Goal: Transaction & Acquisition: Purchase product/service

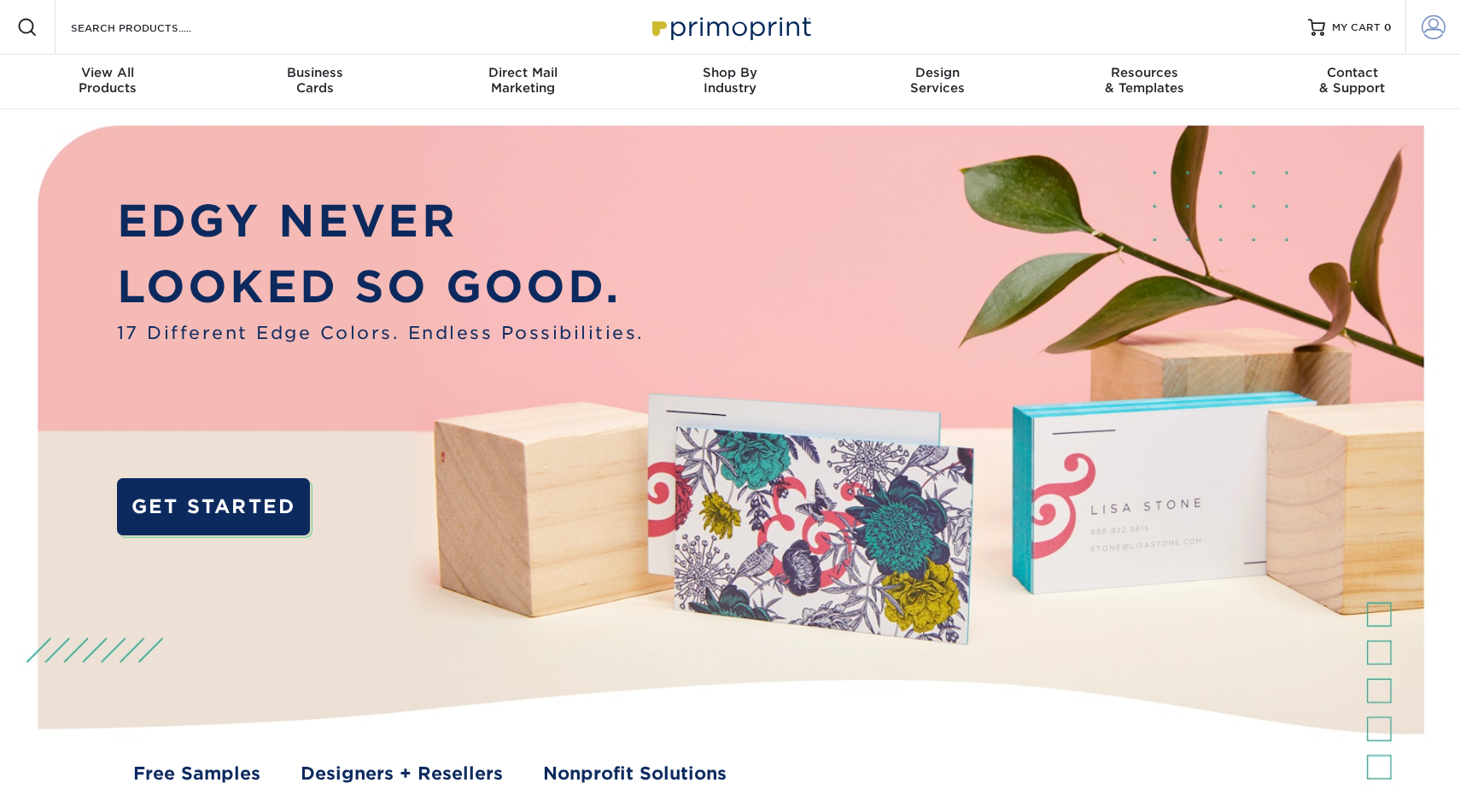
click at [1432, 28] on span at bounding box center [1433, 27] width 24 height 24
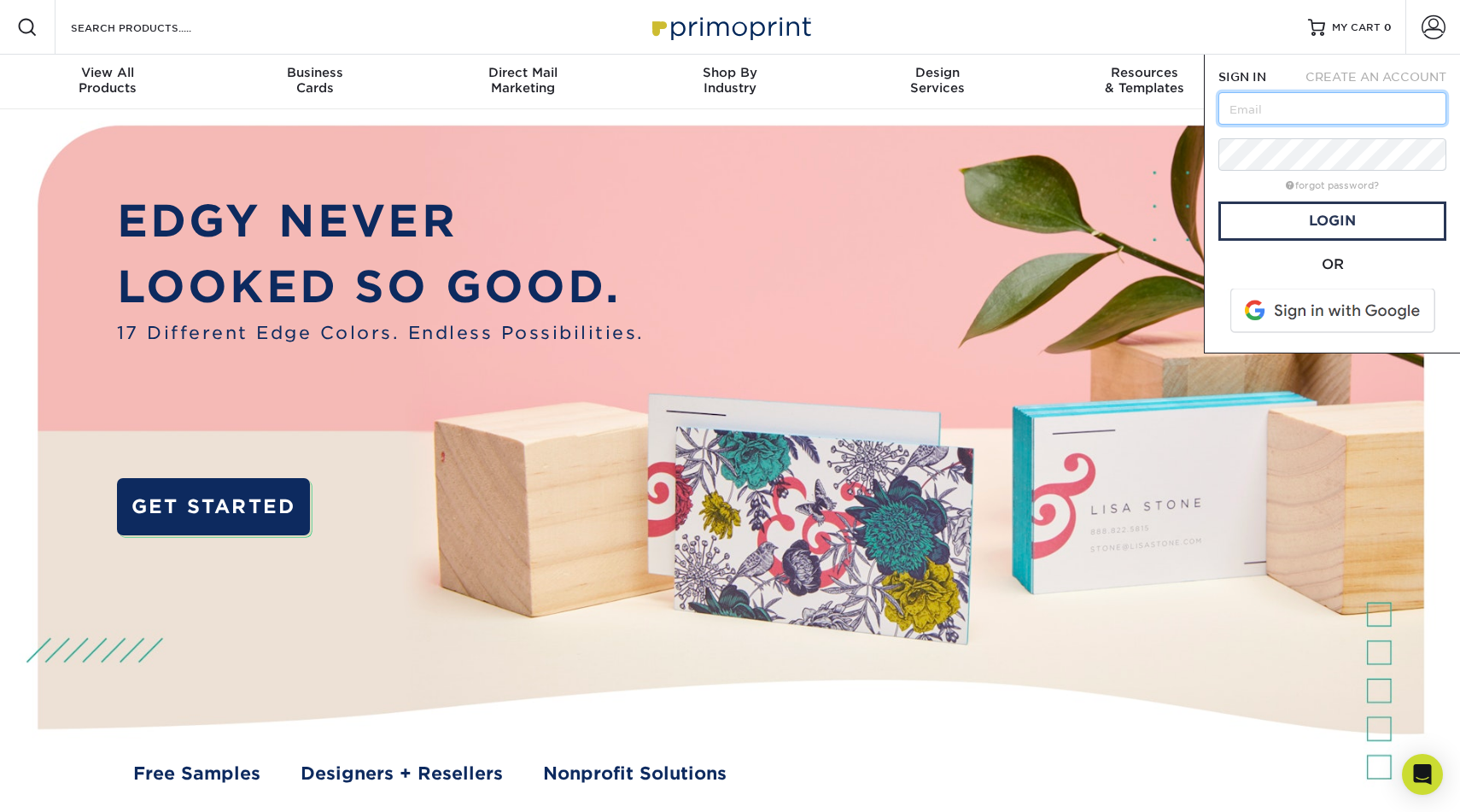
type input "[PERSON_NAME][EMAIL_ADDRESS][DOMAIN_NAME]"
click at [1337, 219] on link "Login" at bounding box center [1333, 221] width 228 height 39
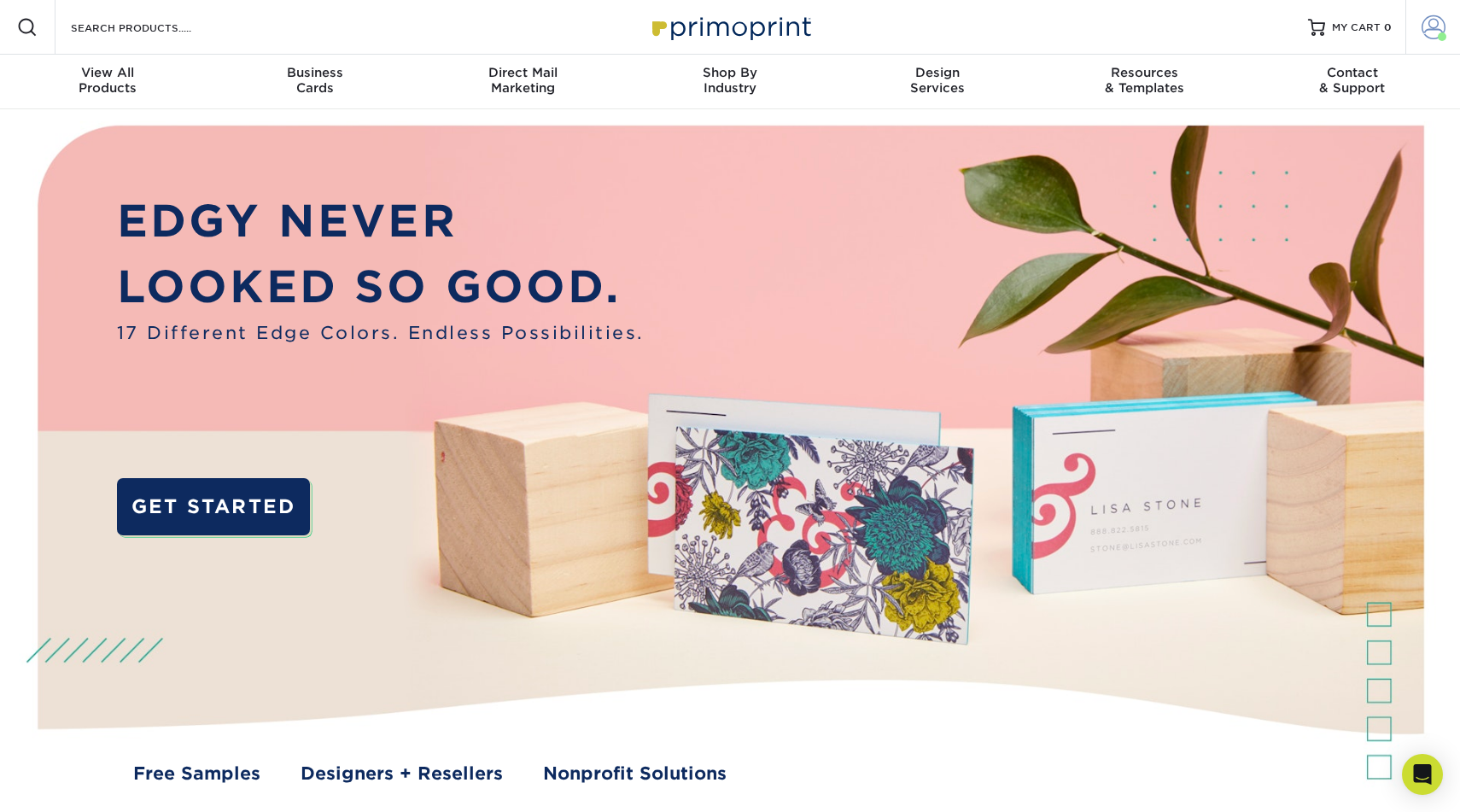
click at [1432, 29] on span at bounding box center [1433, 27] width 24 height 24
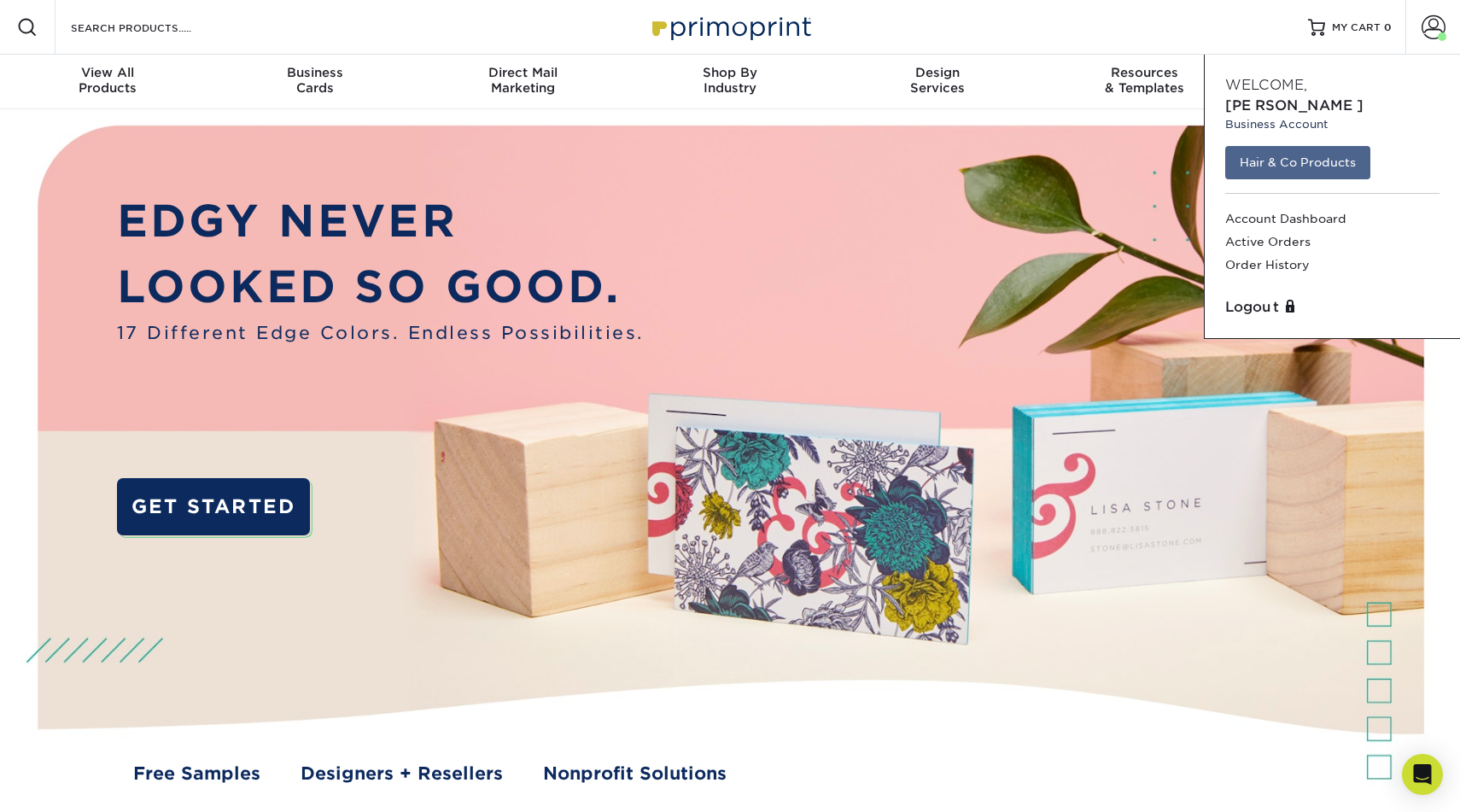
click at [1289, 146] on link "Hair & Co Products" at bounding box center [1297, 162] width 145 height 33
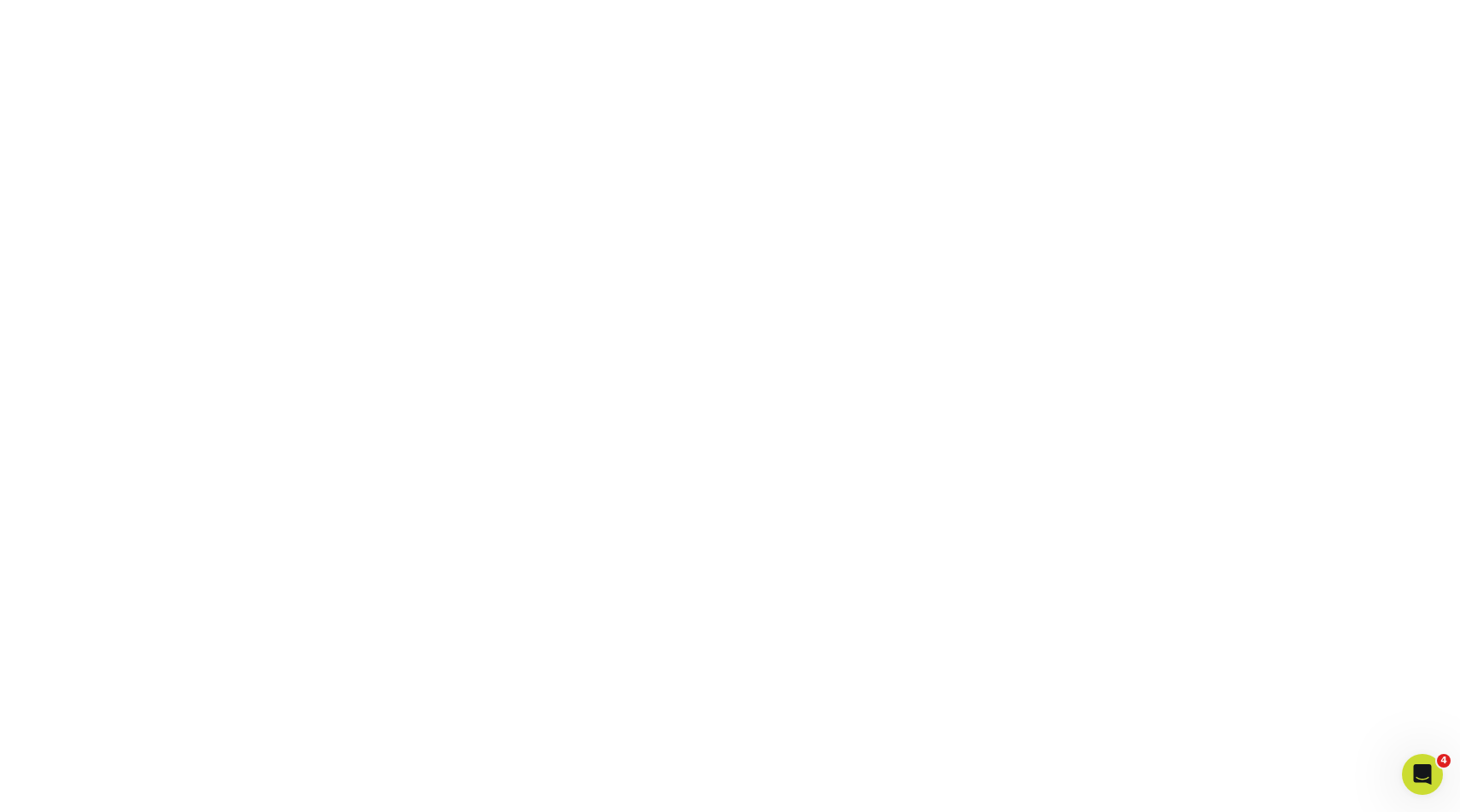
scroll to position [228, 0]
click at [1418, 776] on icon "Open Intercom Messenger" at bounding box center [1423, 775] width 28 height 28
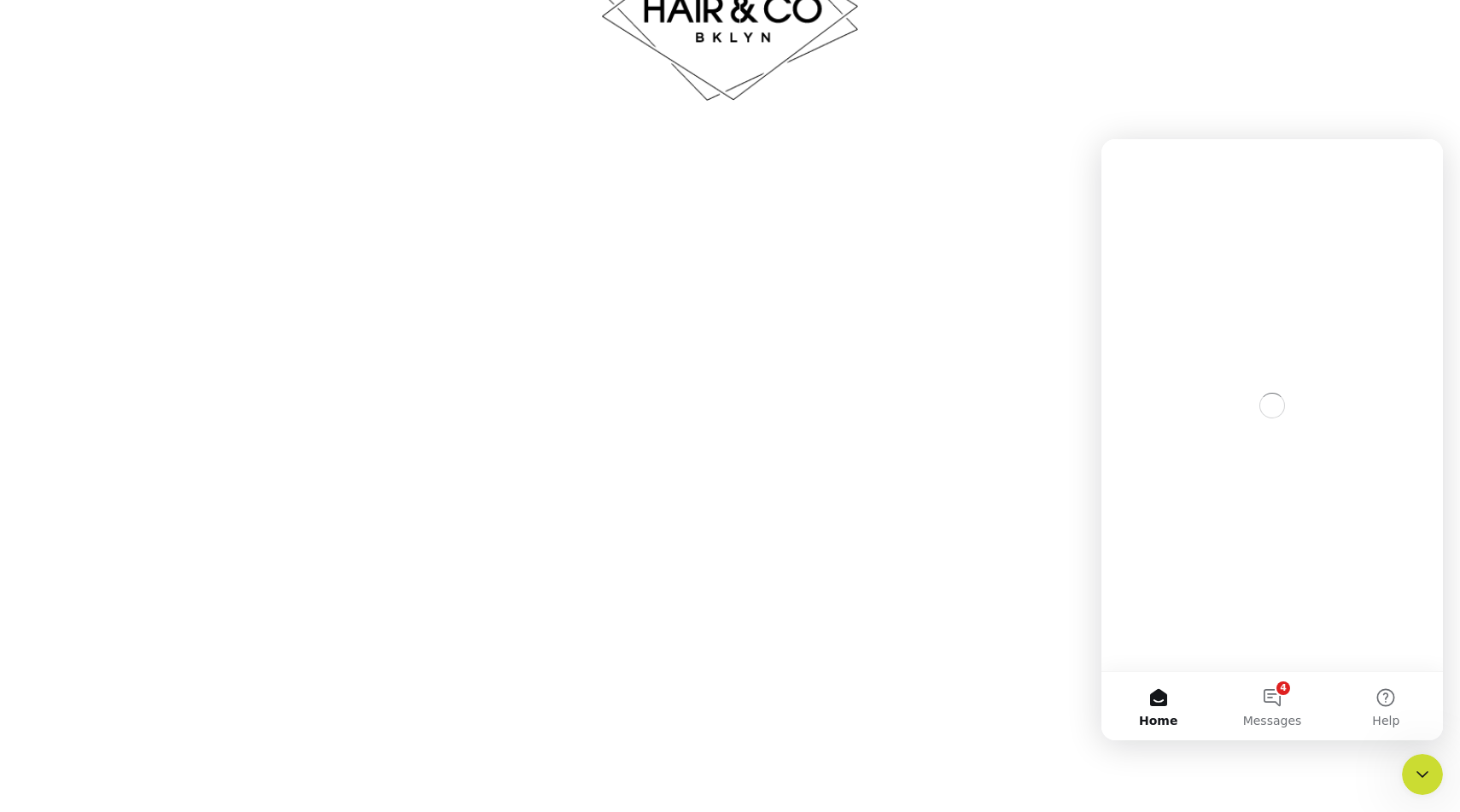
scroll to position [0, 0]
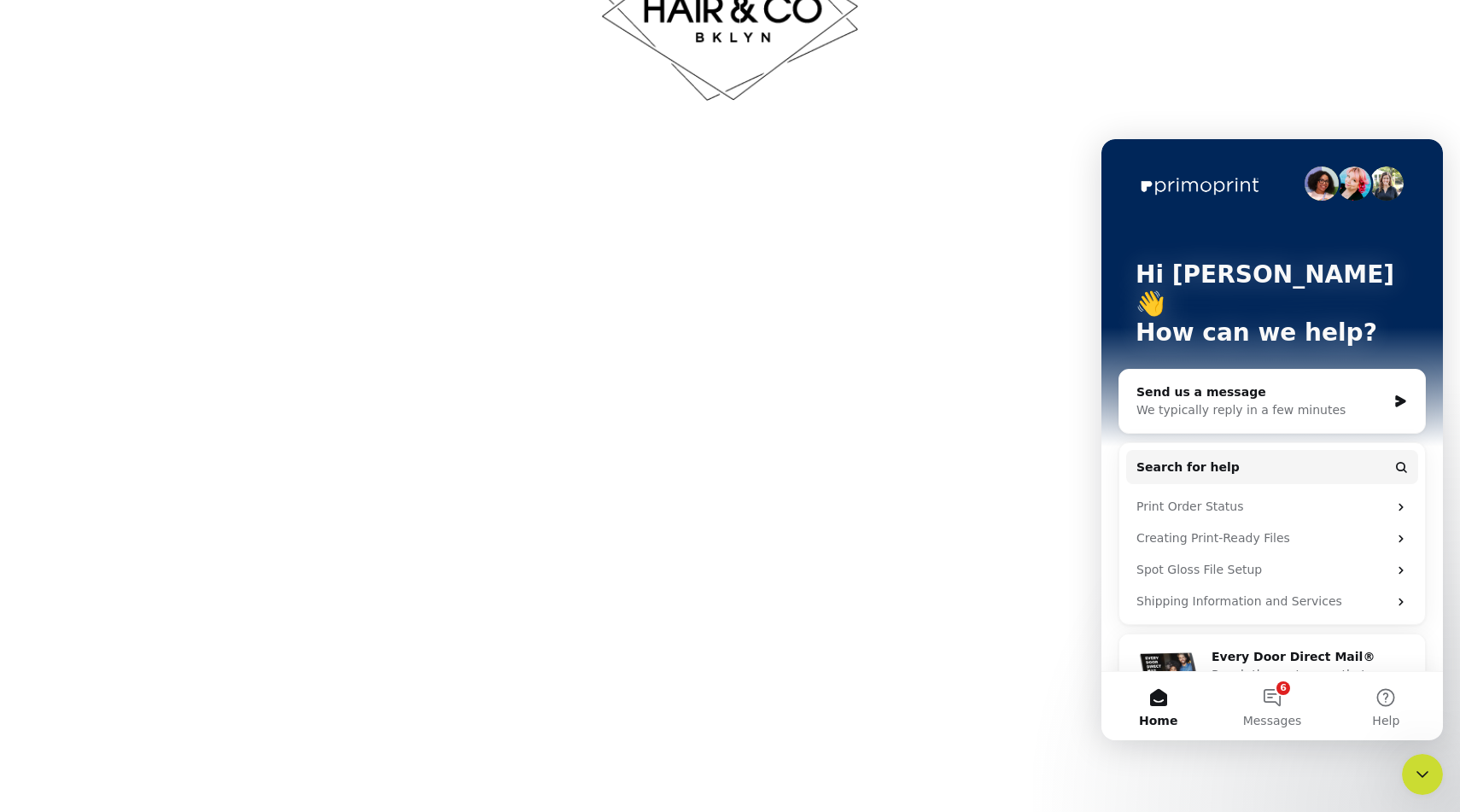
click at [1395, 394] on icon "Intercom messenger" at bounding box center [1401, 400] width 14 height 13
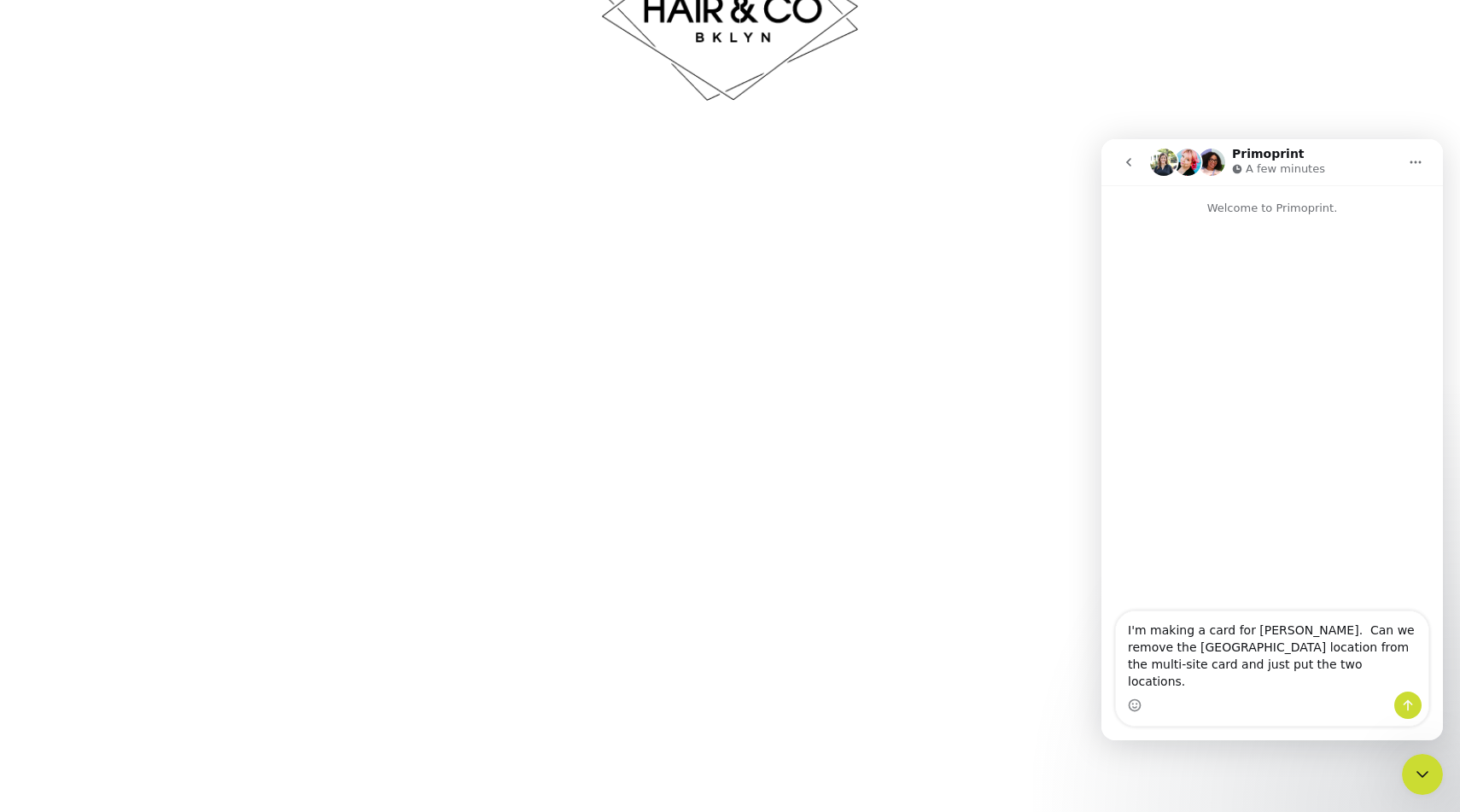
type textarea "I'm making a card for Jackie Augustin. Can we remove the Myrtle AVE location fr…"
click at [1410, 710] on icon "Send a message…" at bounding box center [1407, 704] width 13 height 13
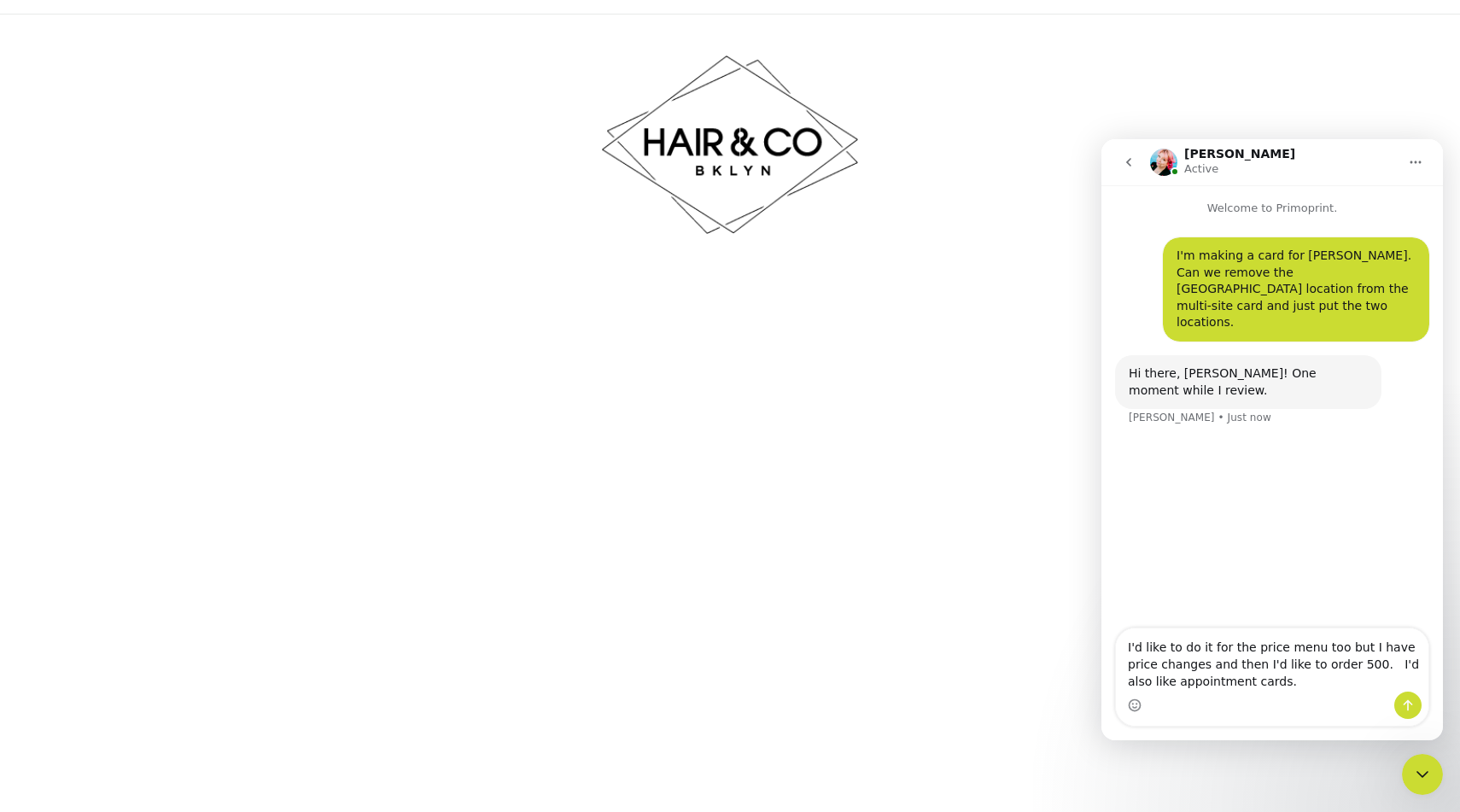
type textarea "I'd like to do it for the price menu too but I have price changes and then I'd …"
click at [1411, 703] on icon "Send a message…" at bounding box center [1408, 705] width 10 height 11
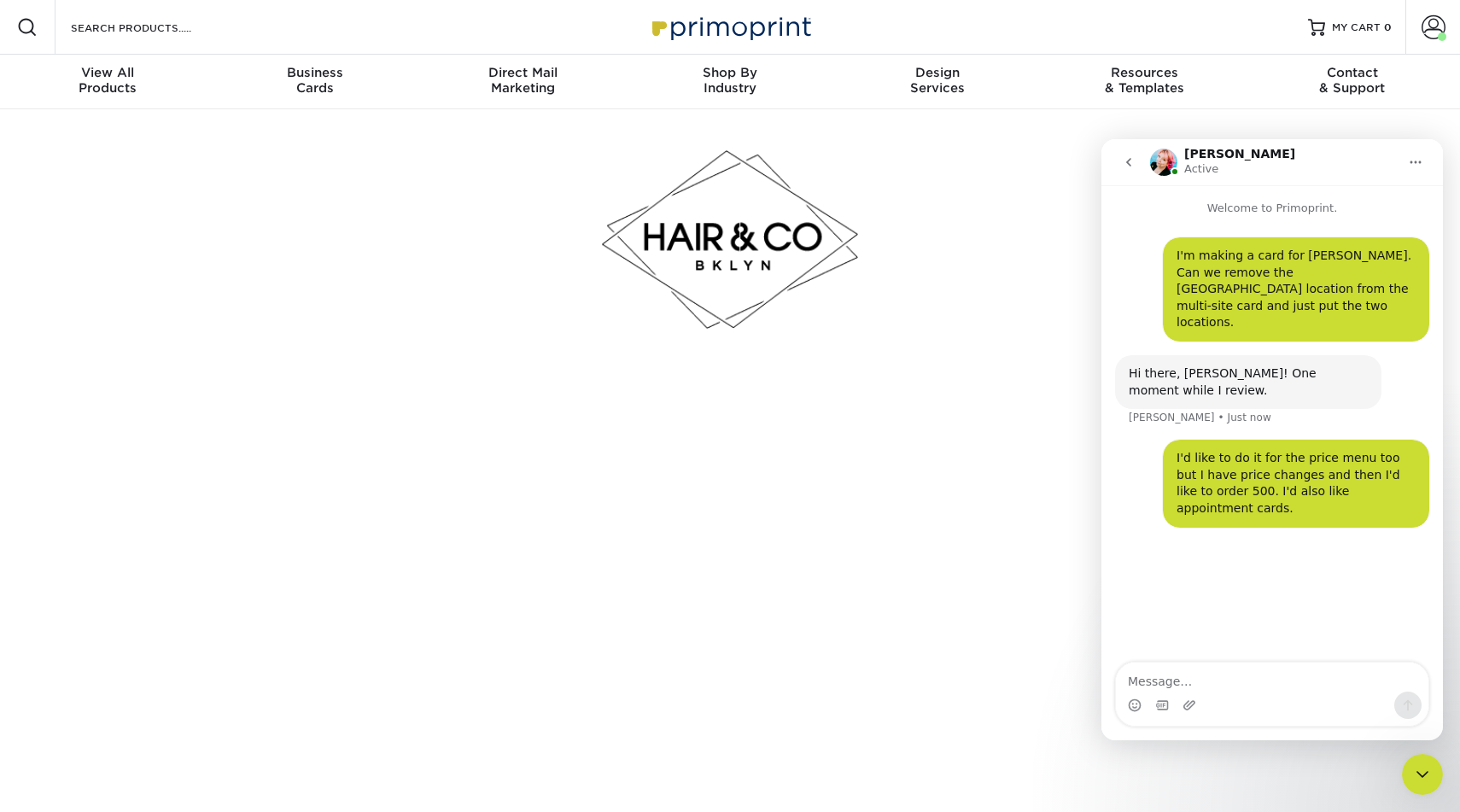
click at [895, 294] on div at bounding box center [730, 239] width 999 height 261
click at [918, 173] on div at bounding box center [730, 239] width 999 height 261
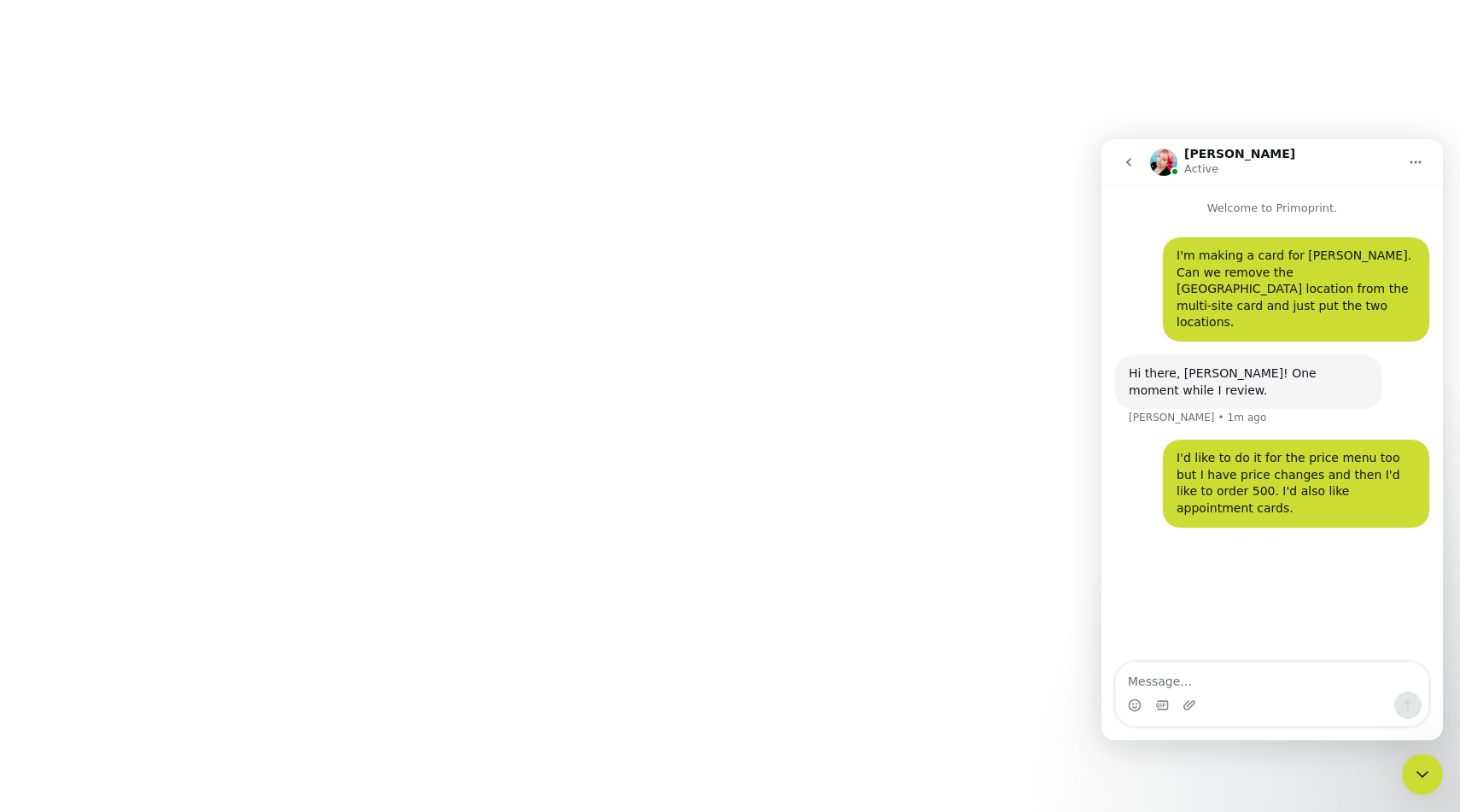
scroll to position [566, 0]
click at [1140, 681] on textarea "Message…" at bounding box center [1273, 677] width 313 height 29
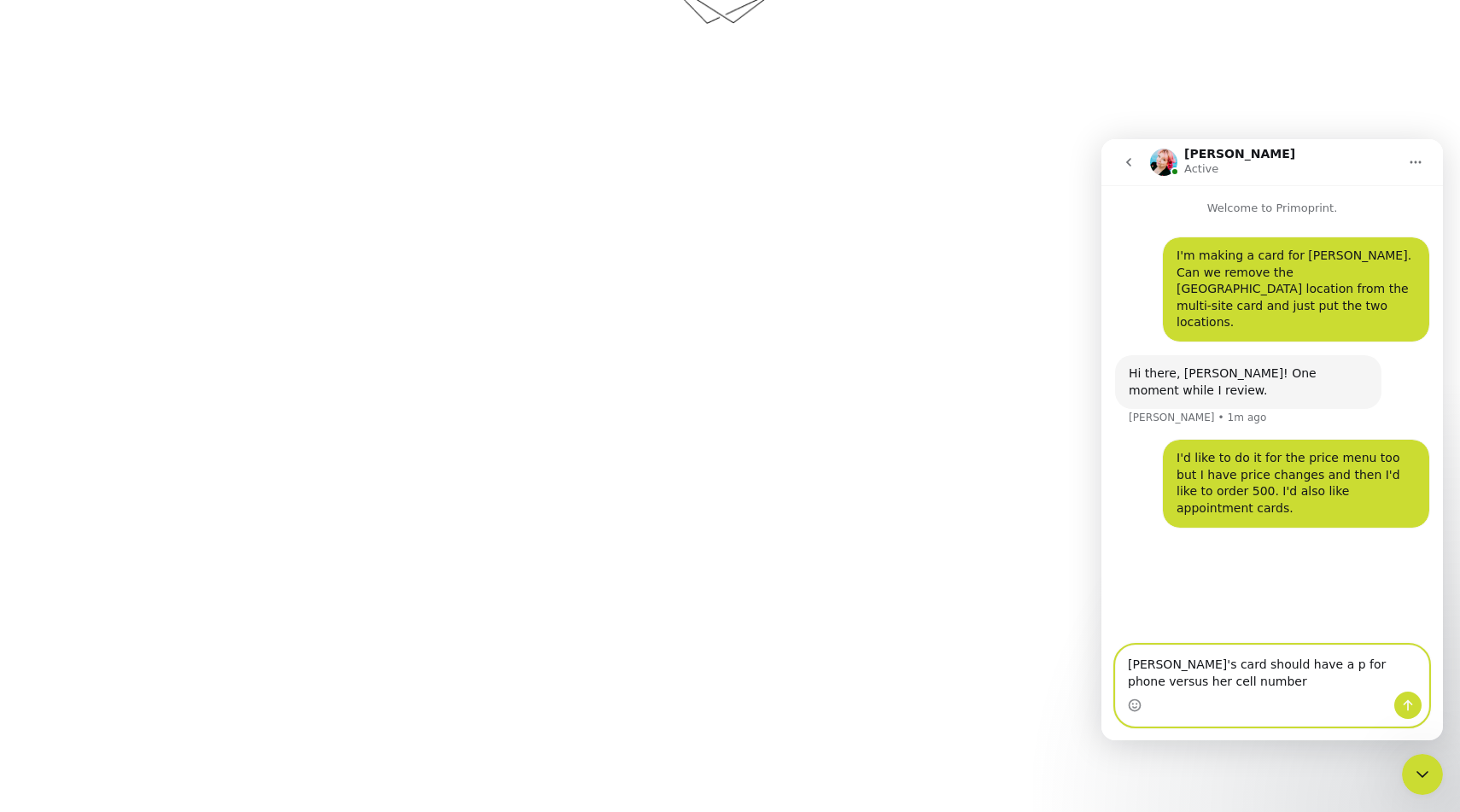
scroll to position [283, 0]
type textarea "J"
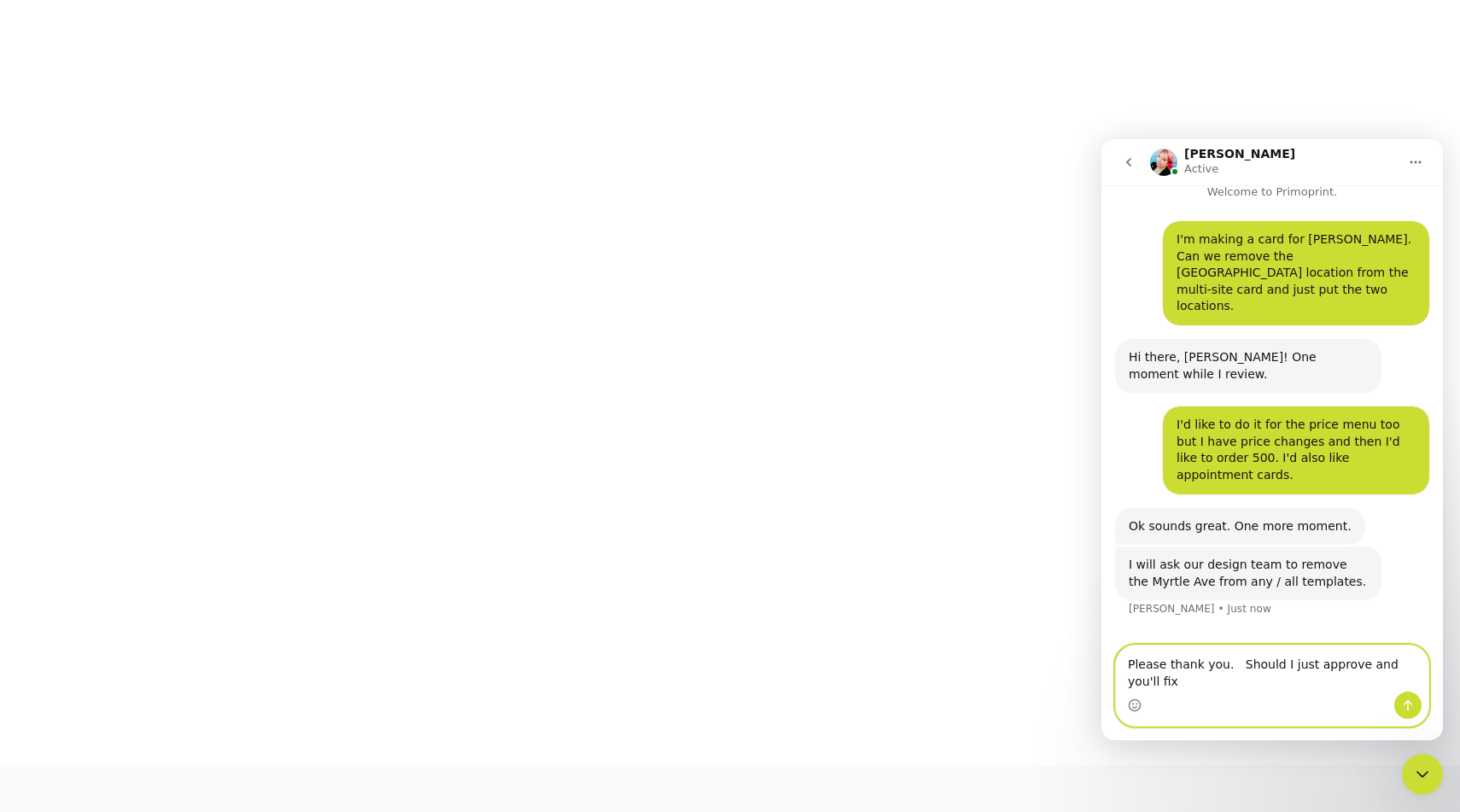
scroll to position [34, 0]
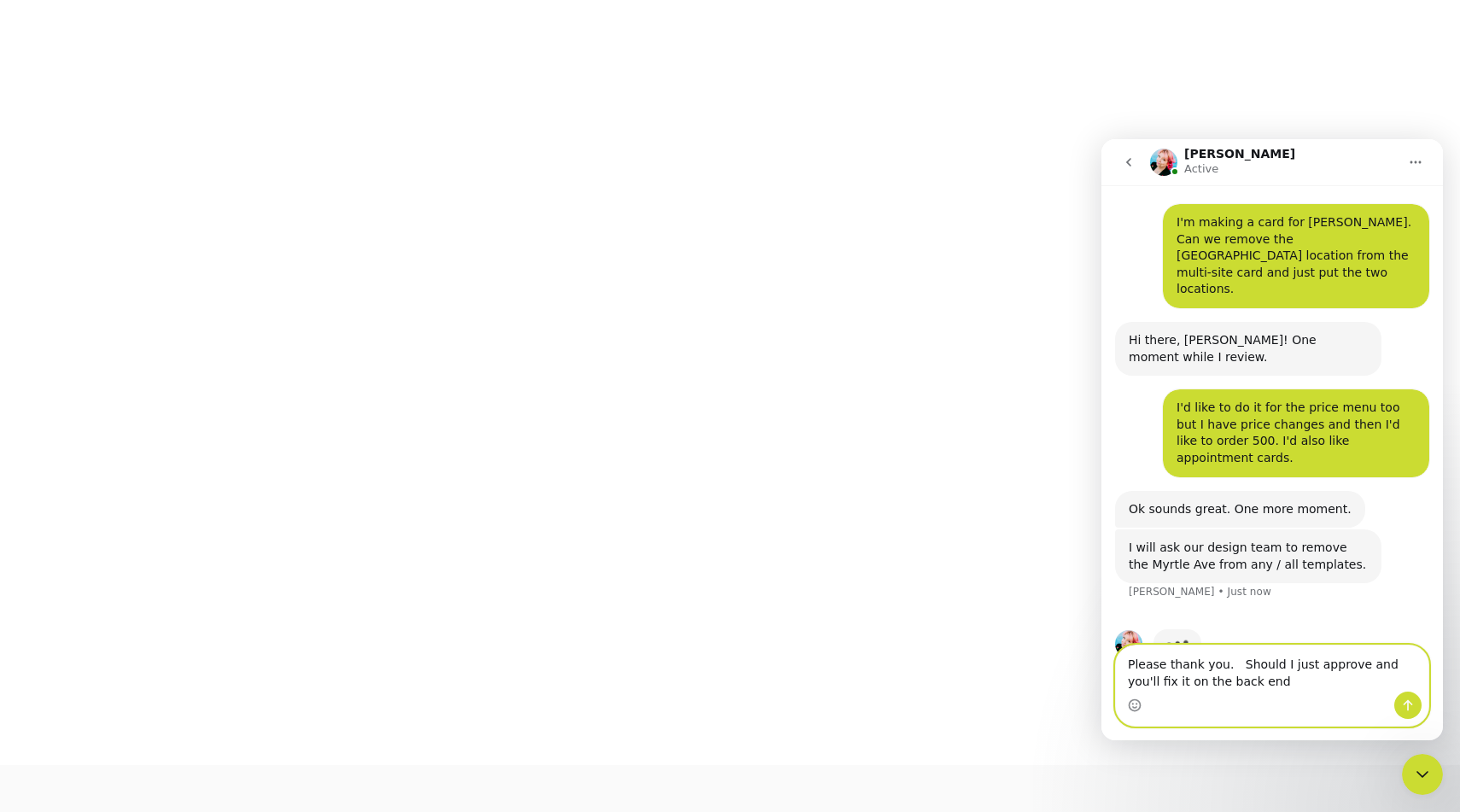
type textarea "Please thank you. Should I just approve and you'll fix it on the back end?"
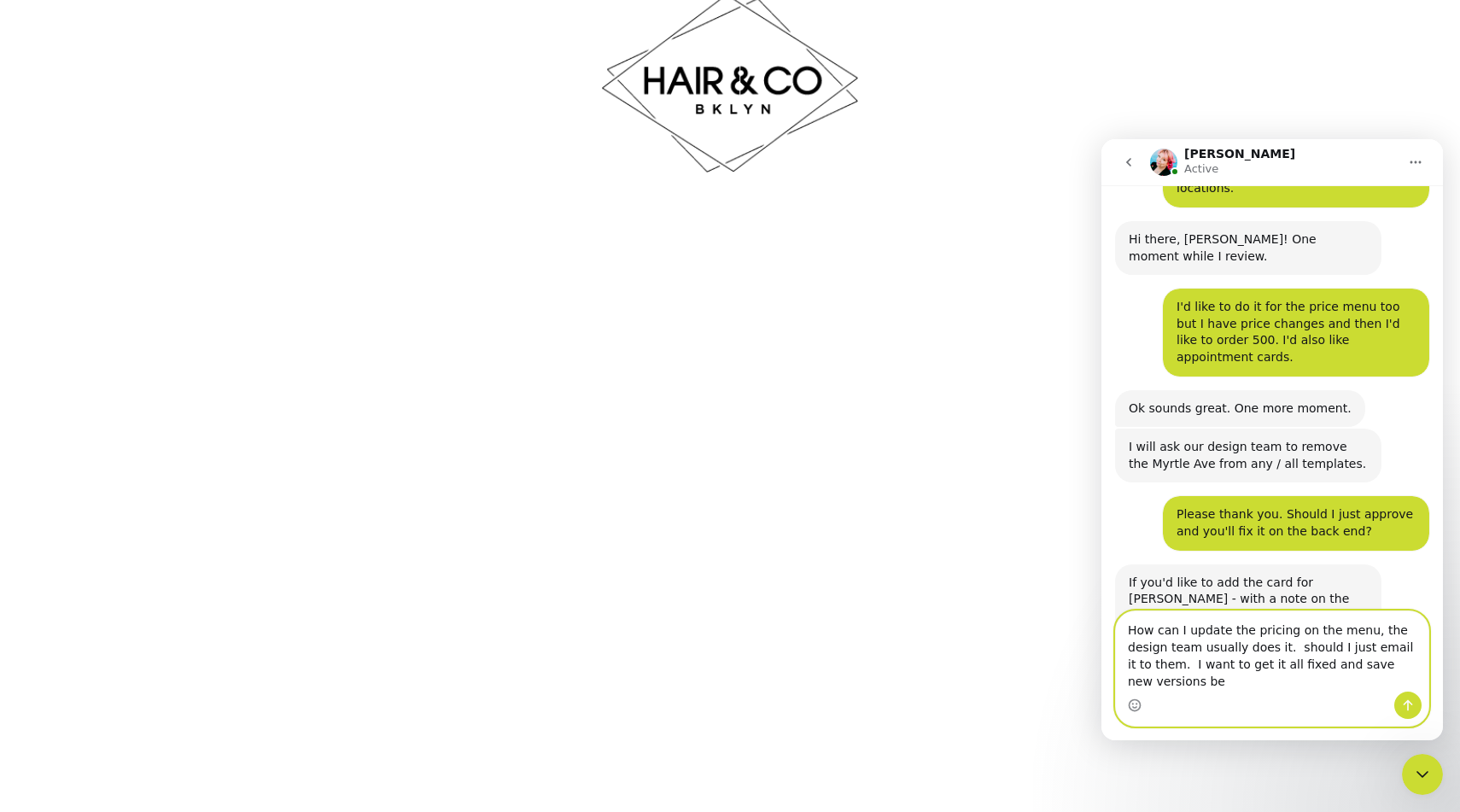
scroll to position [151, 0]
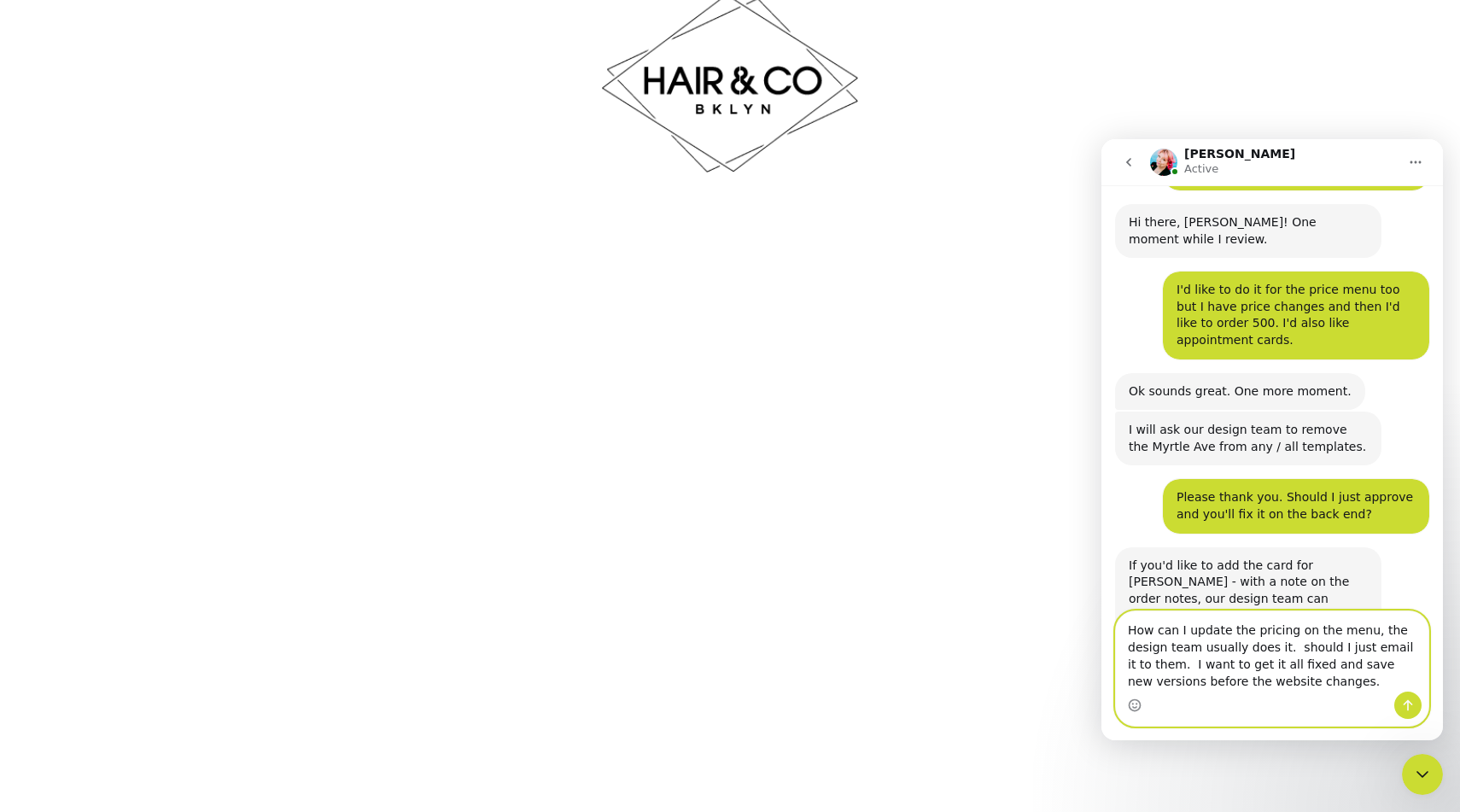
type textarea "How can I update the pricing on the menu, the design team usually does it. shou…"
click at [1399, 706] on button "Send a message…" at bounding box center [1408, 705] width 27 height 27
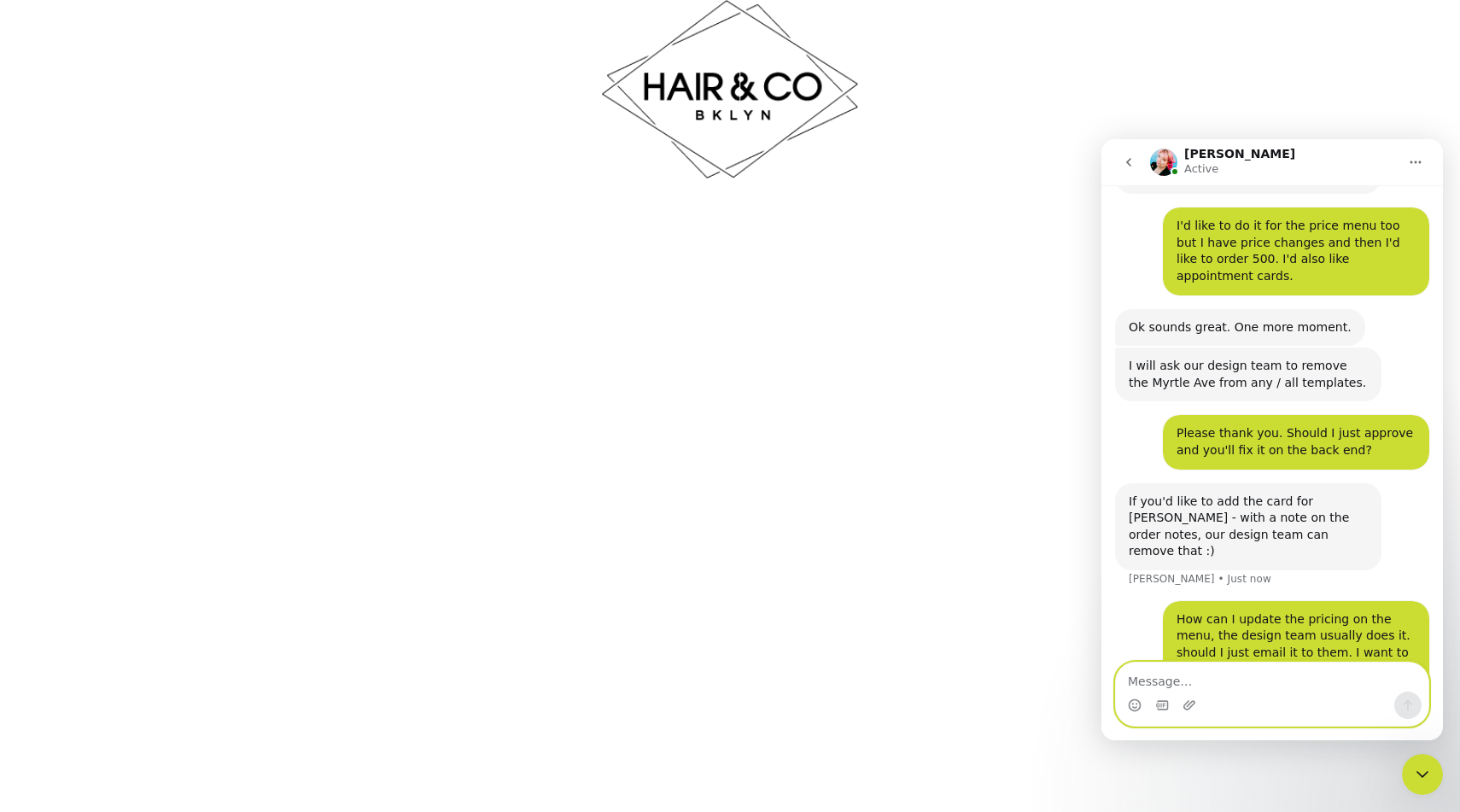
scroll to position [90, 0]
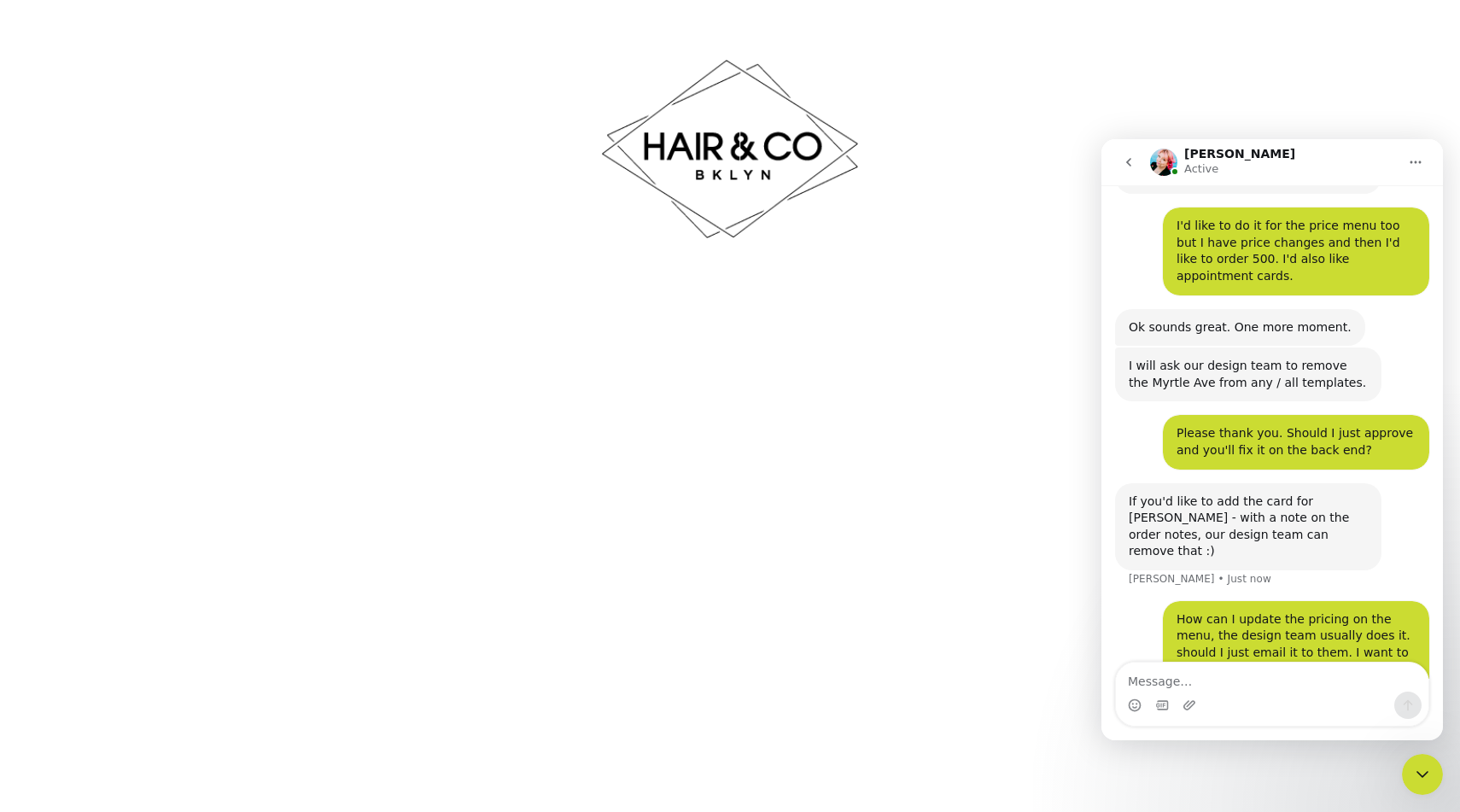
click at [1399, 91] on div at bounding box center [730, 148] width 1460 height 261
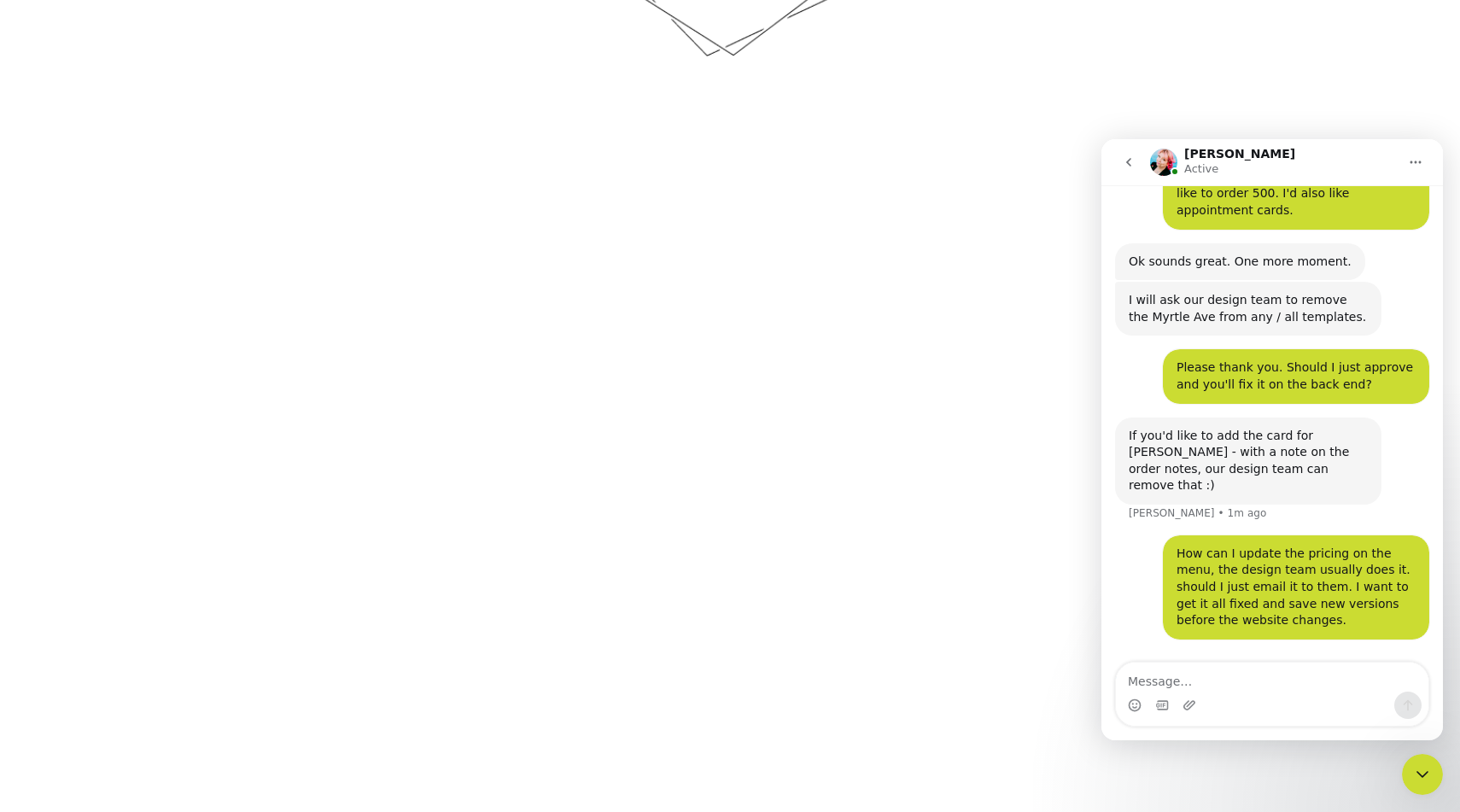
scroll to position [139, 0]
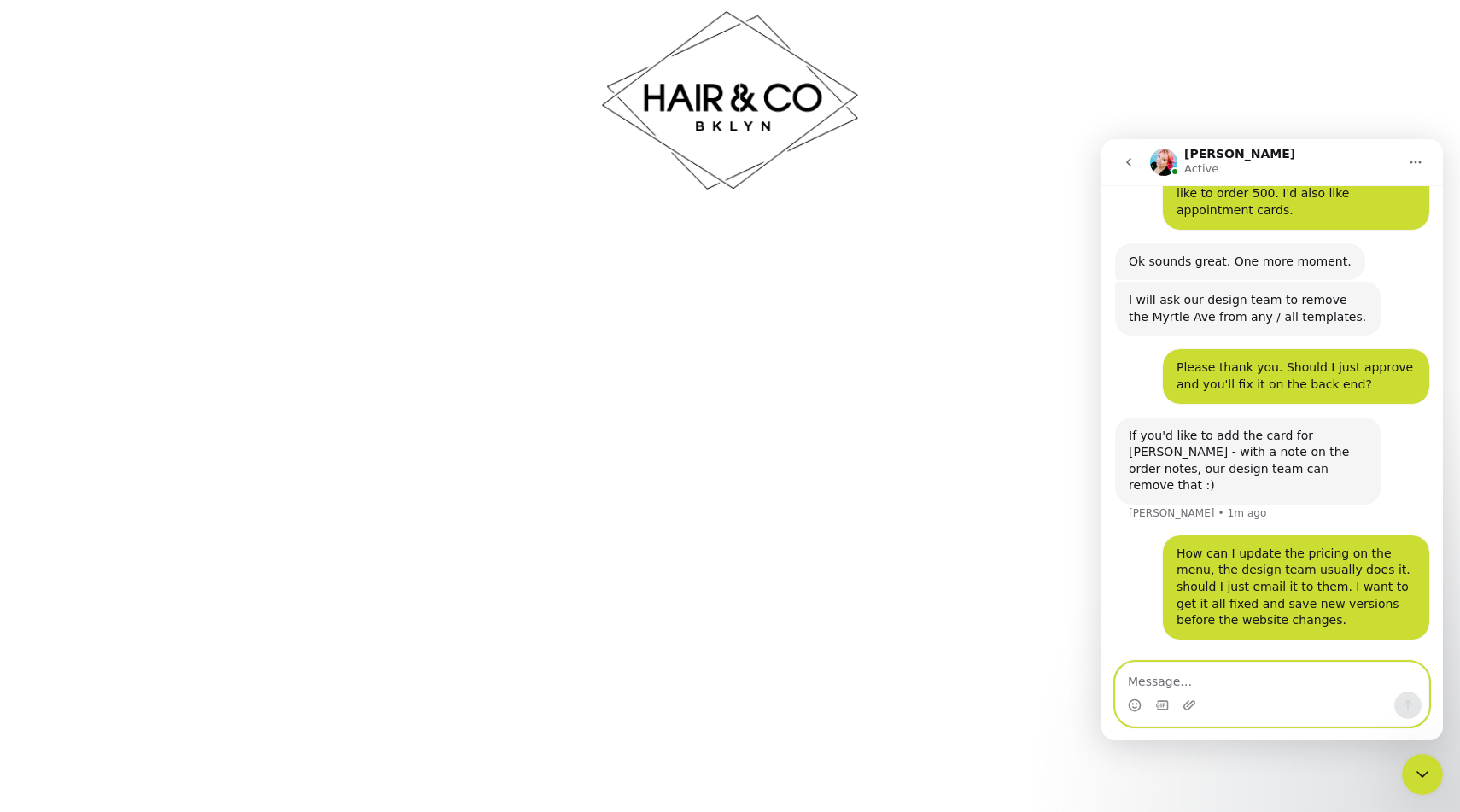
click at [1142, 685] on textarea "Message…" at bounding box center [1273, 677] width 313 height 29
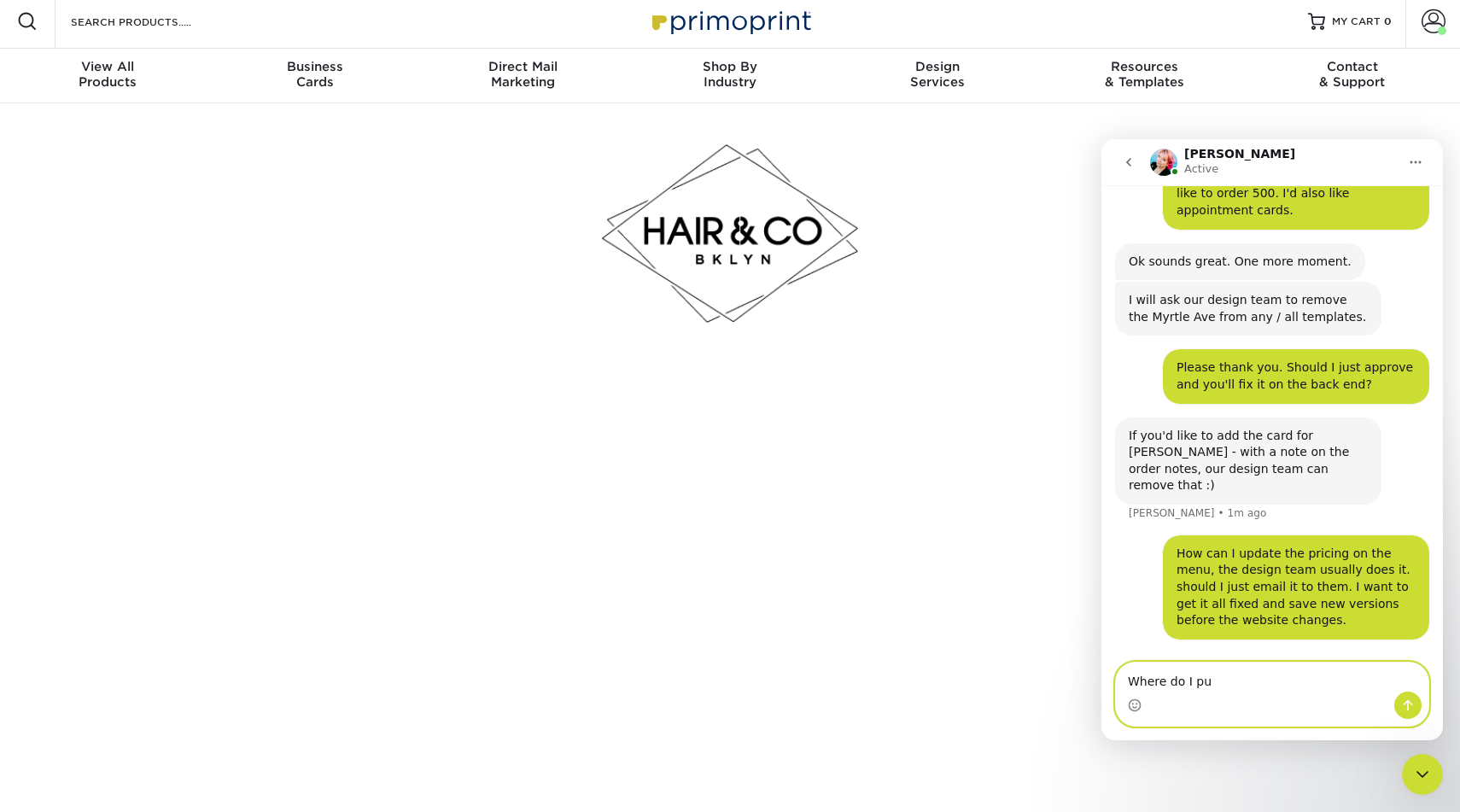
scroll to position [0, 0]
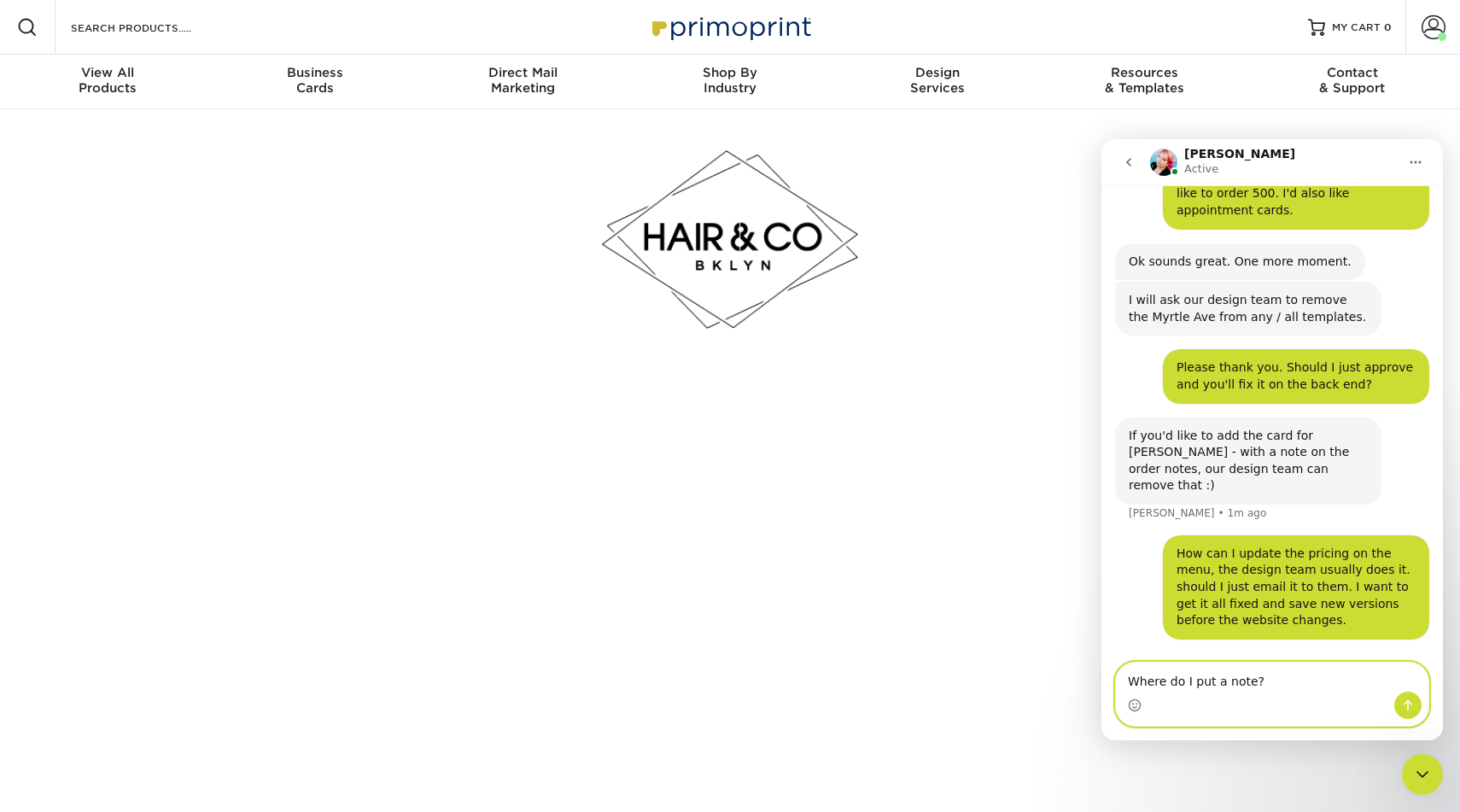
type textarea "Where do I put a note?"
click at [1408, 705] on icon "Send a message…" at bounding box center [1408, 705] width 10 height 11
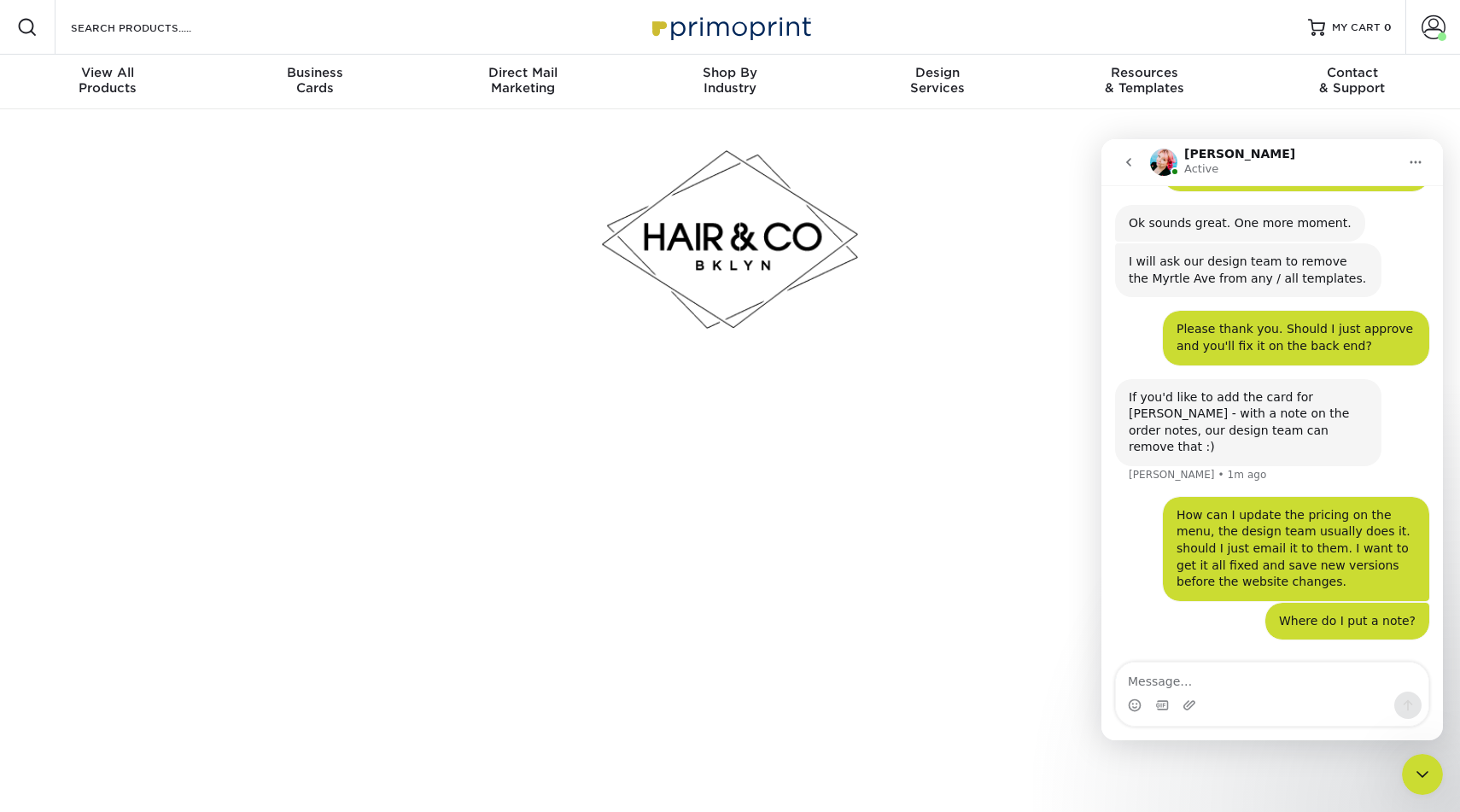
click at [1048, 346] on div at bounding box center [730, 239] width 999 height 261
click at [1130, 161] on icon "go back" at bounding box center [1128, 162] width 13 height 13
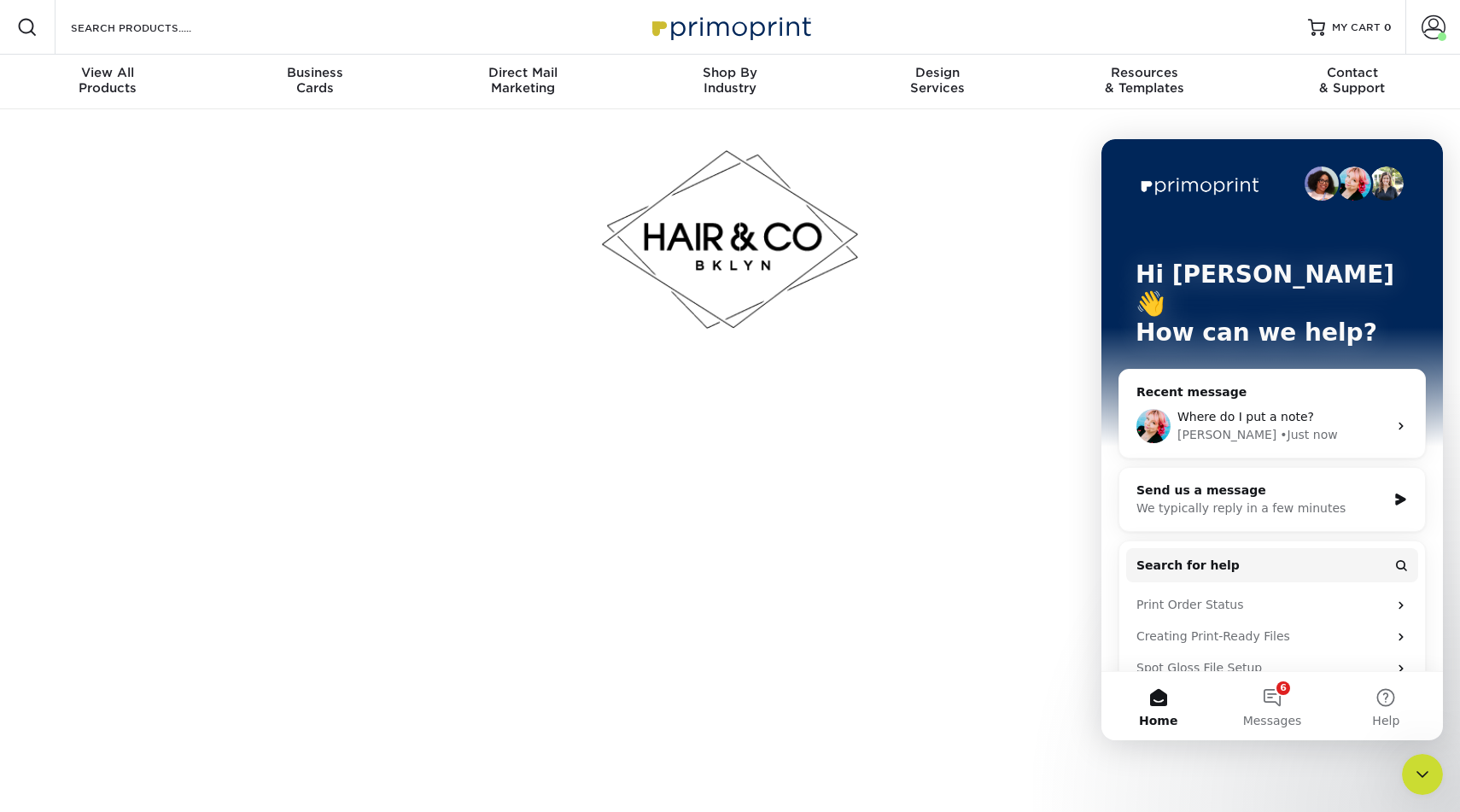
click at [1417, 776] on icon "Close Intercom Messenger" at bounding box center [1422, 774] width 20 height 20
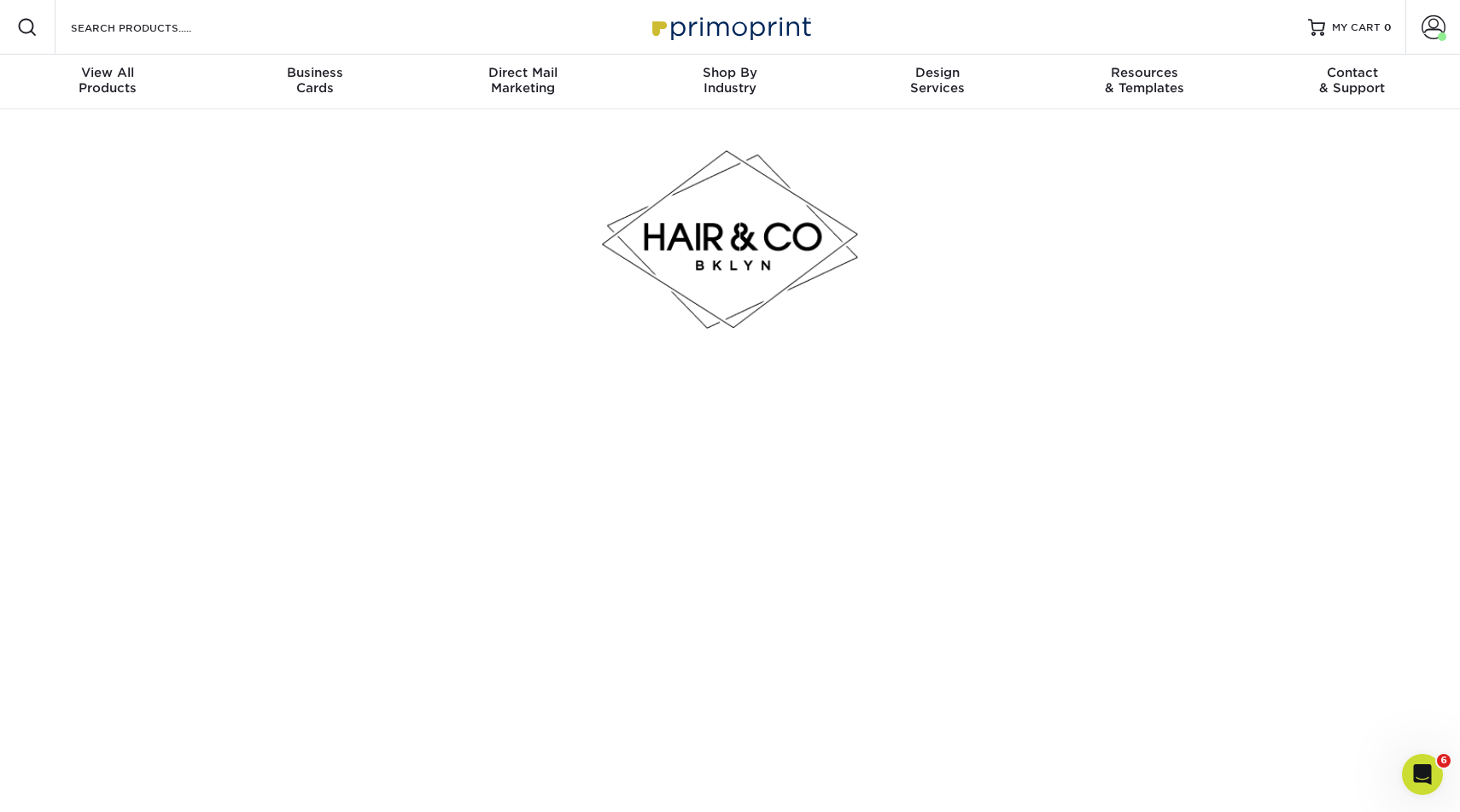
click at [1418, 780] on icon "Open Intercom Messenger" at bounding box center [1423, 775] width 28 height 28
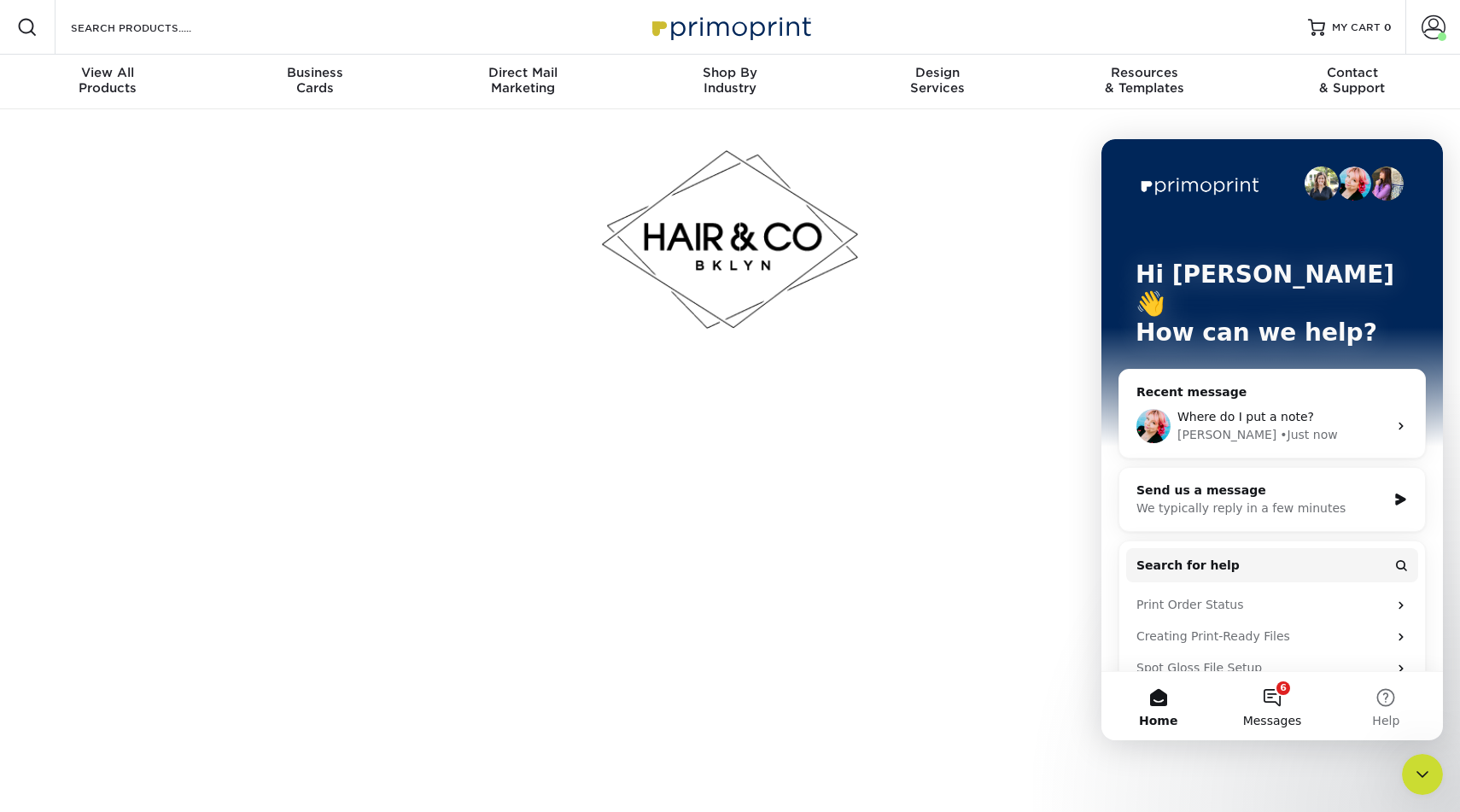
click at [1272, 696] on button "6 Messages" at bounding box center [1272, 705] width 113 height 68
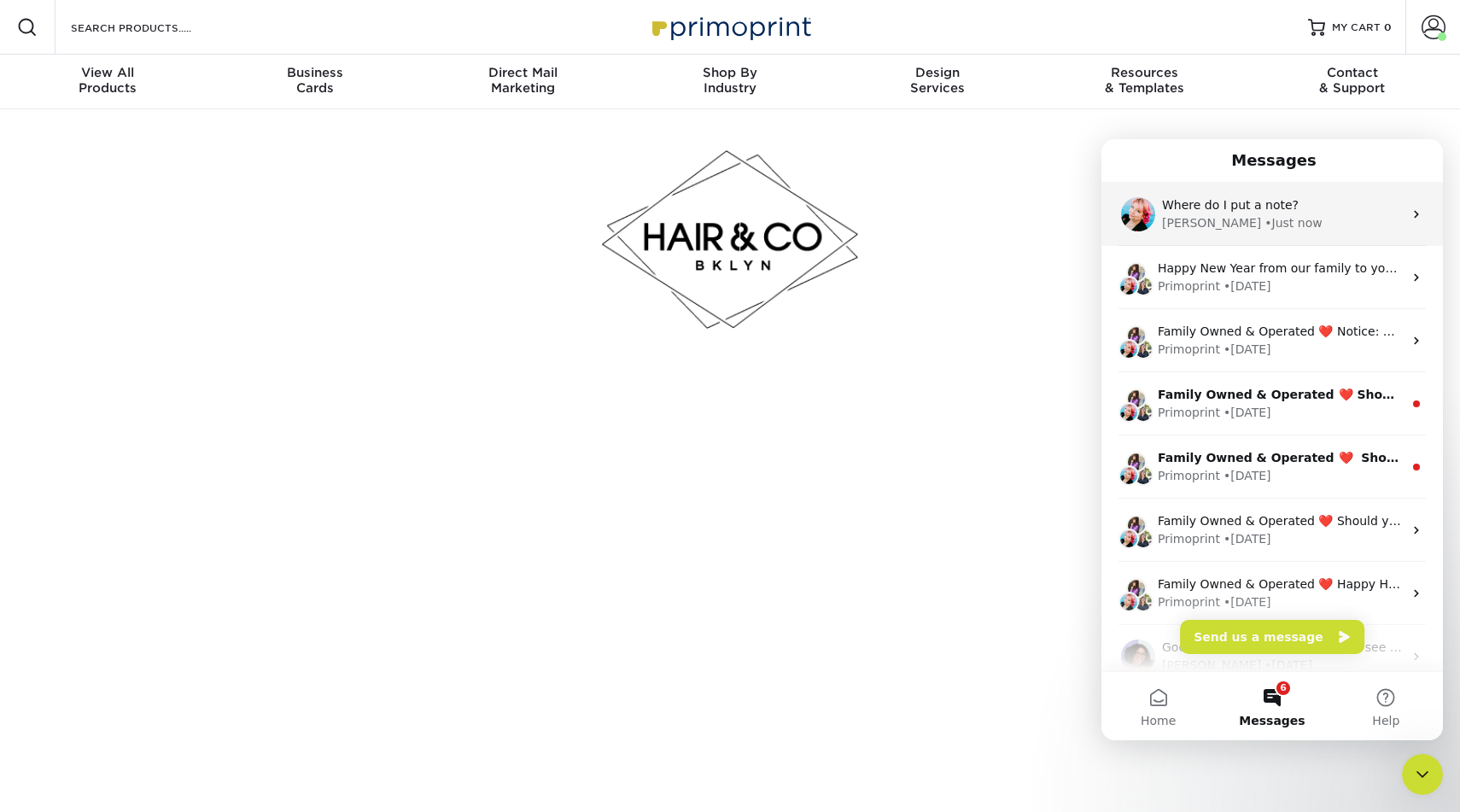
click at [1416, 210] on icon "Intercom messenger" at bounding box center [1416, 214] width 13 height 13
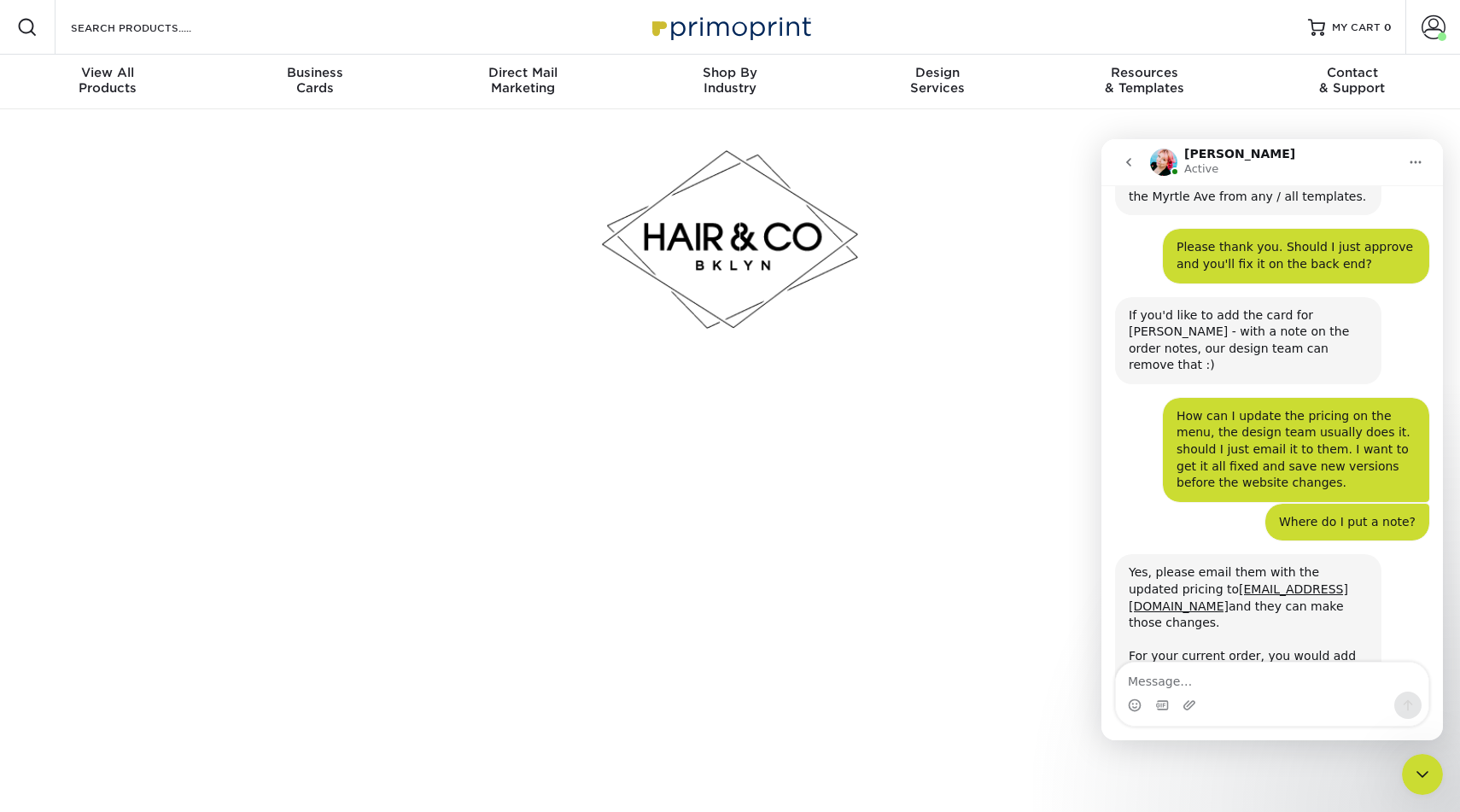
scroll to position [467, 0]
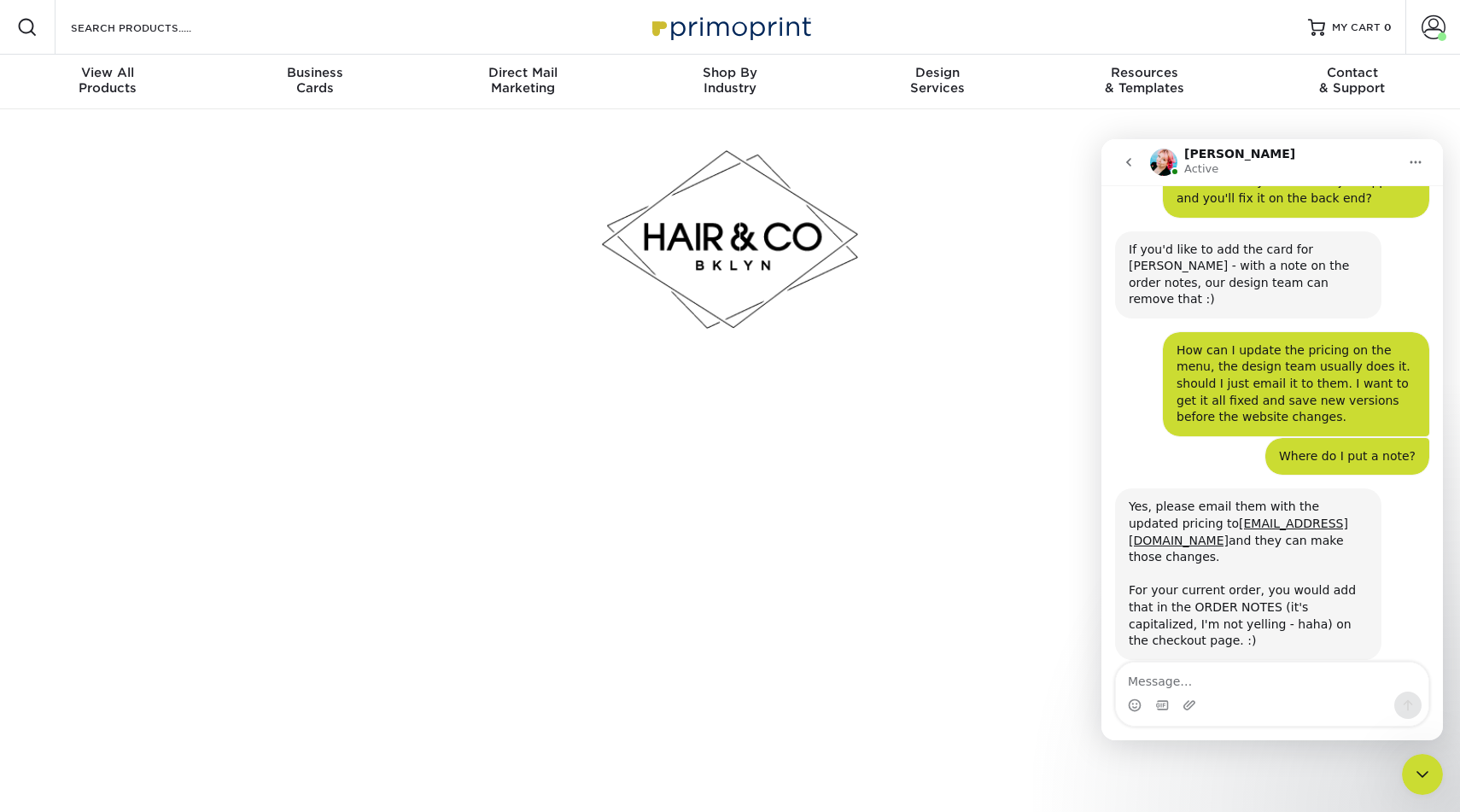
click at [985, 264] on div at bounding box center [730, 239] width 999 height 261
click at [1131, 163] on icon "go back" at bounding box center [1128, 162] width 13 height 13
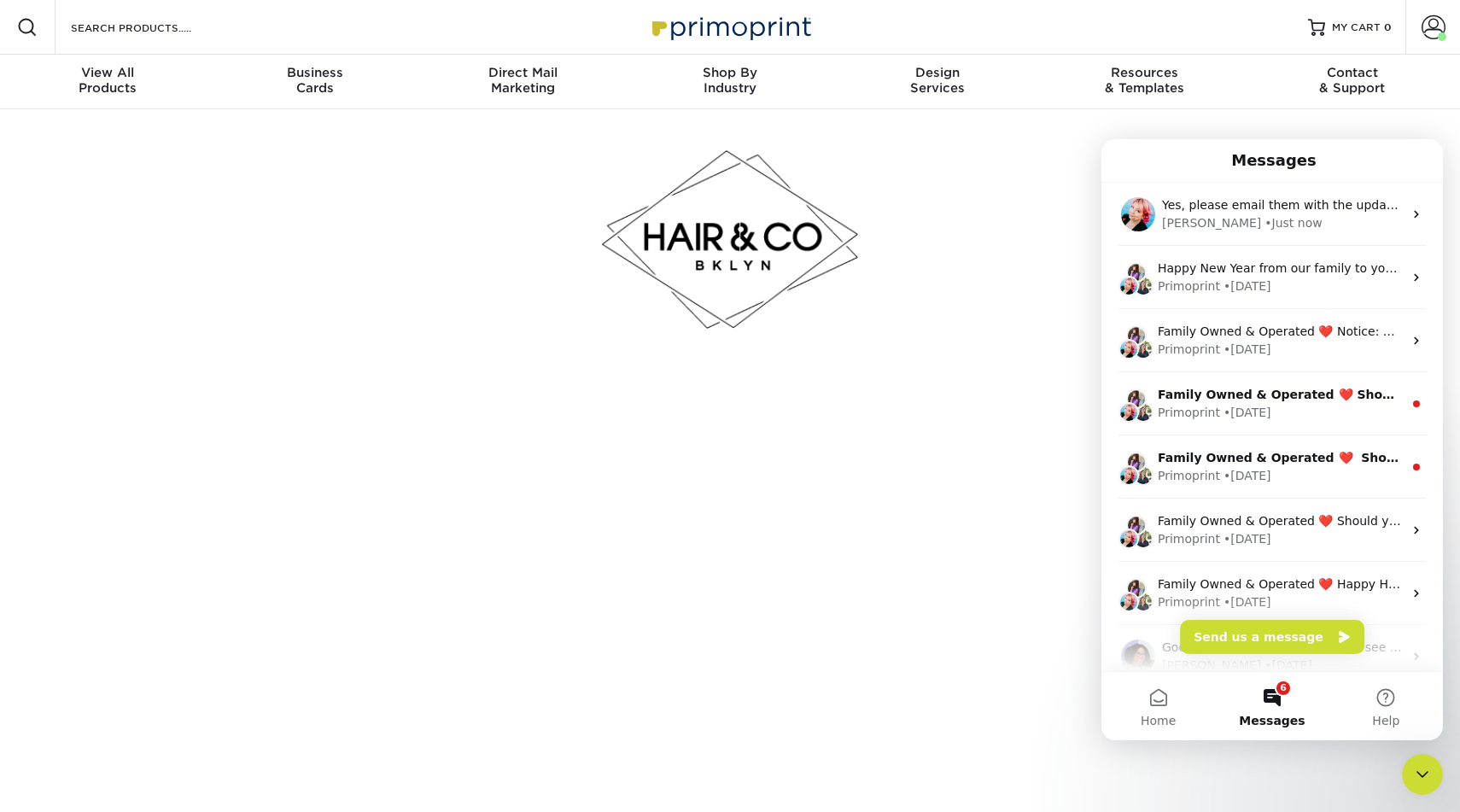
scroll to position [0, 0]
click at [1334, 219] on div "Jenny • Just now" at bounding box center [1282, 223] width 240 height 18
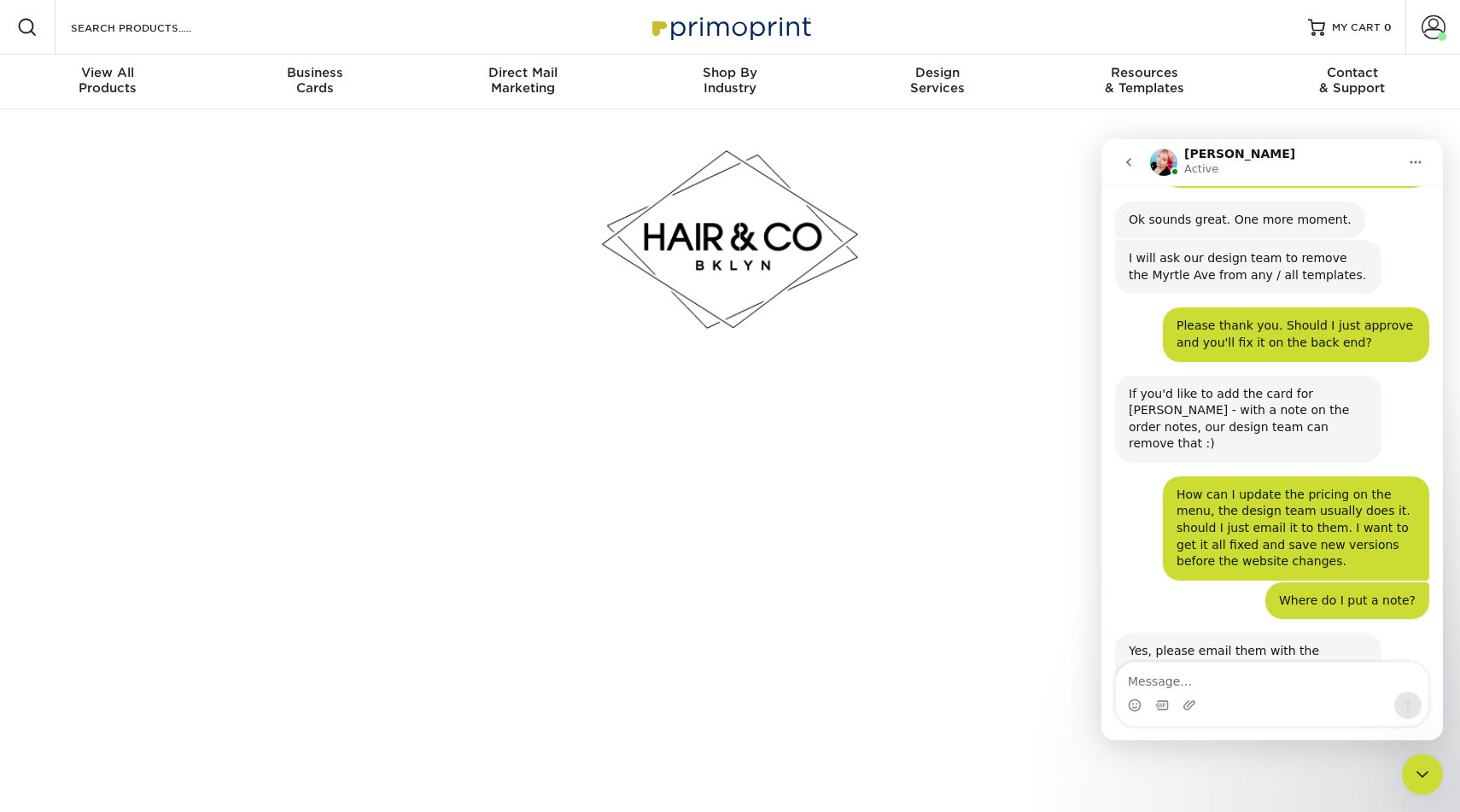
scroll to position [467, 0]
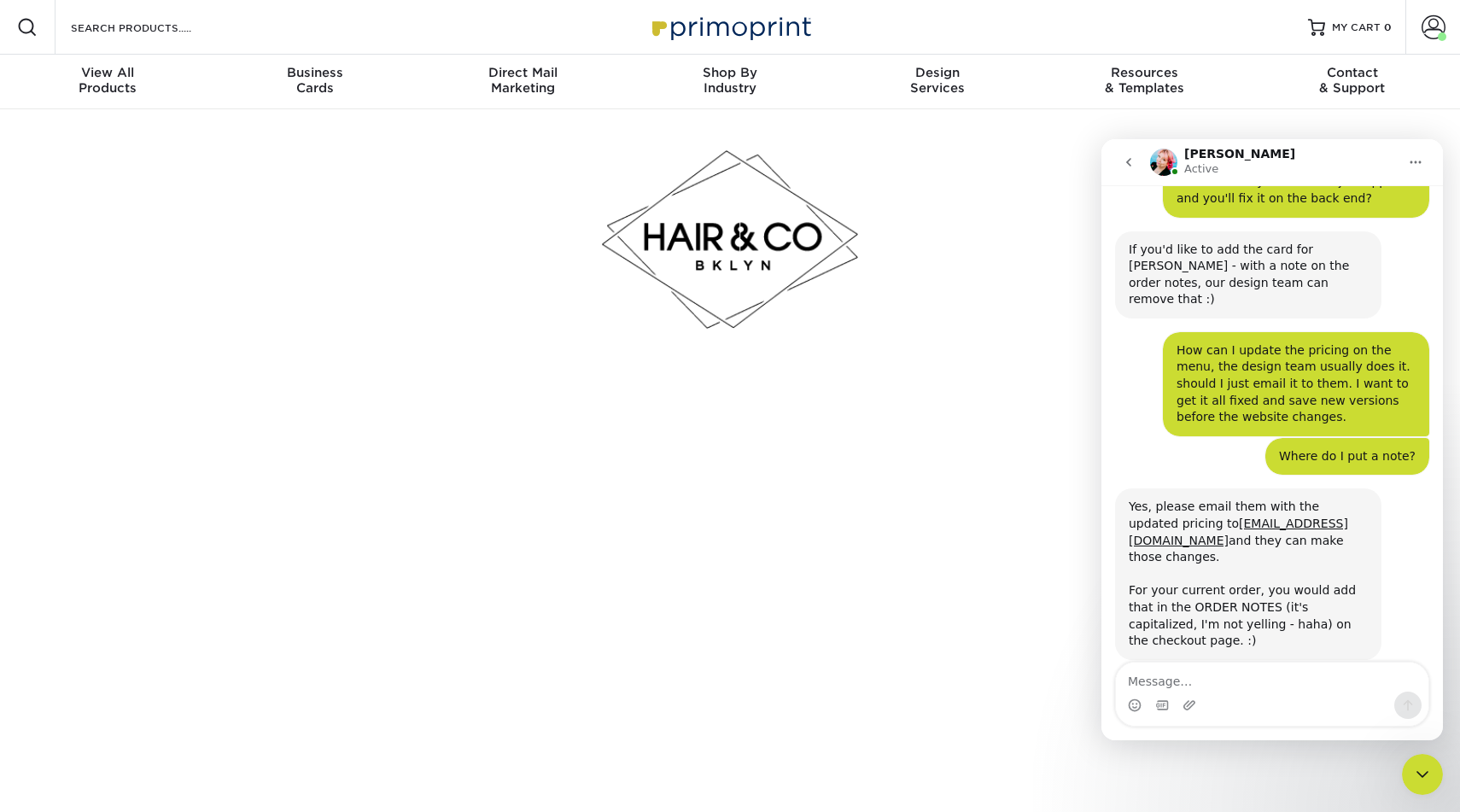
click at [1421, 772] on icon "Close Intercom Messenger" at bounding box center [1422, 774] width 20 height 20
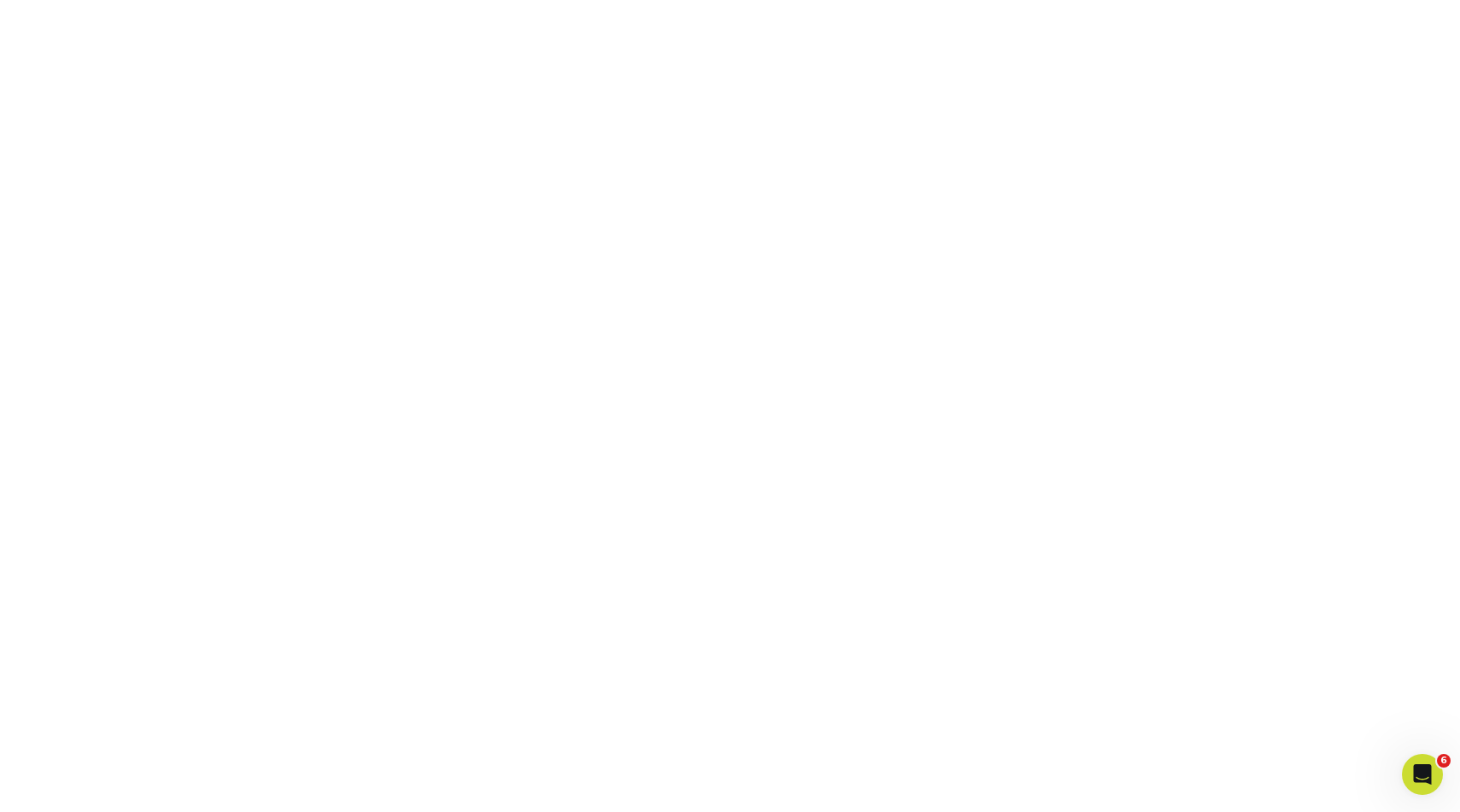
scroll to position [343, 0]
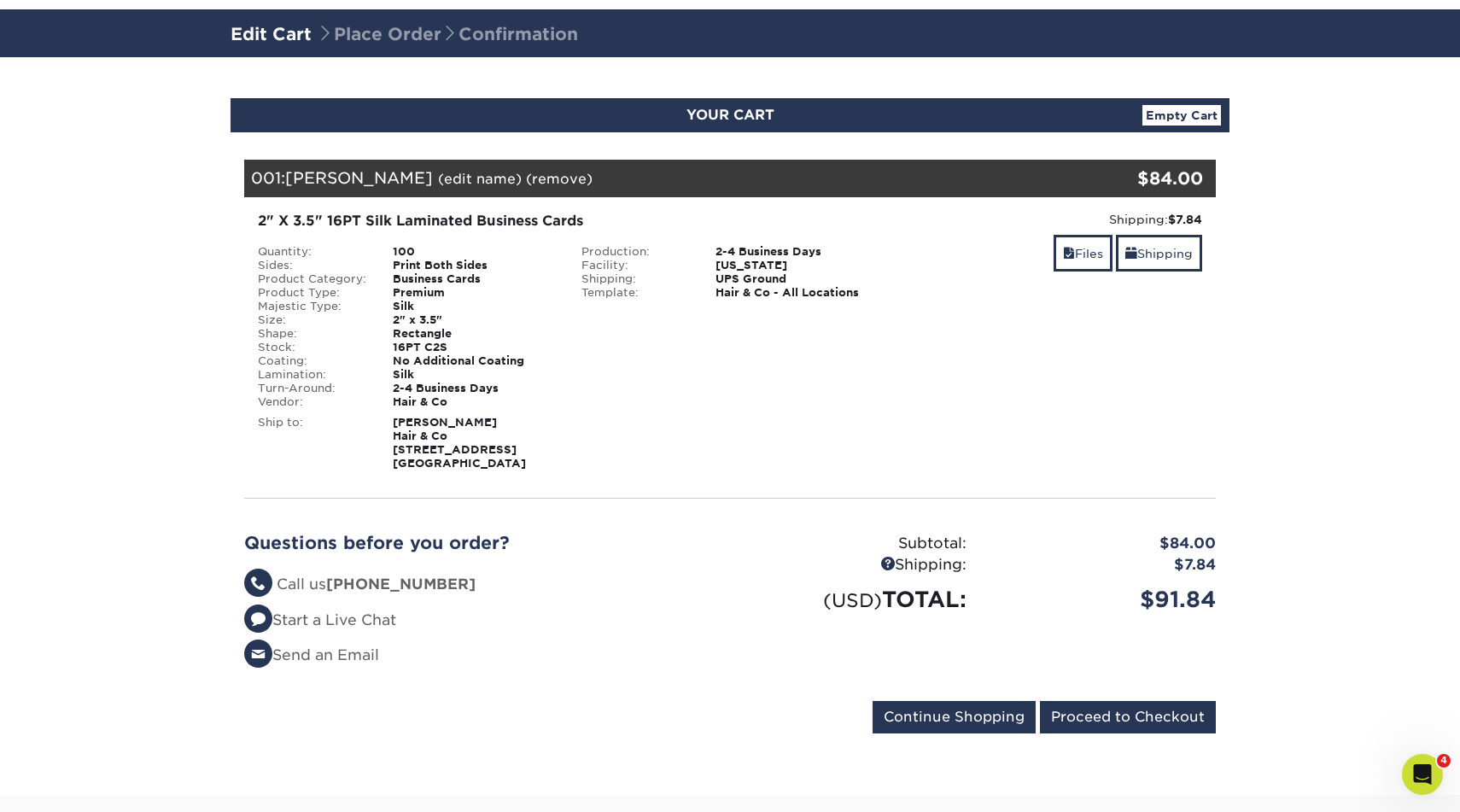
scroll to position [101, 0]
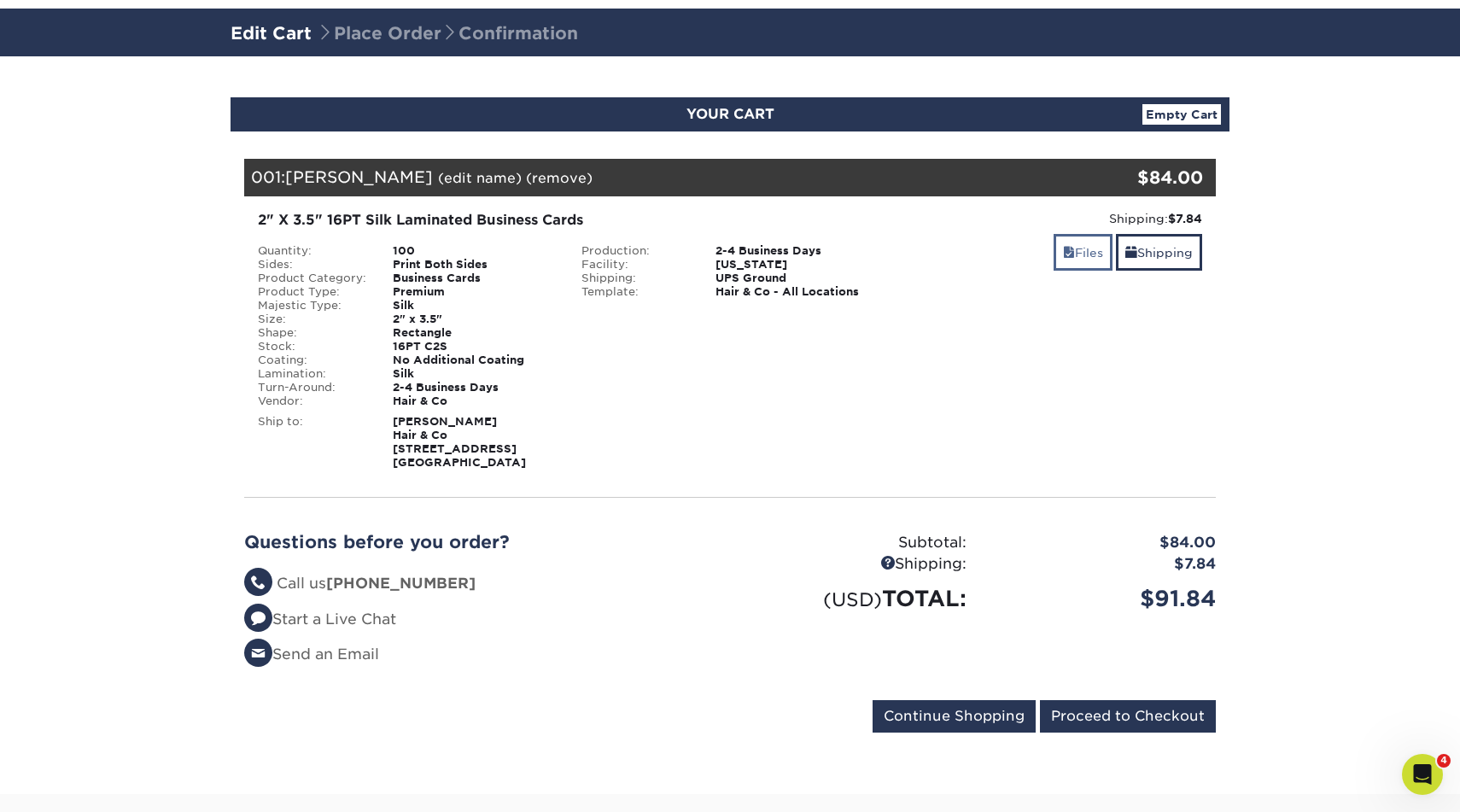
click at [1081, 252] on link "Files" at bounding box center [1083, 253] width 59 height 37
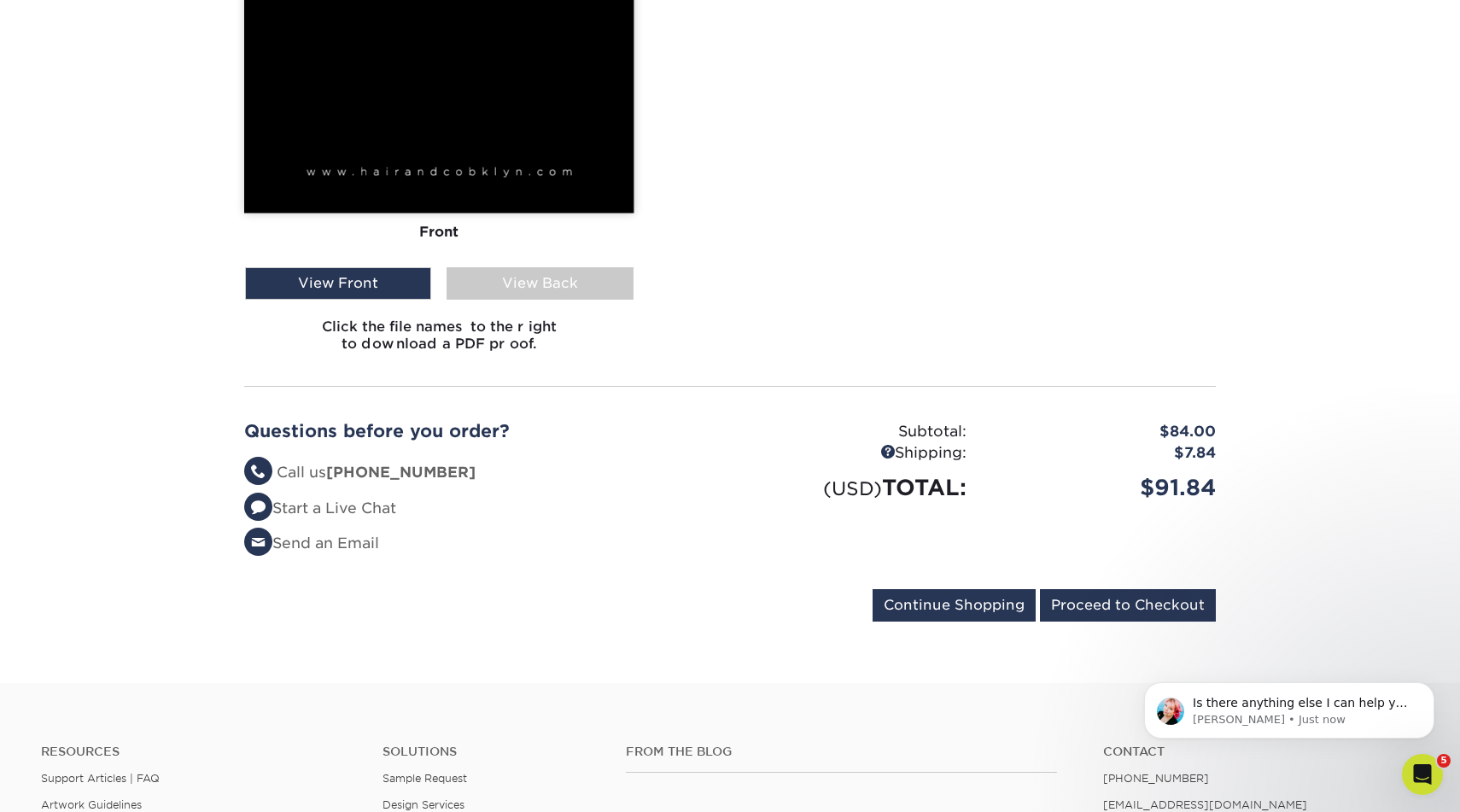
scroll to position [1072, 0]
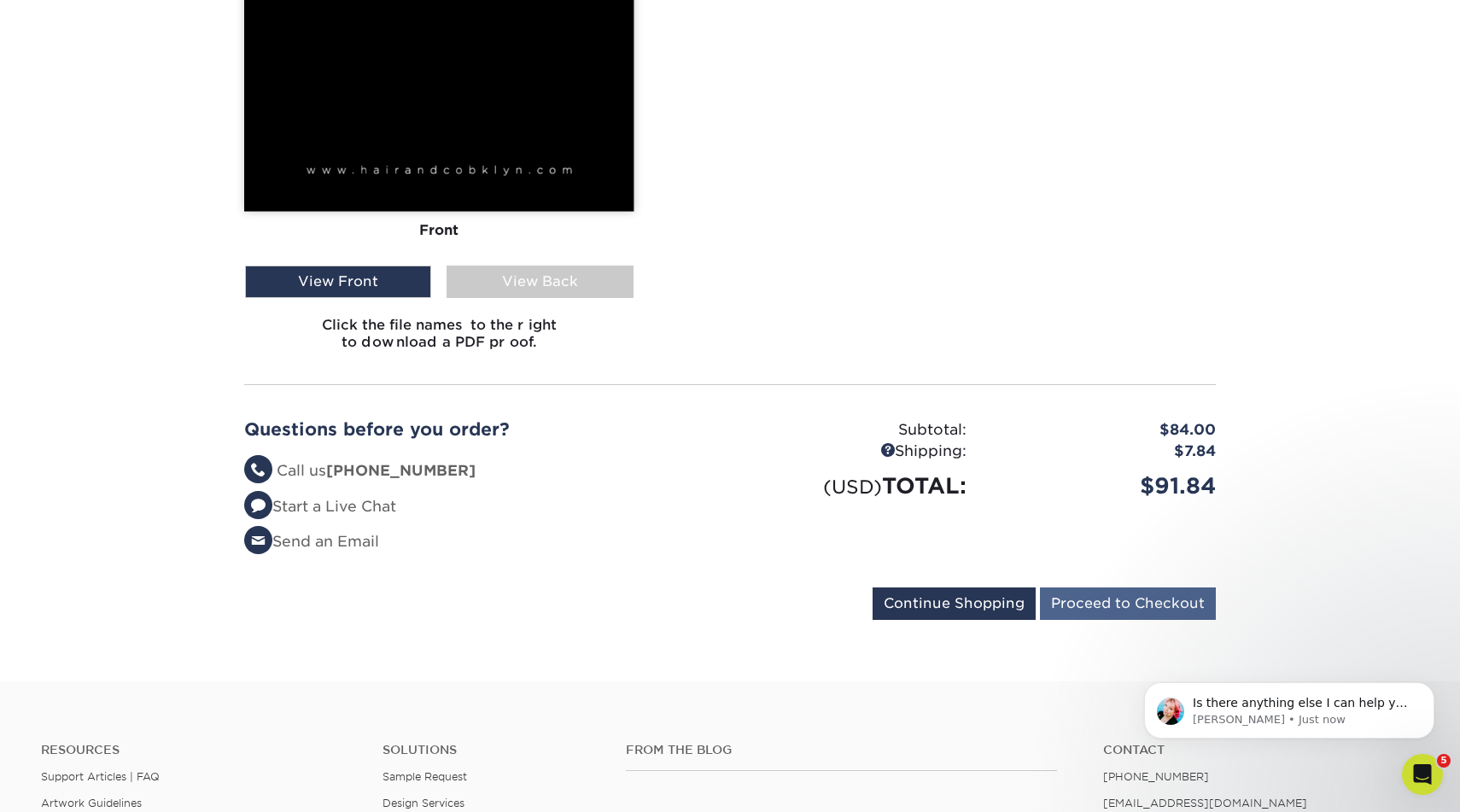
click at [1107, 592] on input "Proceed to Checkout" at bounding box center [1128, 603] width 176 height 33
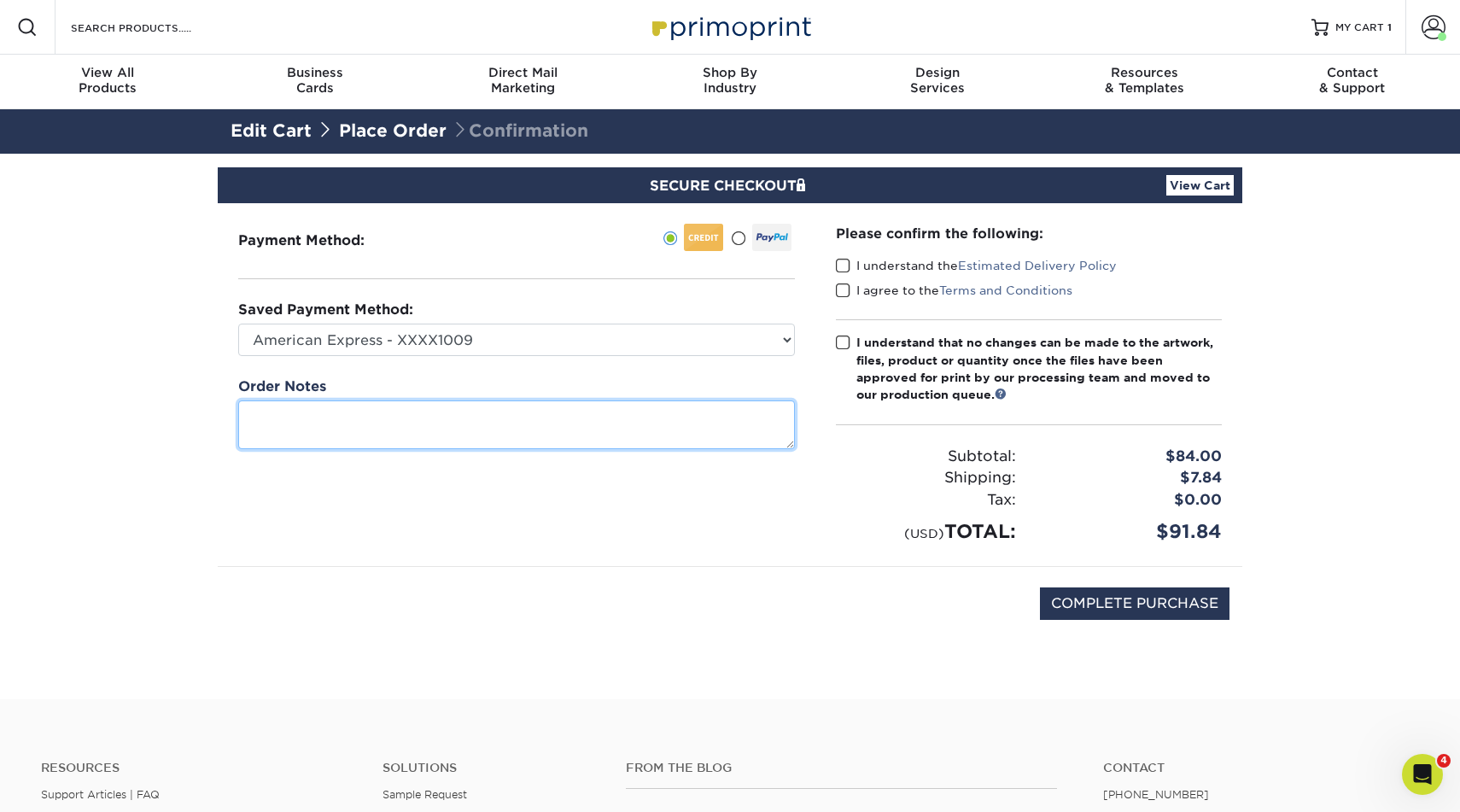
click at [532, 420] on textarea at bounding box center [517, 424] width 557 height 49
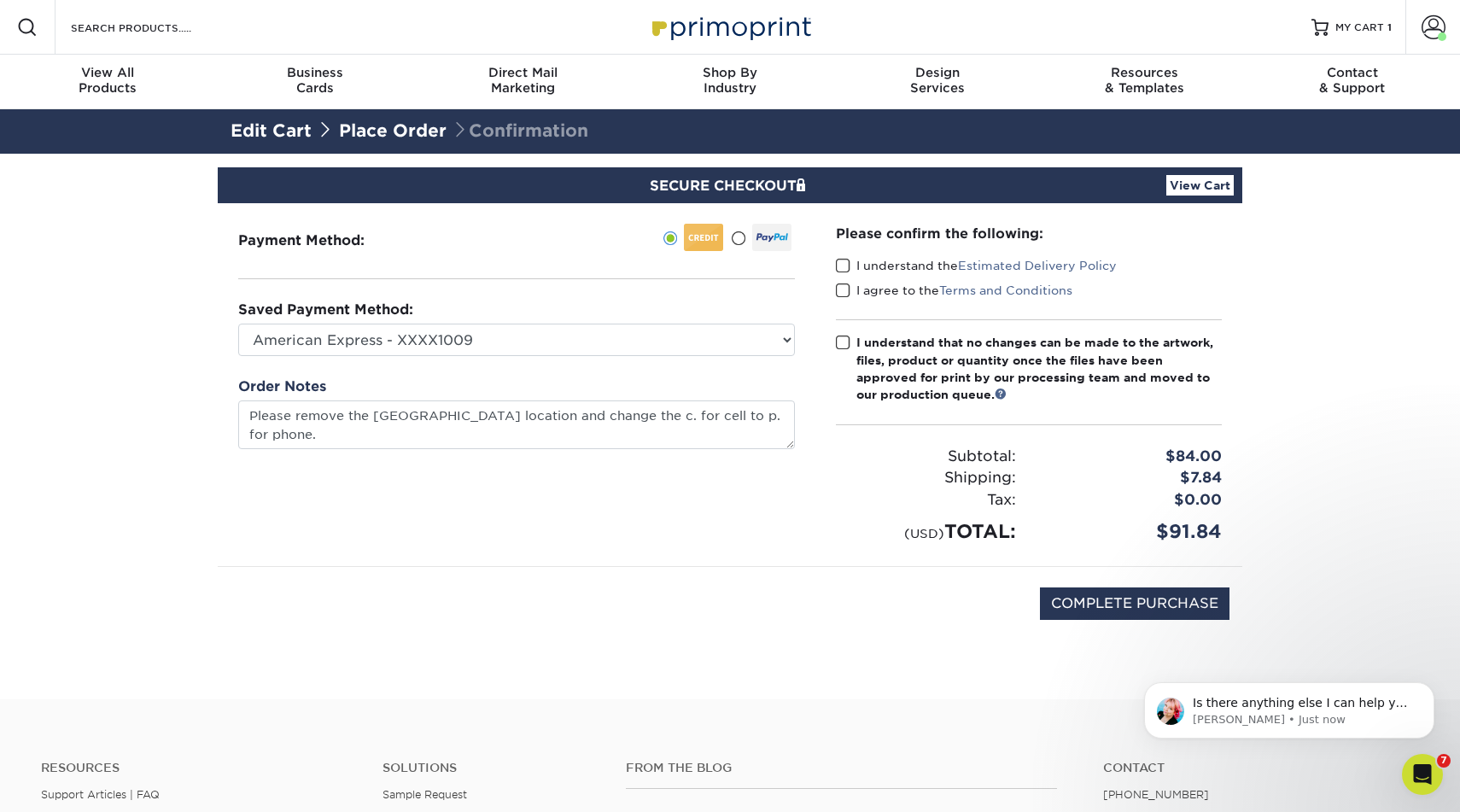
click at [843, 262] on span at bounding box center [843, 266] width 14 height 16
click at [0, 0] on input "I understand the Estimated Delivery Policy" at bounding box center [0, 0] width 0 height 0
click at [842, 288] on span at bounding box center [843, 291] width 14 height 16
click at [0, 0] on input "I agree to the Terms and Conditions" at bounding box center [0, 0] width 0 height 0
click at [843, 339] on span at bounding box center [843, 343] width 14 height 16
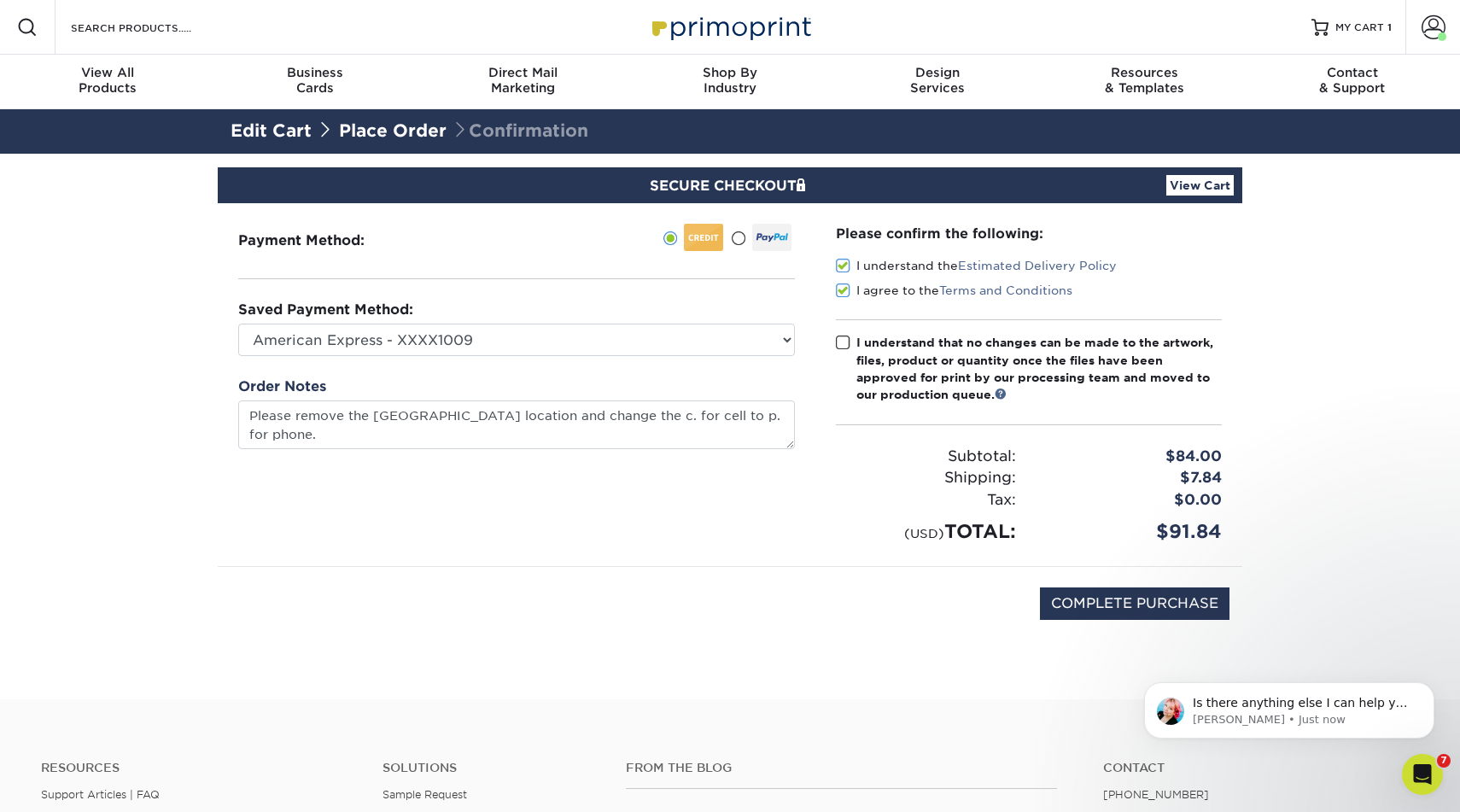
click at [0, 0] on input "I understand that no changes can be made to the artwork, files, product or quan…" at bounding box center [0, 0] width 0 height 0
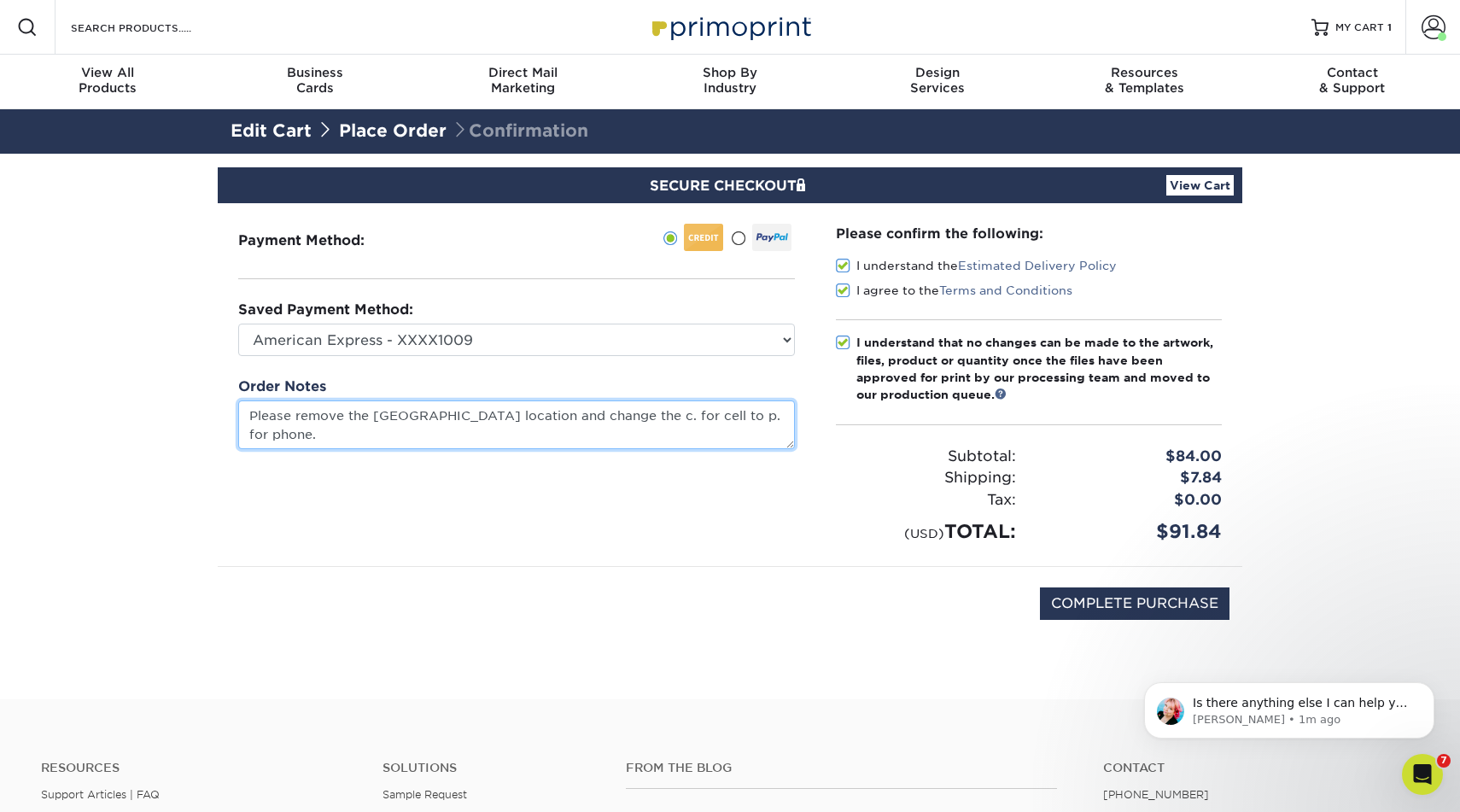
click at [251, 420] on textarea "Please remove the Myrtle AVE location and change the c. for cell to p. for phon…" at bounding box center [517, 424] width 557 height 49
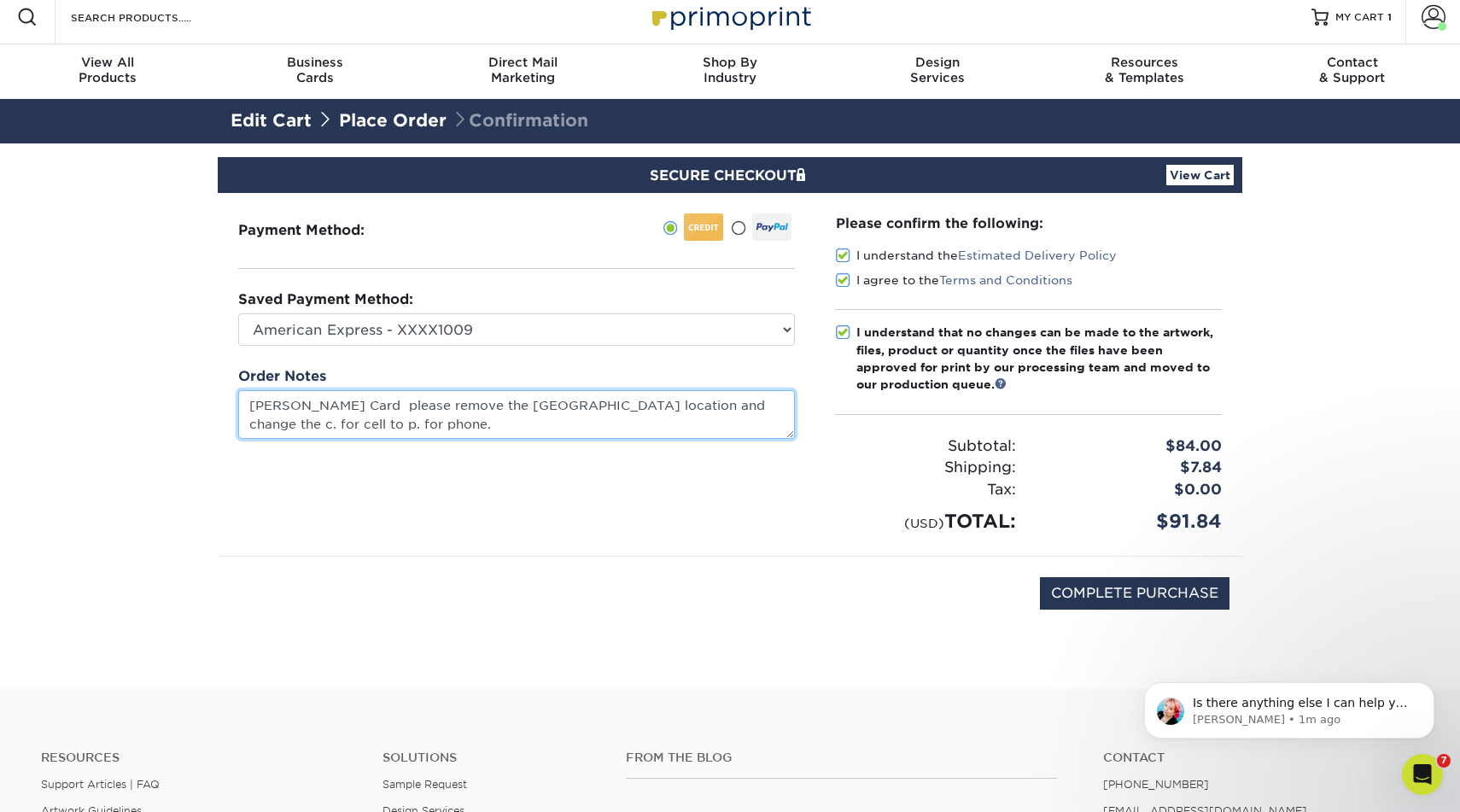
type textarea "Jackie Augustin's Card please remove the Myrtle AVE location and change the c. …"
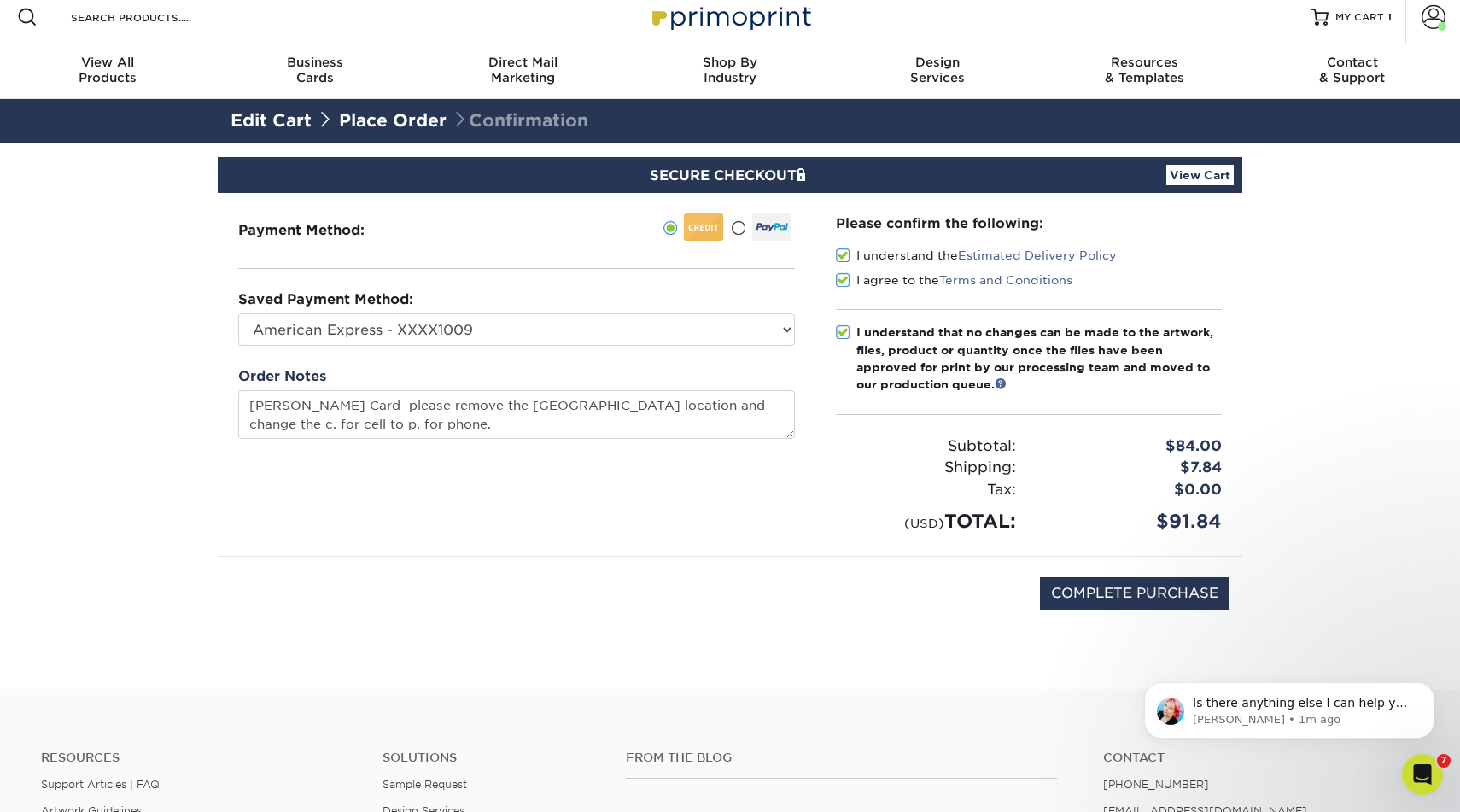
click at [1209, 183] on link "View Cart" at bounding box center [1200, 174] width 67 height 20
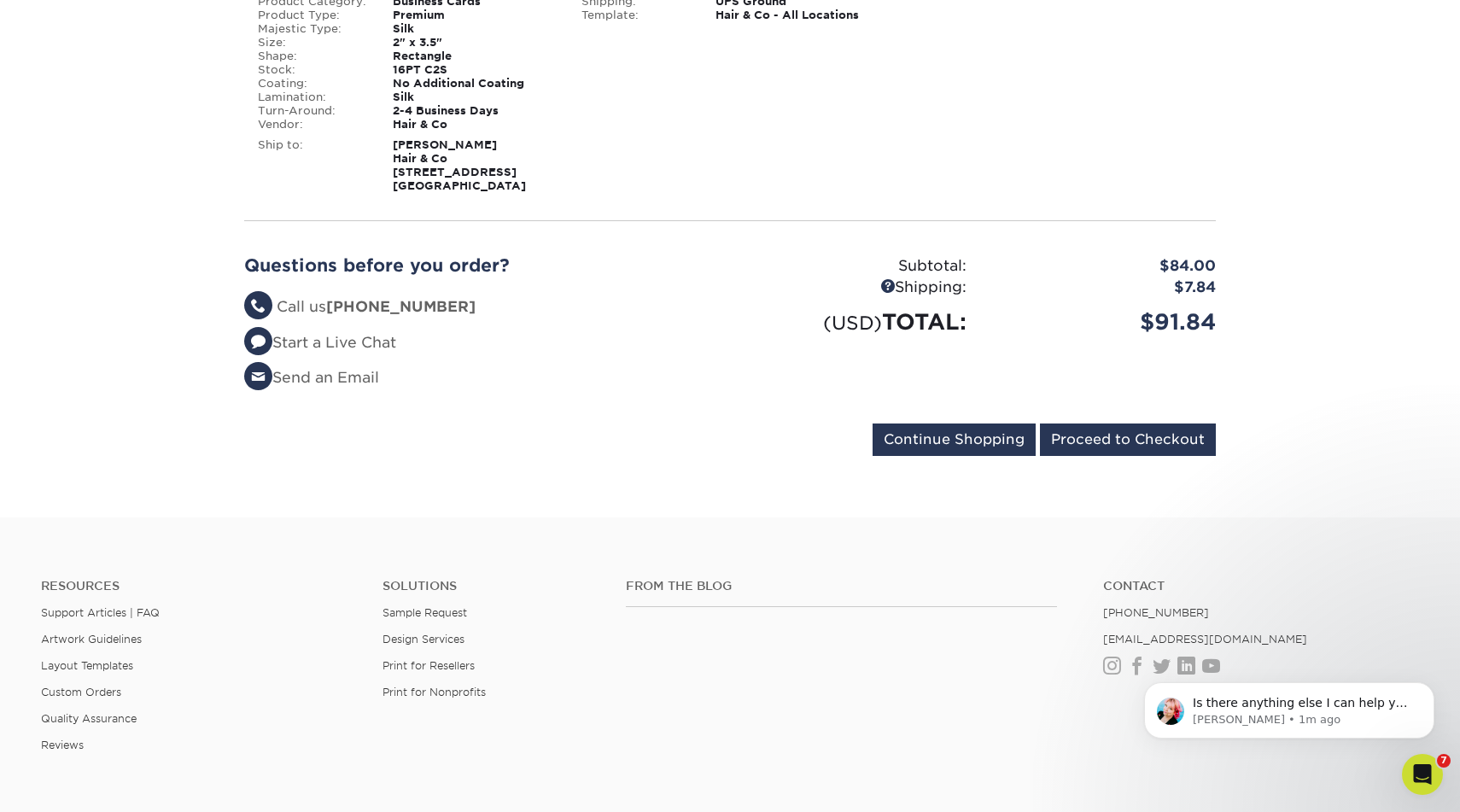
scroll to position [379, 0]
click at [950, 435] on input "Continue Shopping" at bounding box center [954, 437] width 163 height 33
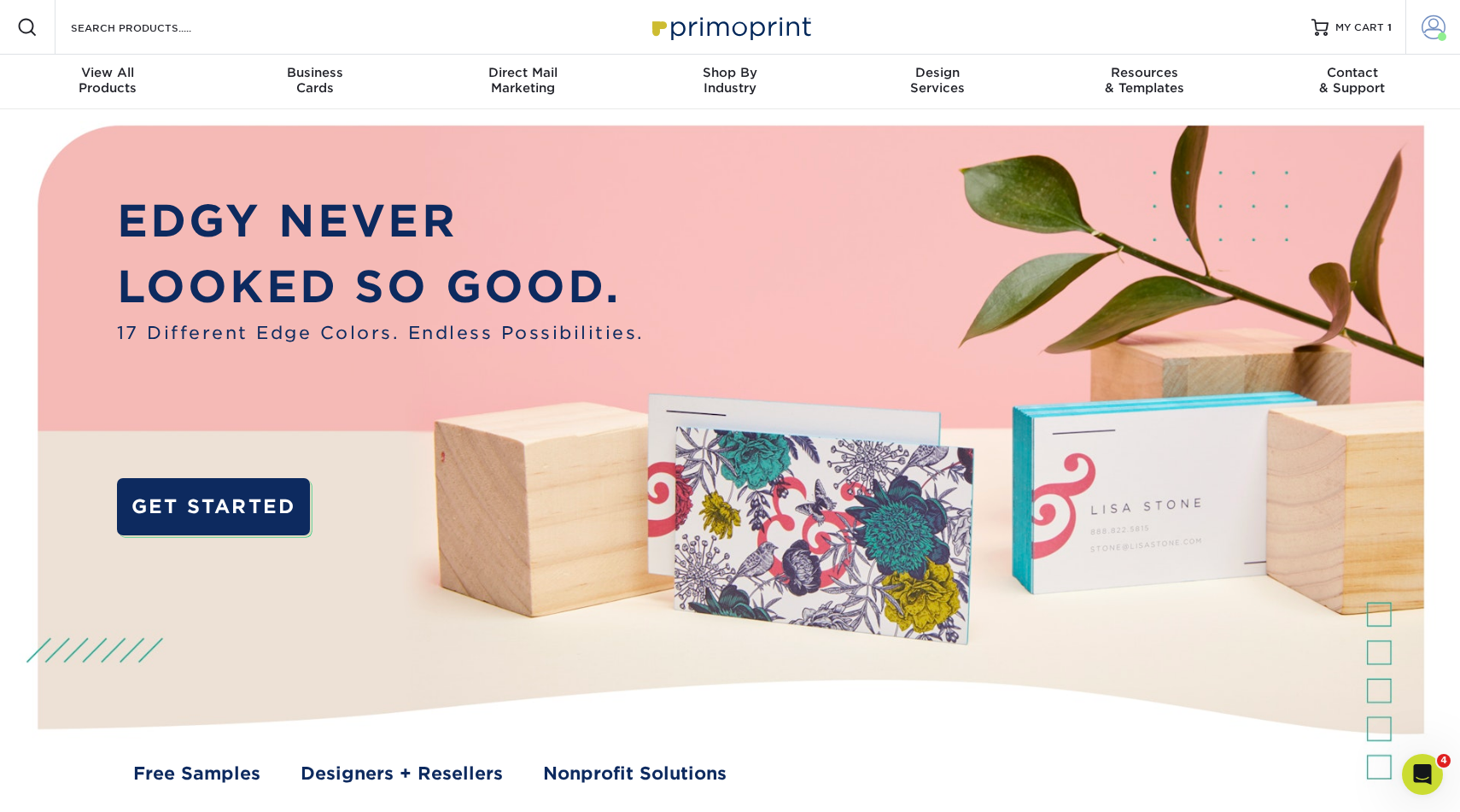
click at [1430, 29] on span at bounding box center [1433, 27] width 24 height 24
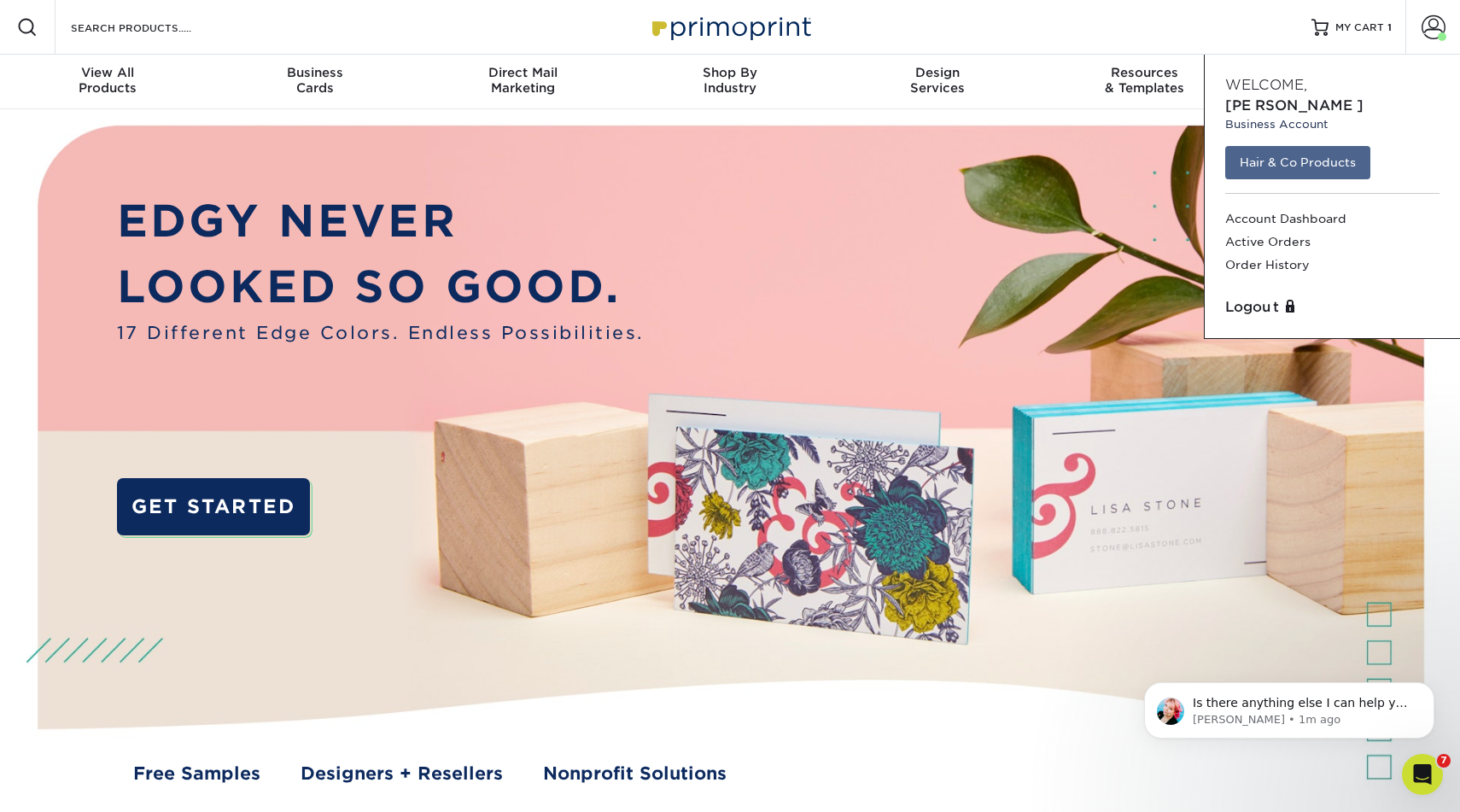
click at [1302, 146] on link "Hair & Co Products" at bounding box center [1297, 162] width 145 height 33
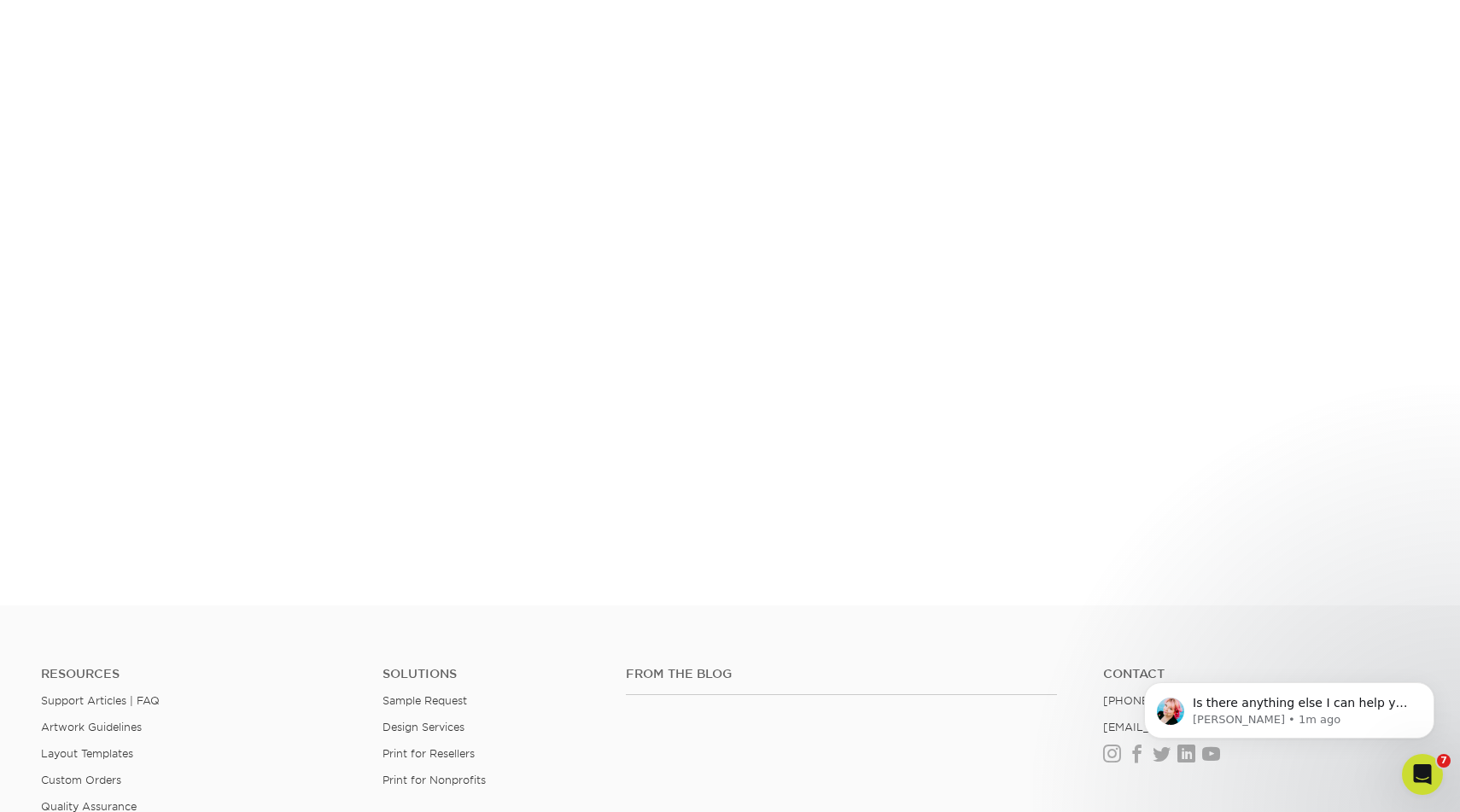
scroll to position [424, 0]
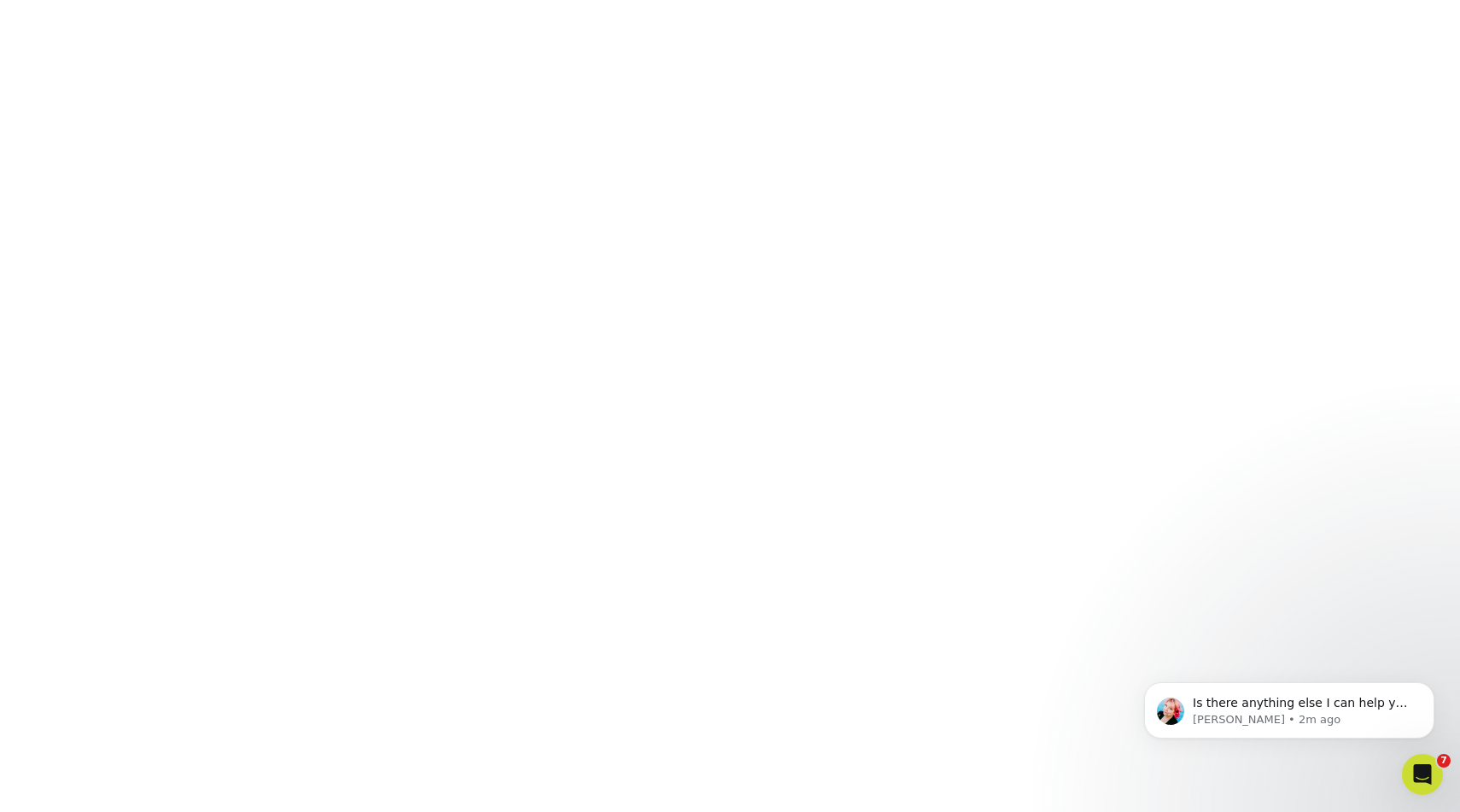
click at [1422, 775] on icon "Open Intercom Messenger" at bounding box center [1423, 775] width 28 height 28
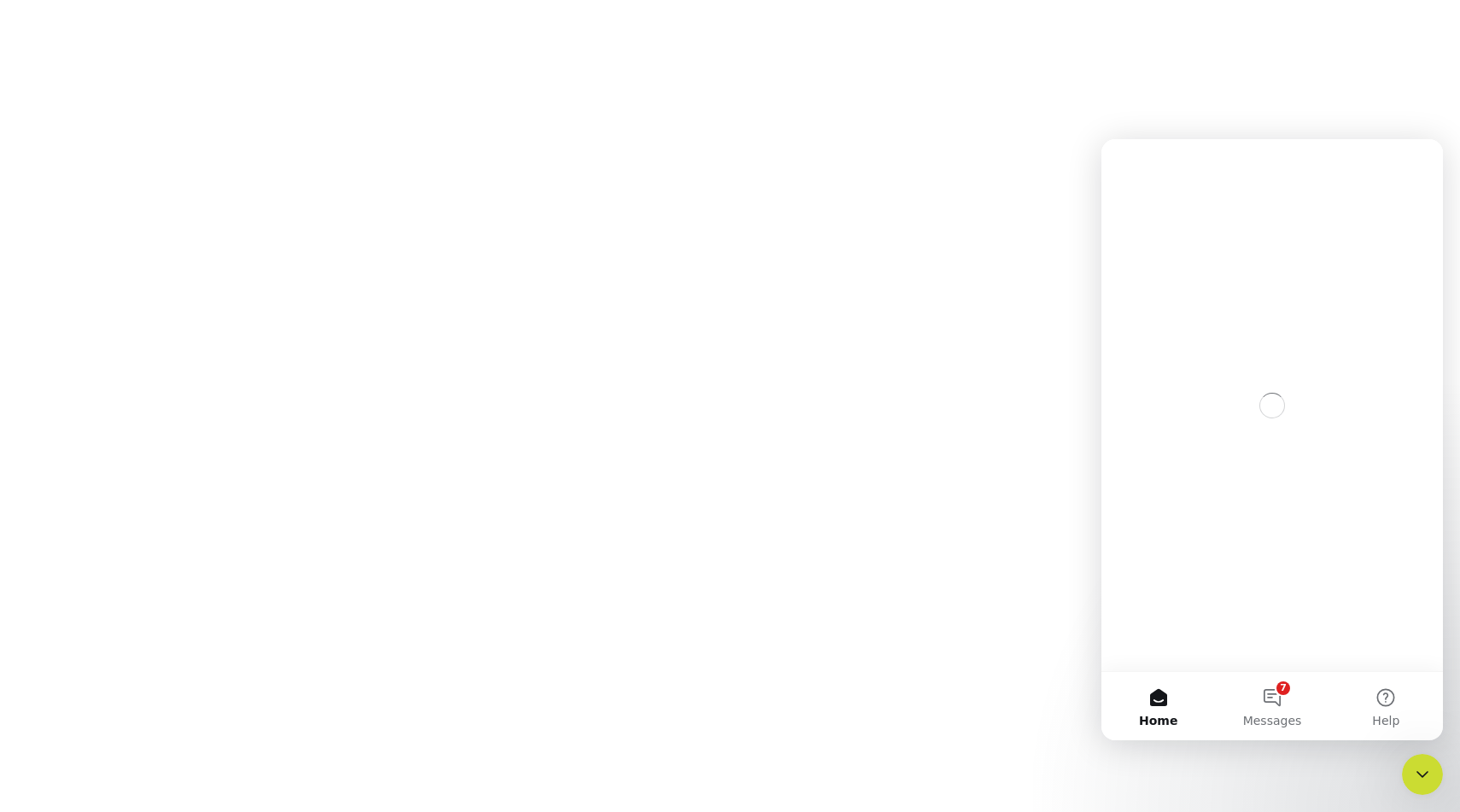
scroll to position [0, 0]
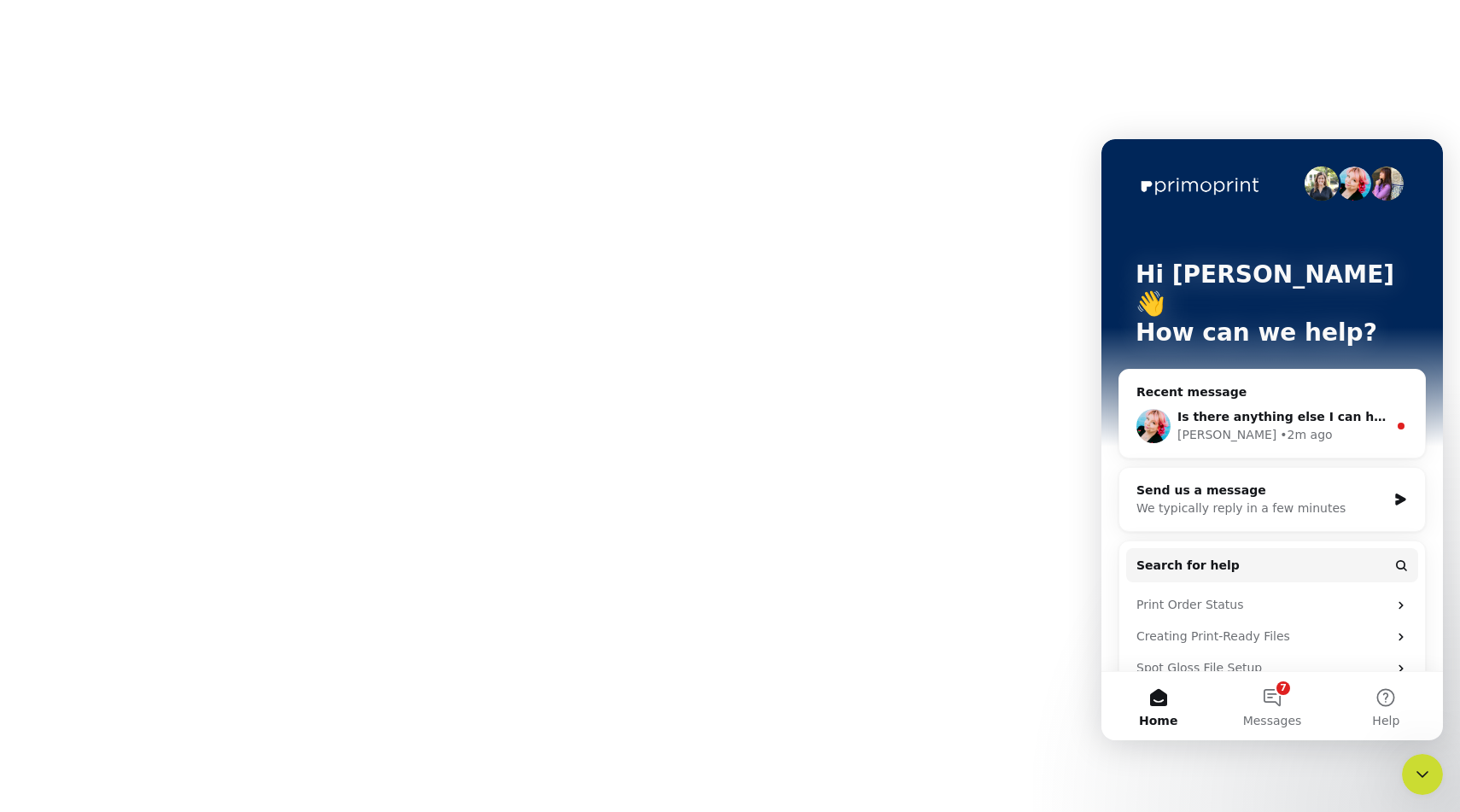
click at [1290, 426] on div "Jenny • 2m ago" at bounding box center [1282, 435] width 210 height 18
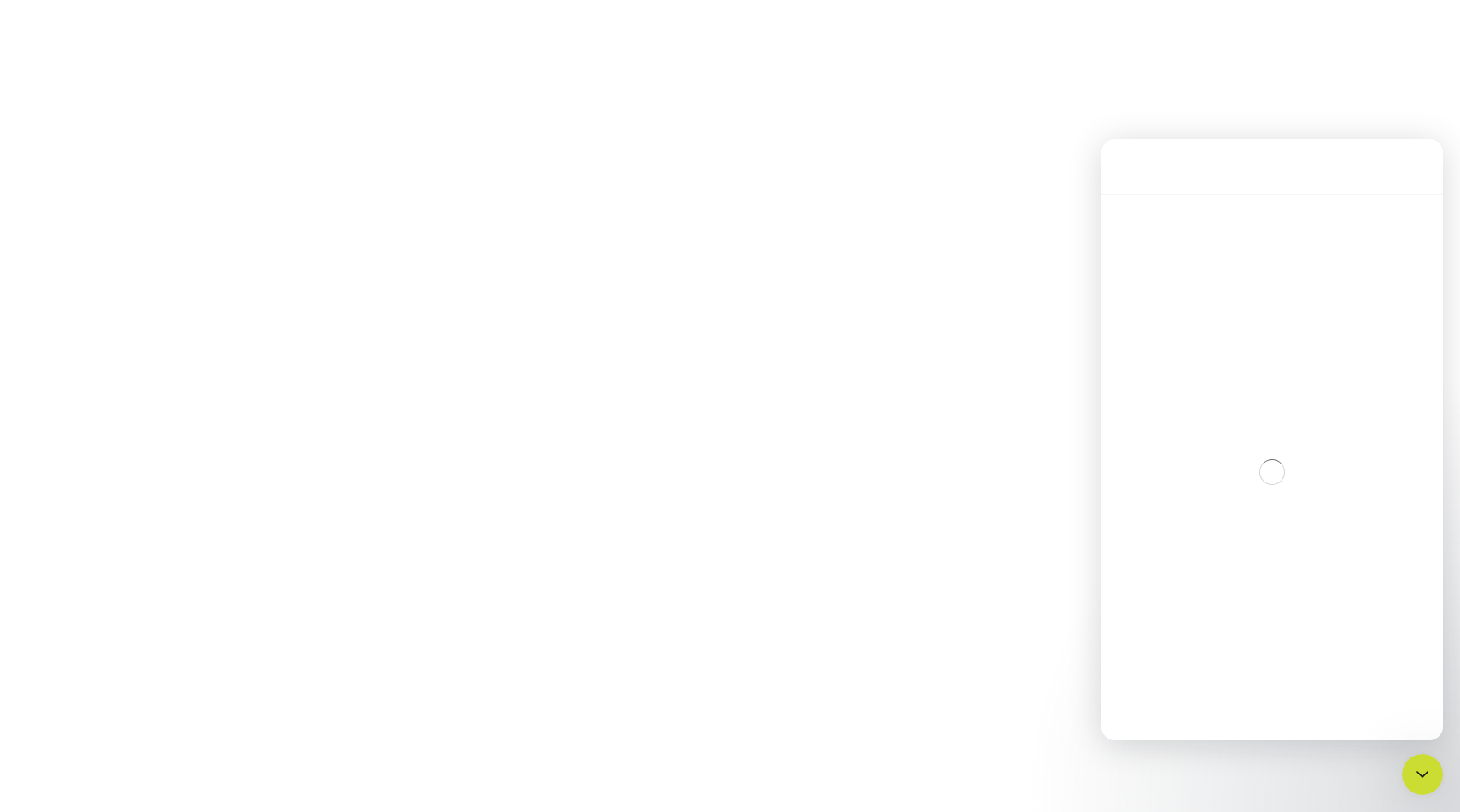
scroll to position [3, 0]
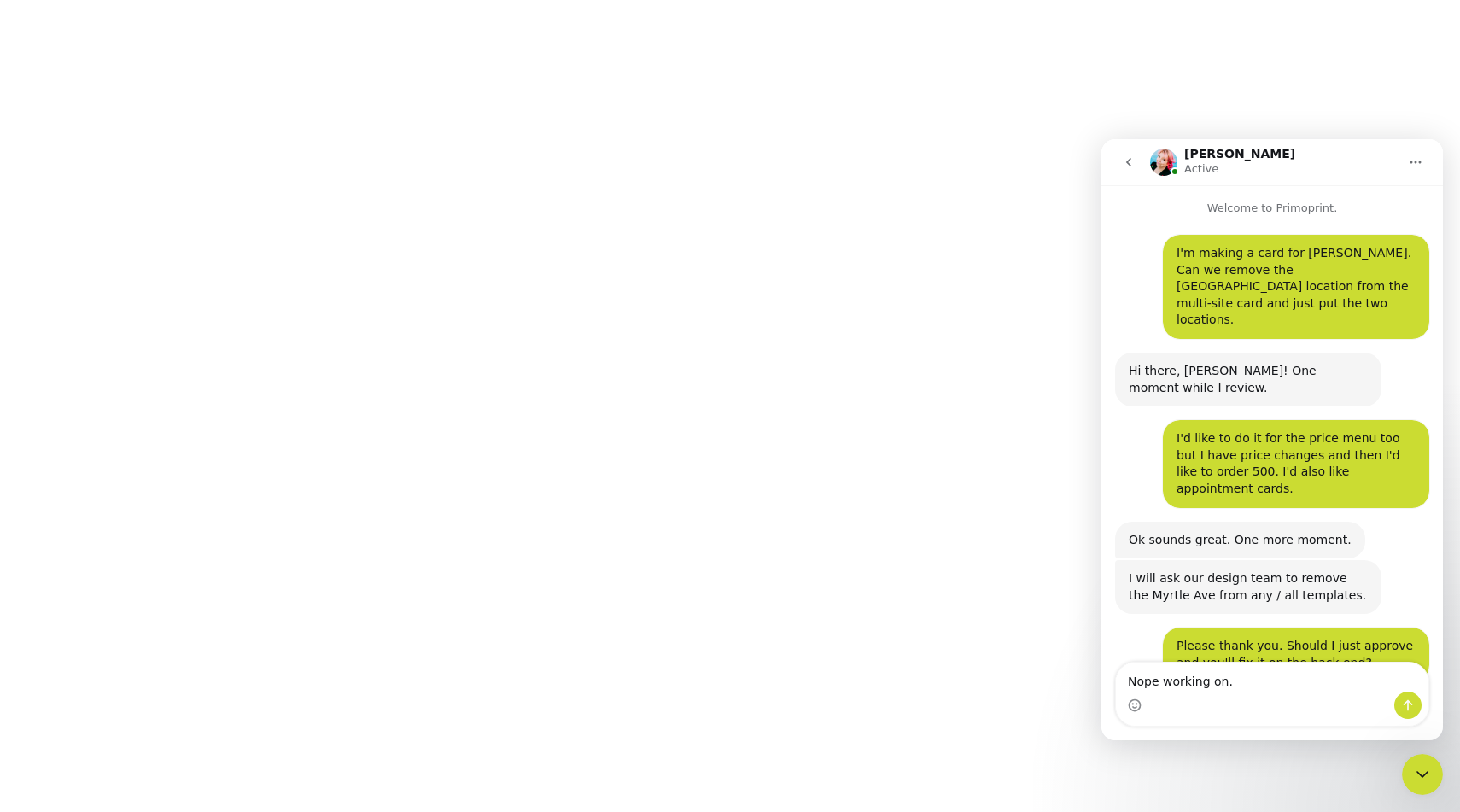
type textarea "Nope working on"
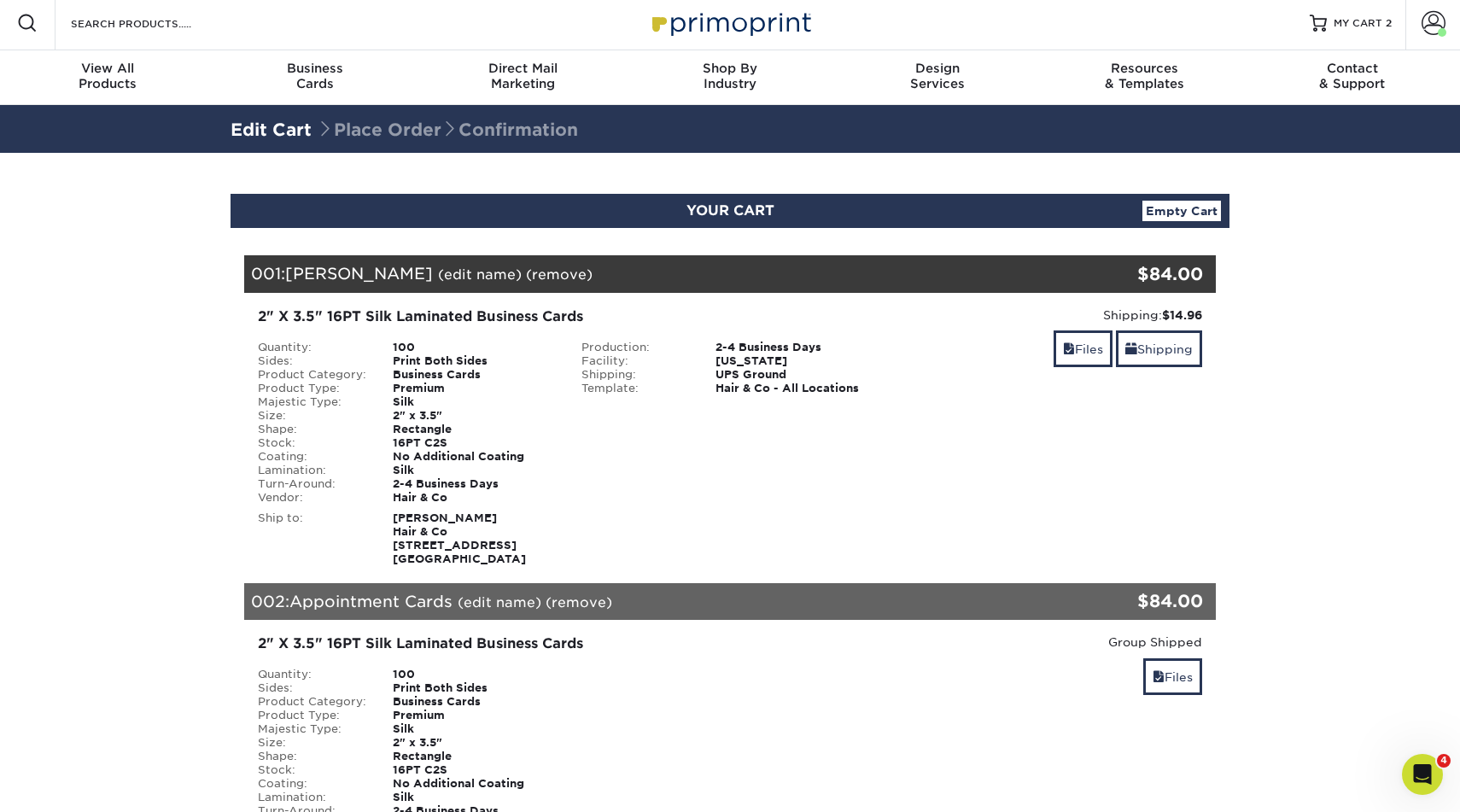
scroll to position [7, 0]
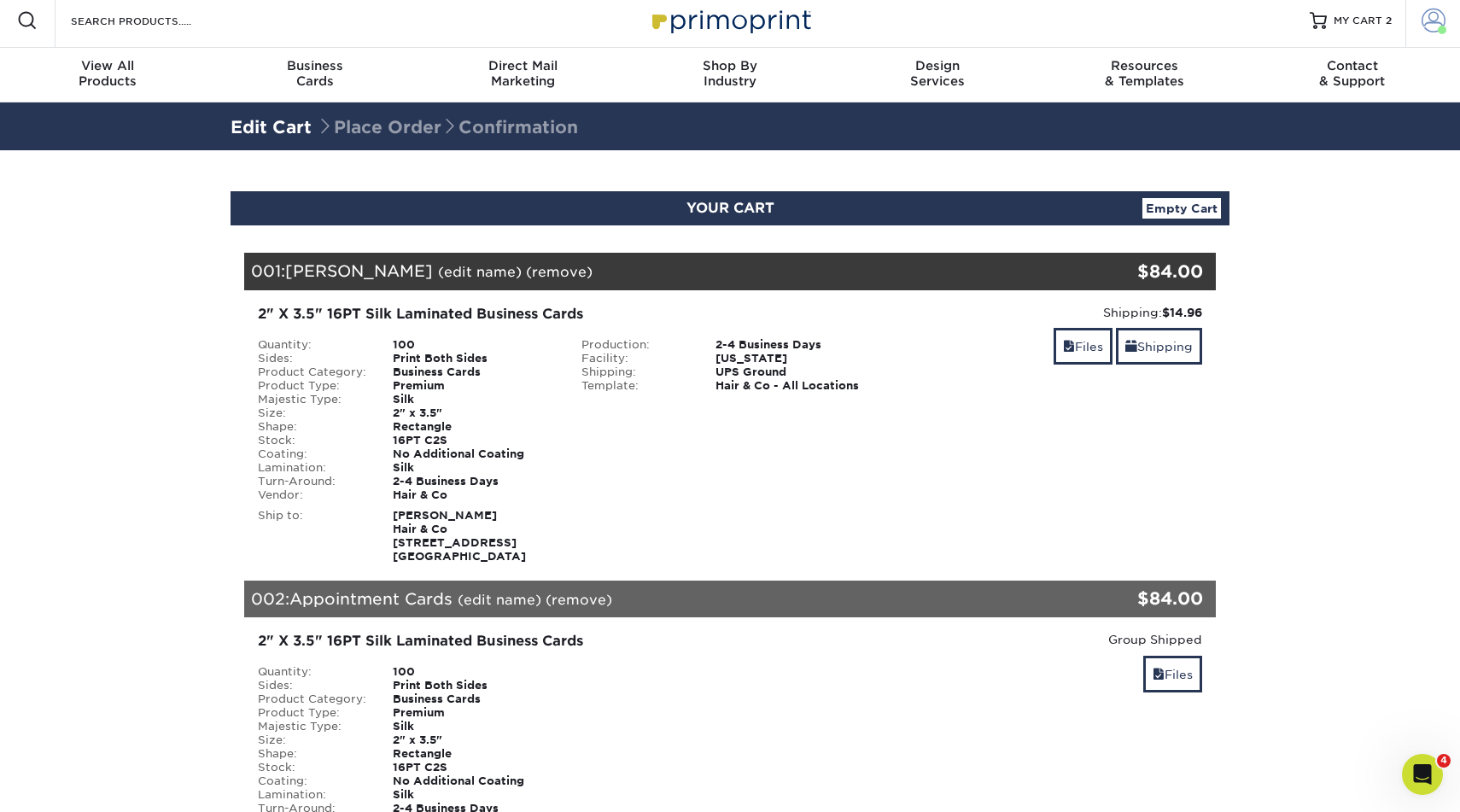
click at [1432, 19] on span at bounding box center [1433, 20] width 24 height 24
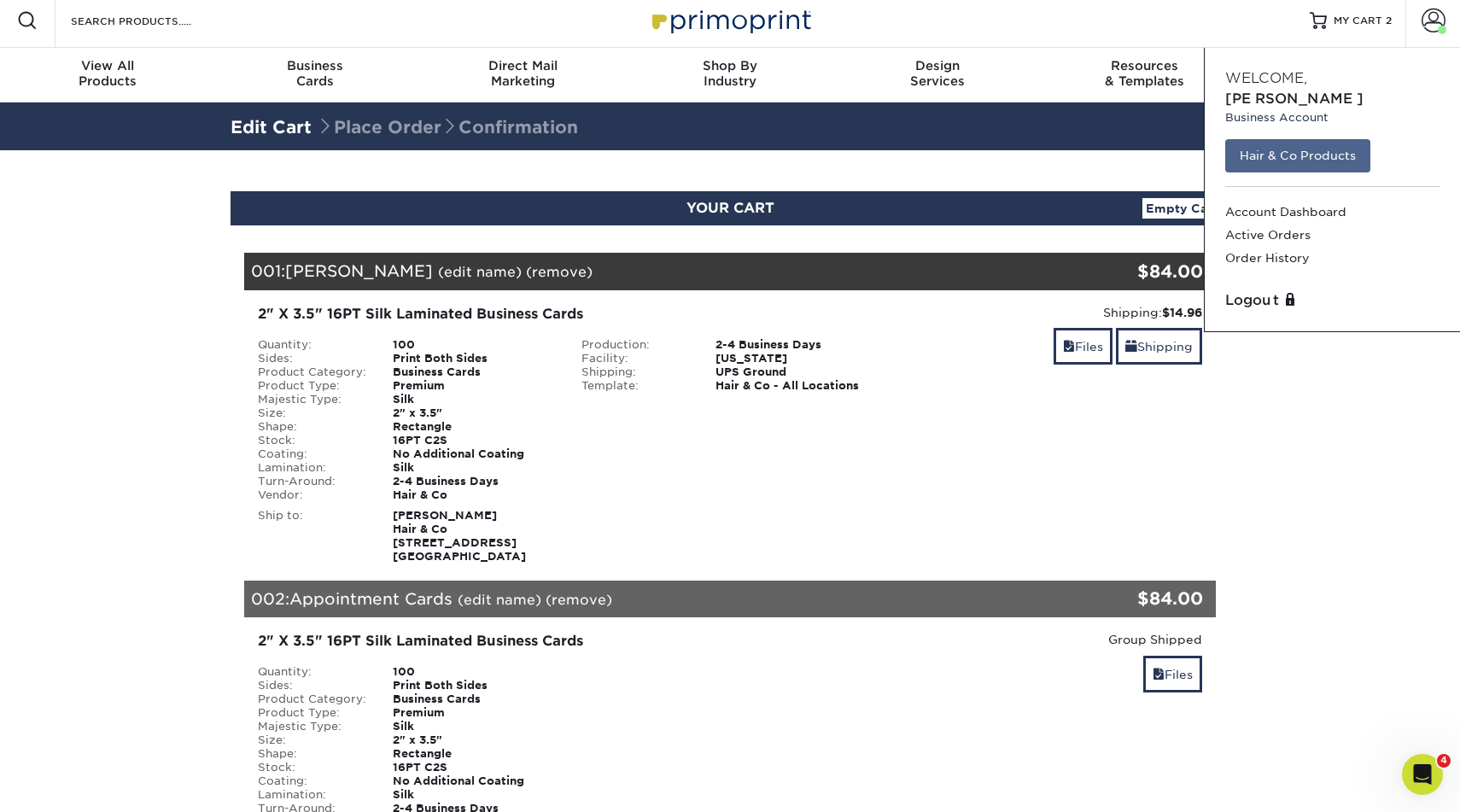
click at [1297, 139] on link "Hair & Co Products" at bounding box center [1297, 155] width 145 height 33
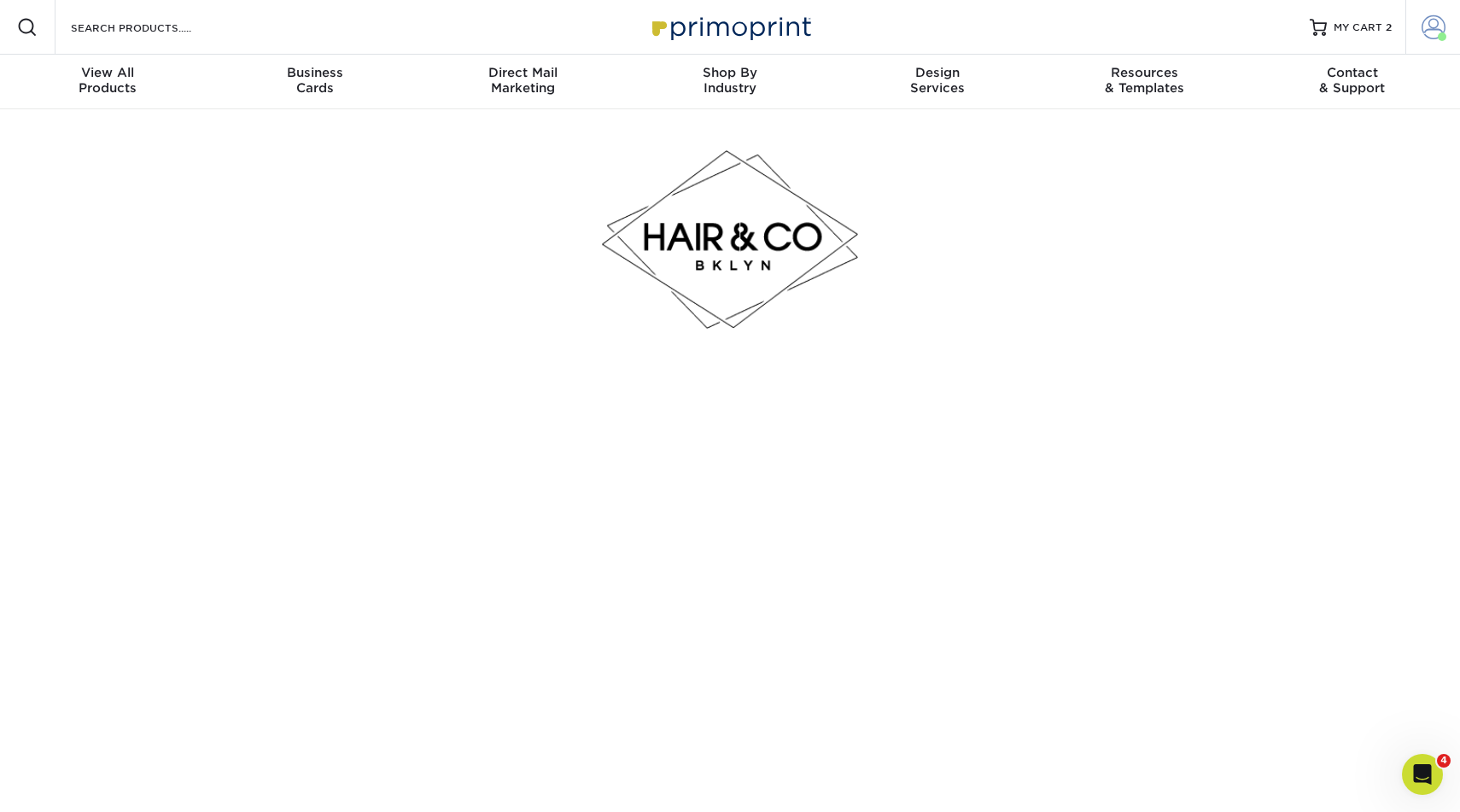
click at [1431, 27] on span at bounding box center [1433, 27] width 24 height 24
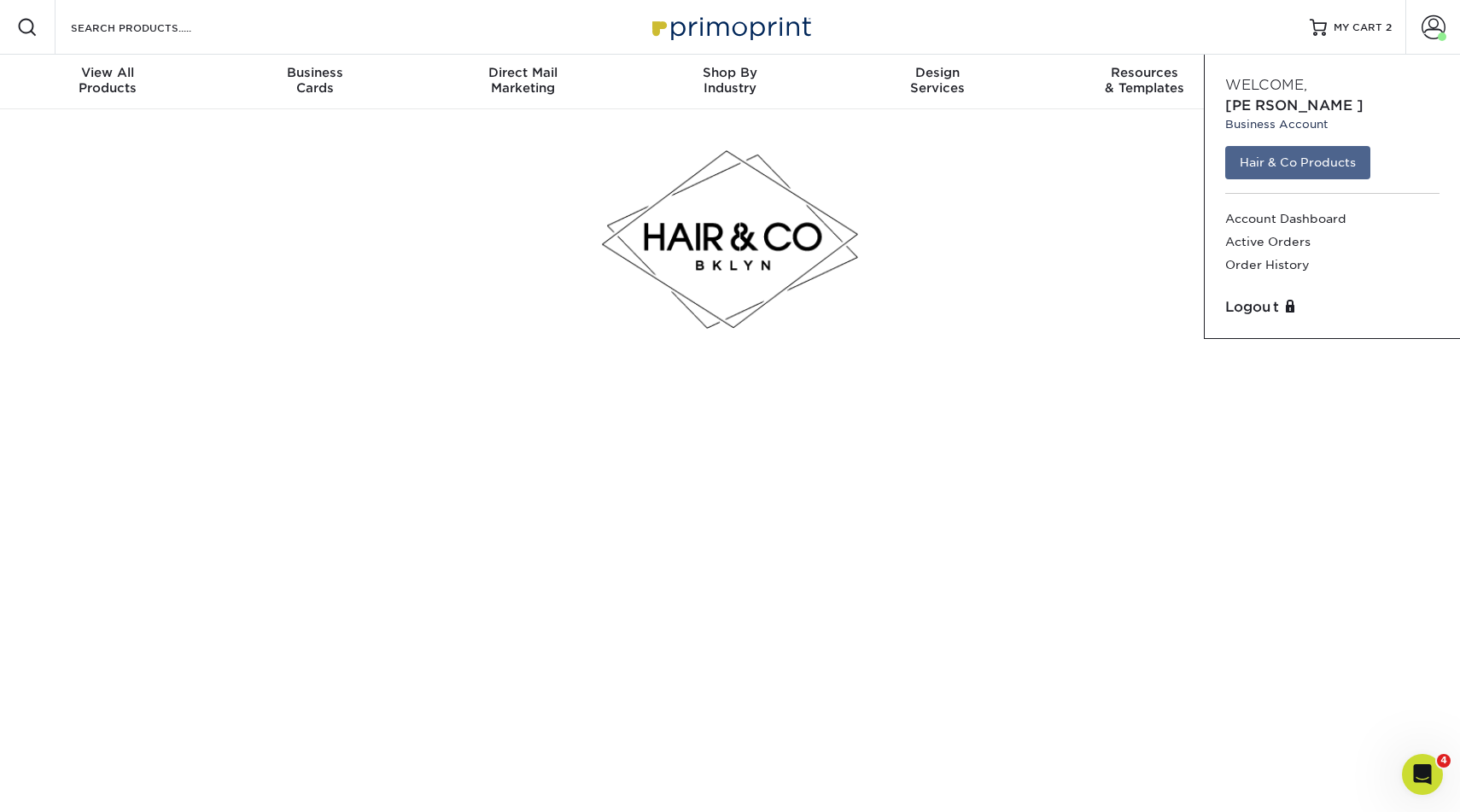
click at [1296, 146] on link "Hair & Co Products" at bounding box center [1297, 162] width 145 height 33
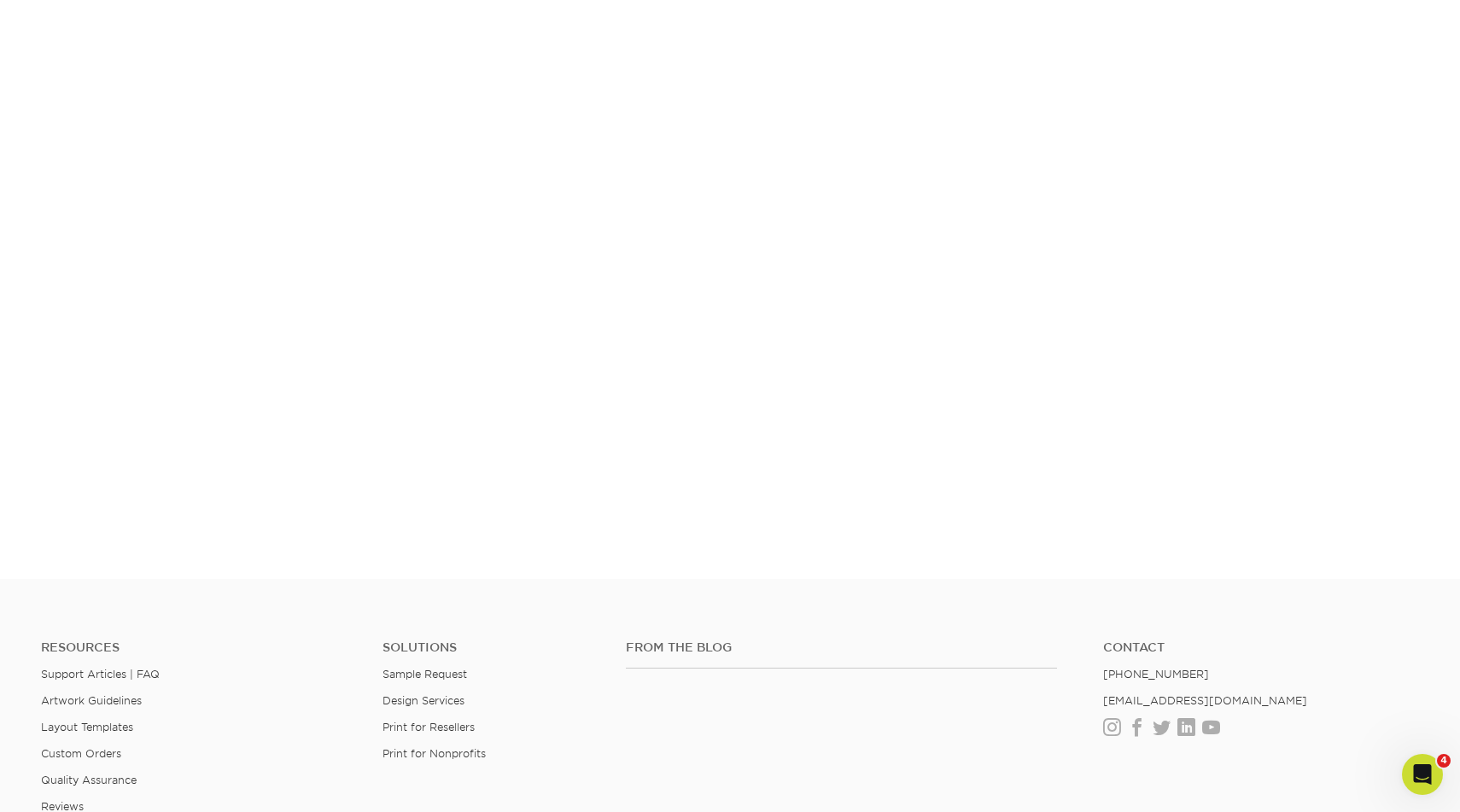
scroll to position [1246, 0]
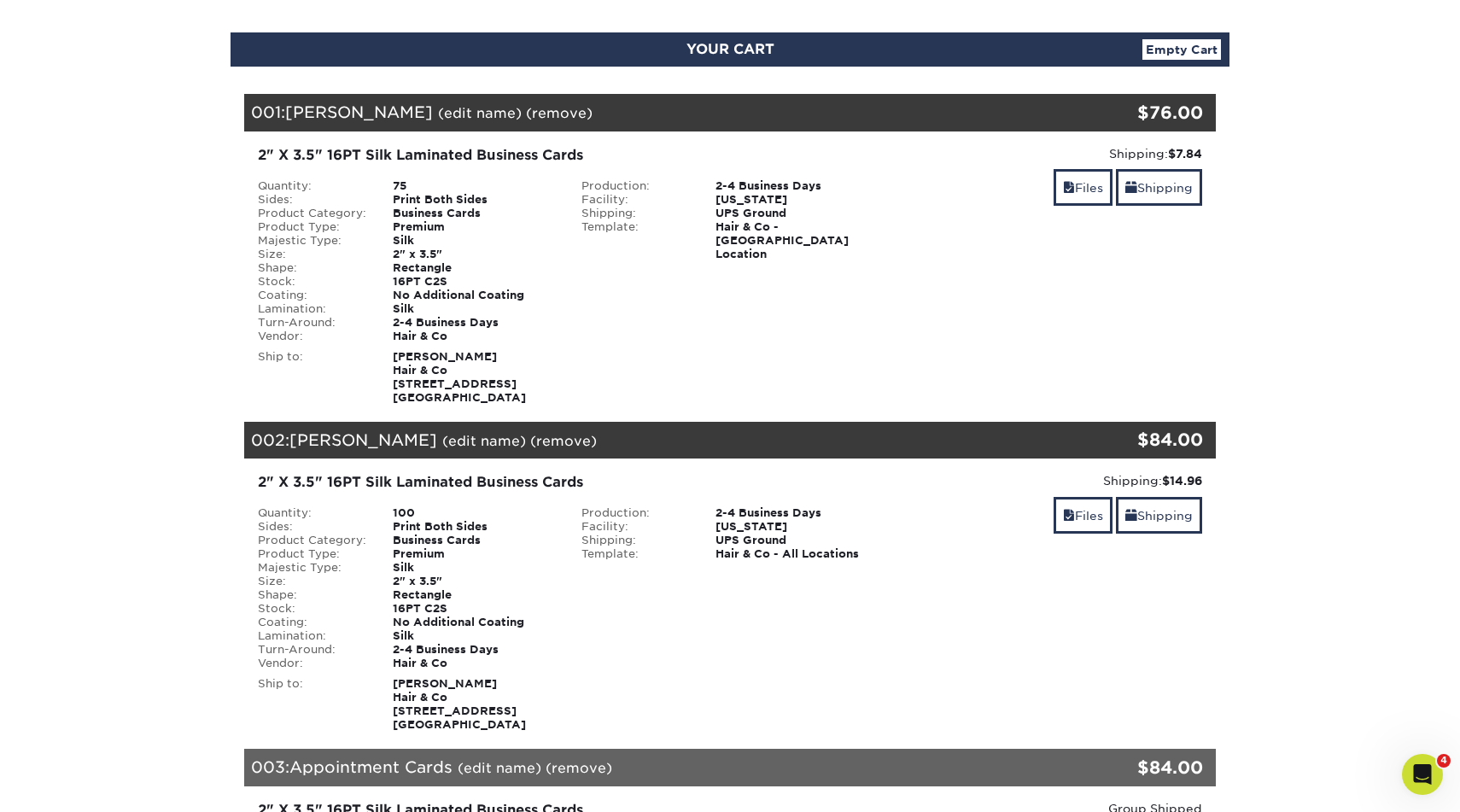
scroll to position [163, 0]
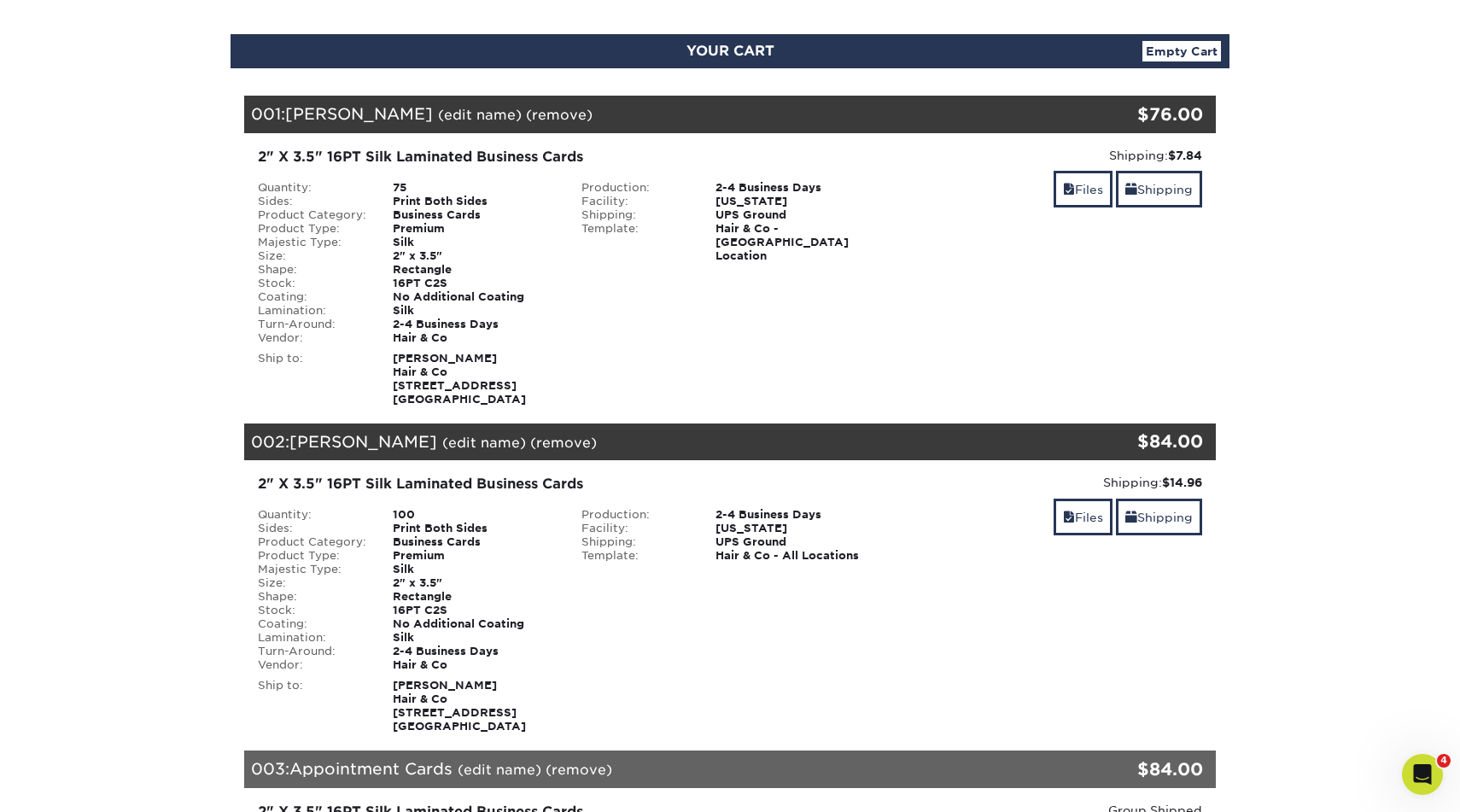
click at [499, 447] on link "(edit name)" at bounding box center [483, 443] width 84 height 16
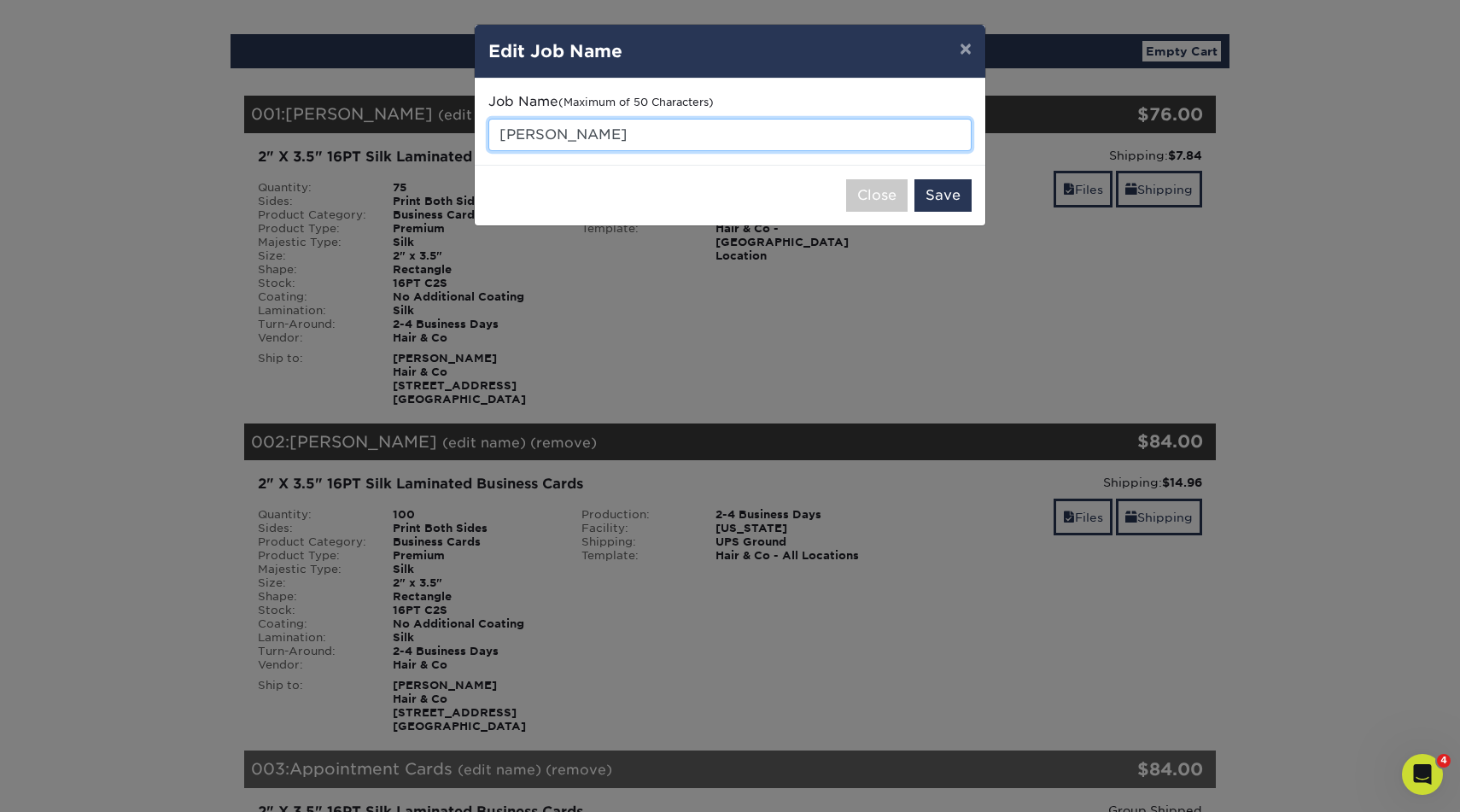
click at [631, 141] on input "Jackie Augusting" at bounding box center [730, 134] width 483 height 33
type input "[PERSON_NAME]"
click at [951, 192] on button "Save" at bounding box center [943, 195] width 57 height 33
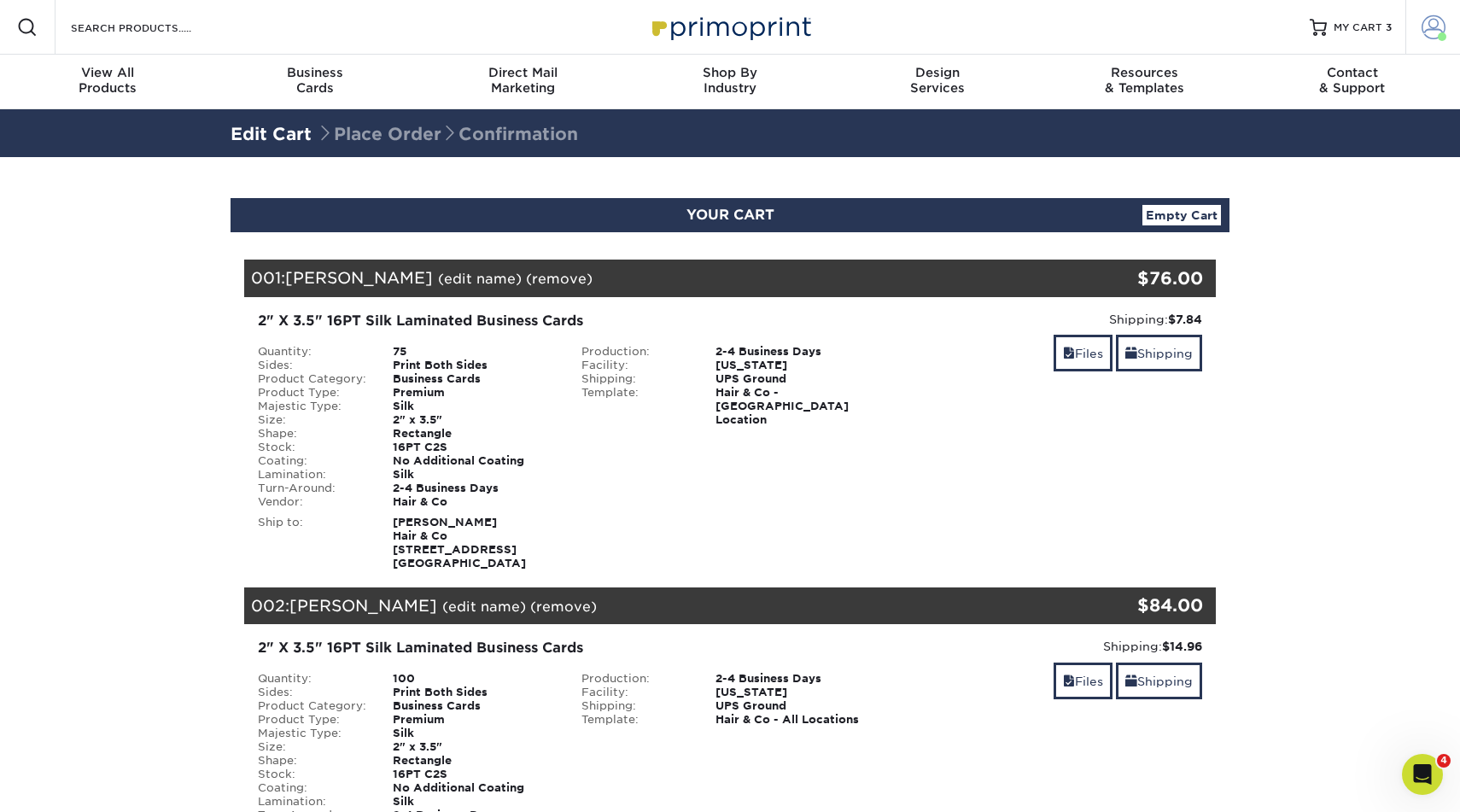
click at [1438, 33] on span at bounding box center [1433, 27] width 24 height 24
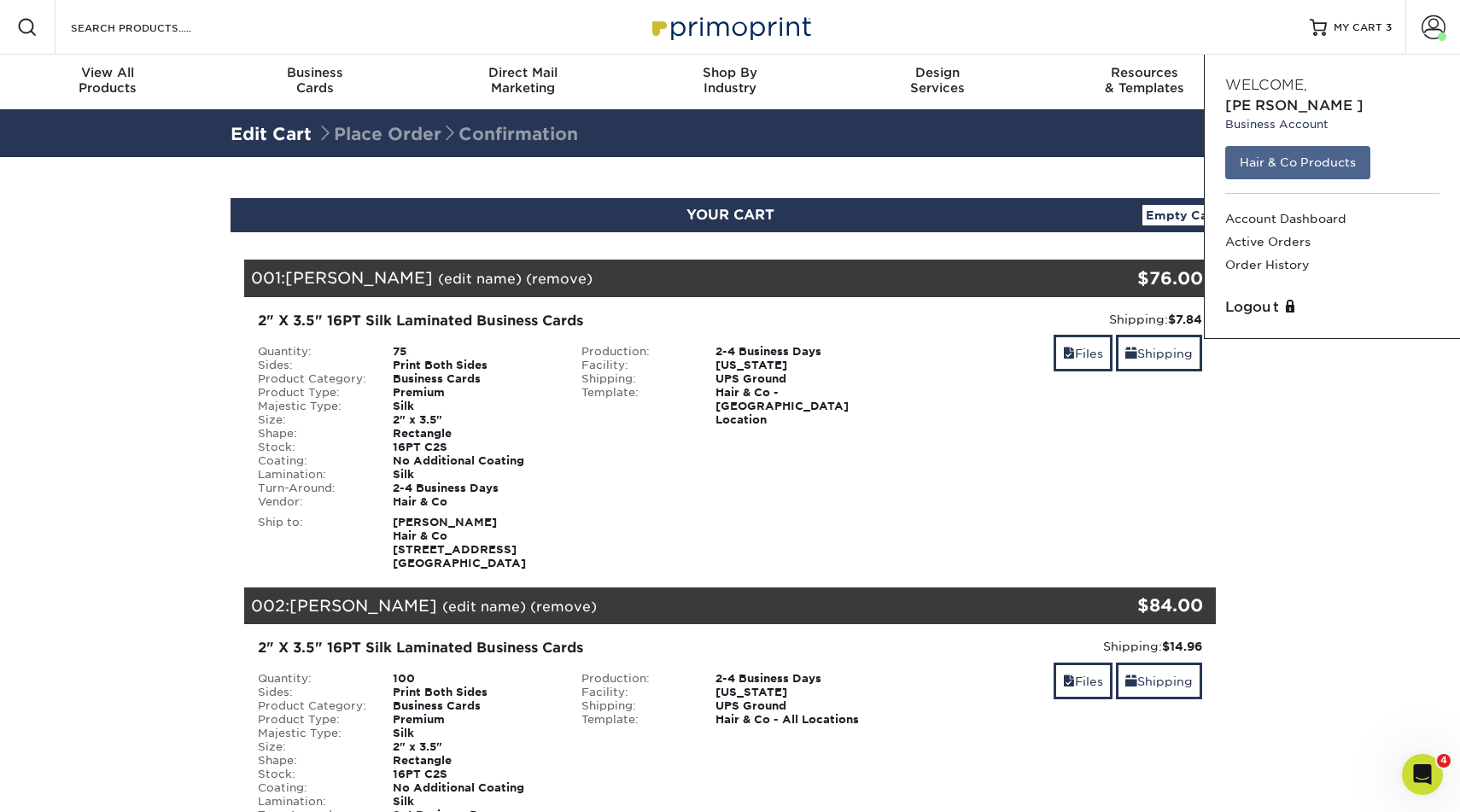
click at [1308, 146] on link "Hair & Co Products" at bounding box center [1297, 162] width 145 height 33
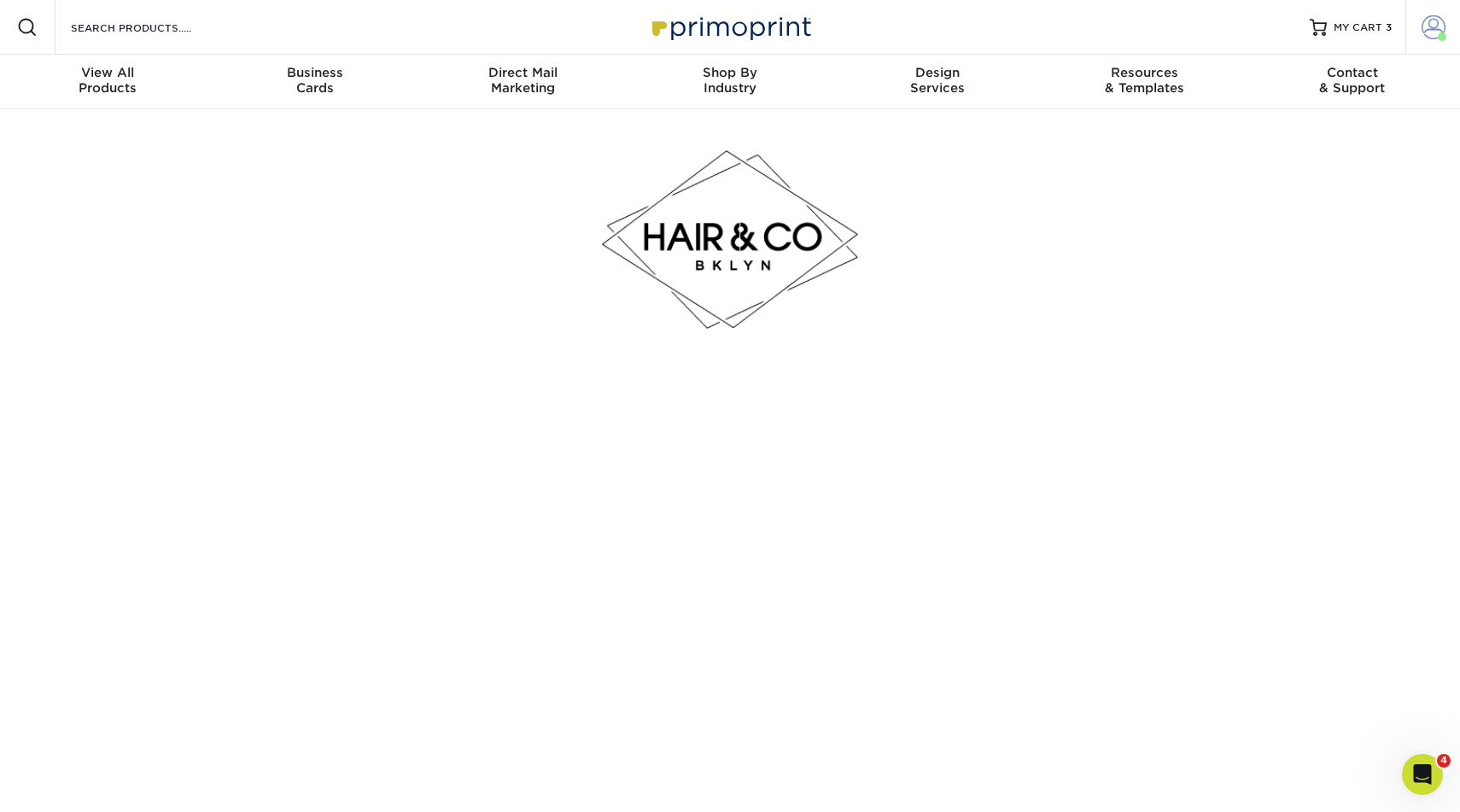
click at [1432, 34] on span at bounding box center [1433, 27] width 24 height 24
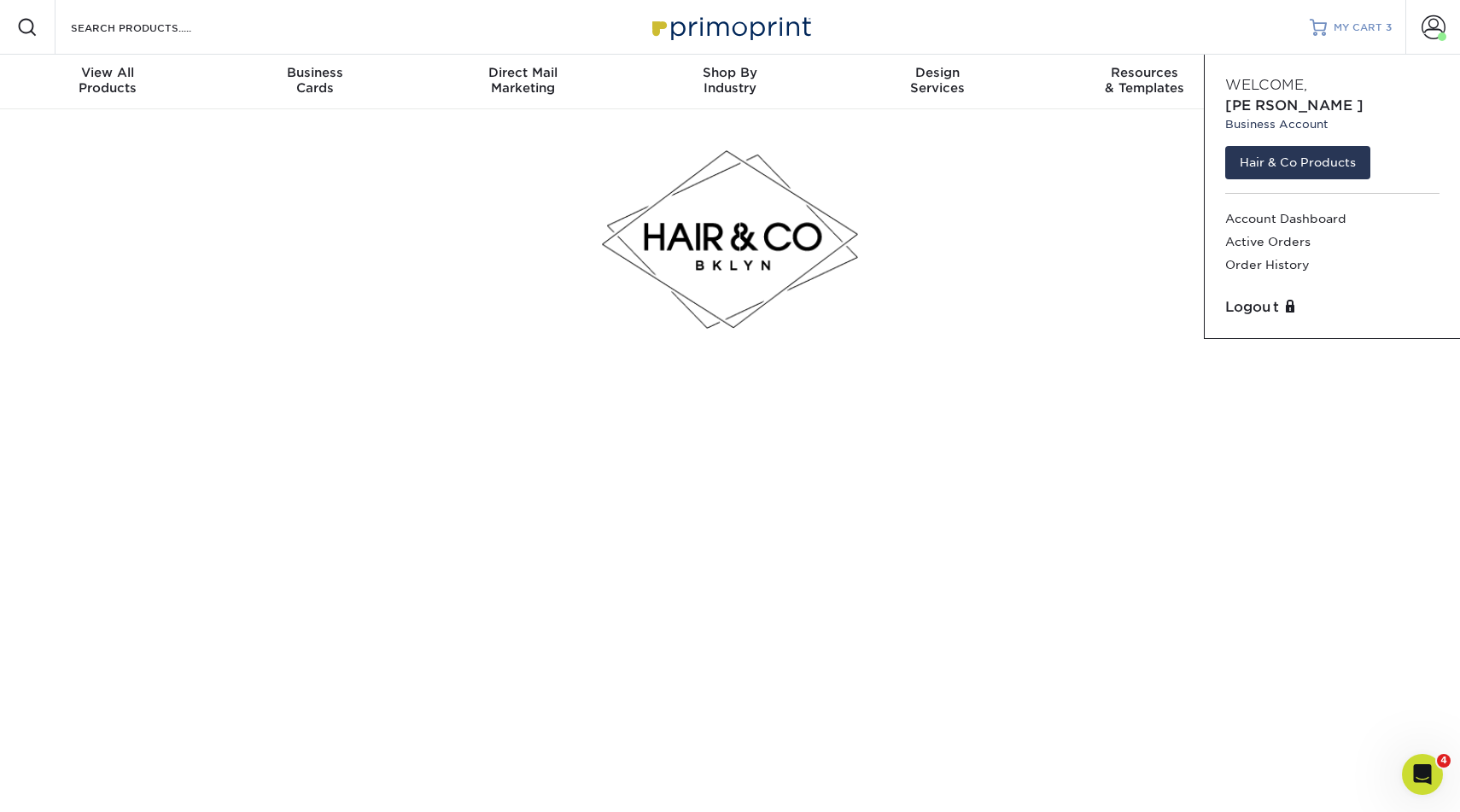
click at [1365, 27] on span "MY CART" at bounding box center [1357, 27] width 49 height 14
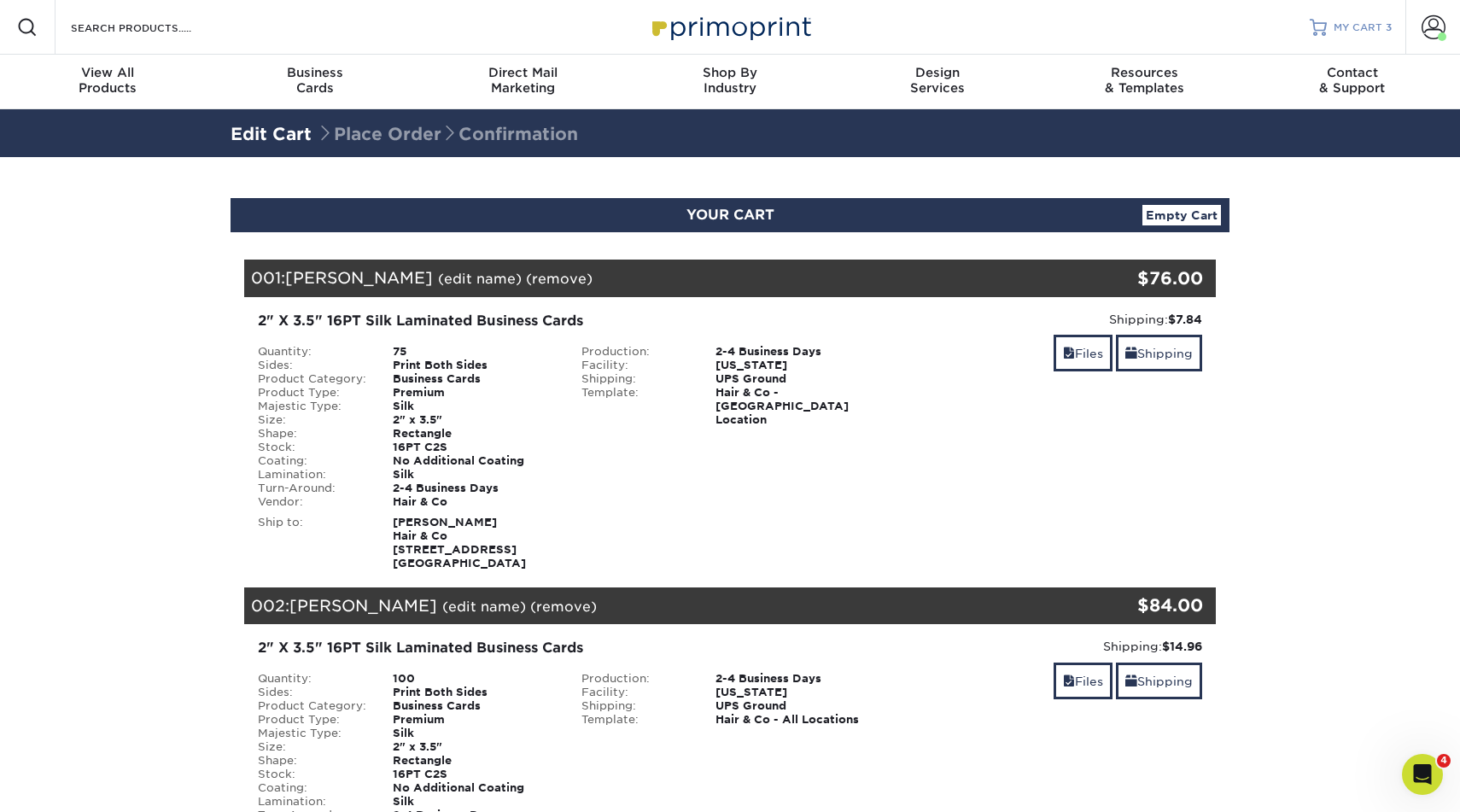
click at [1366, 27] on span "MY CART" at bounding box center [1357, 27] width 49 height 14
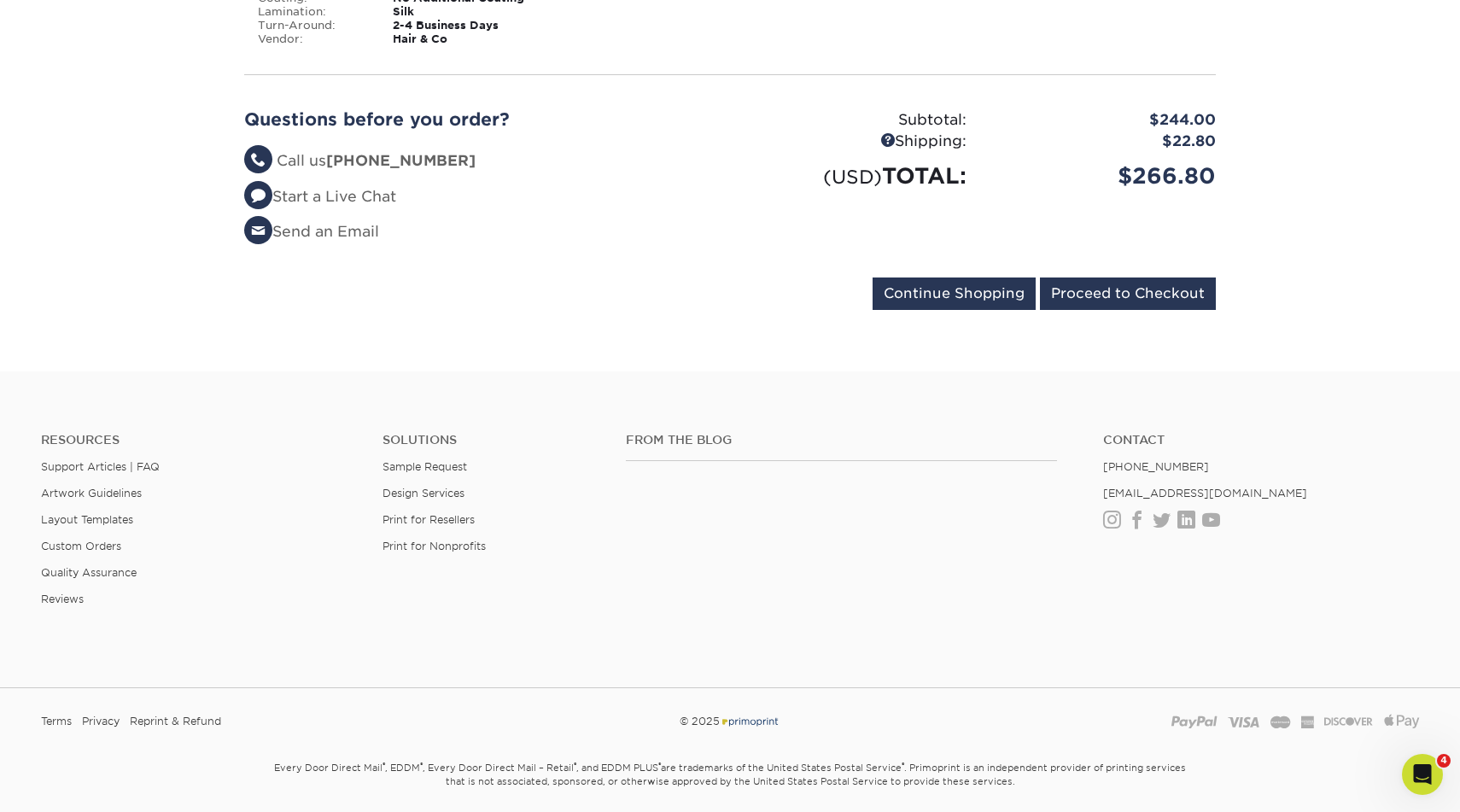
scroll to position [1135, 0]
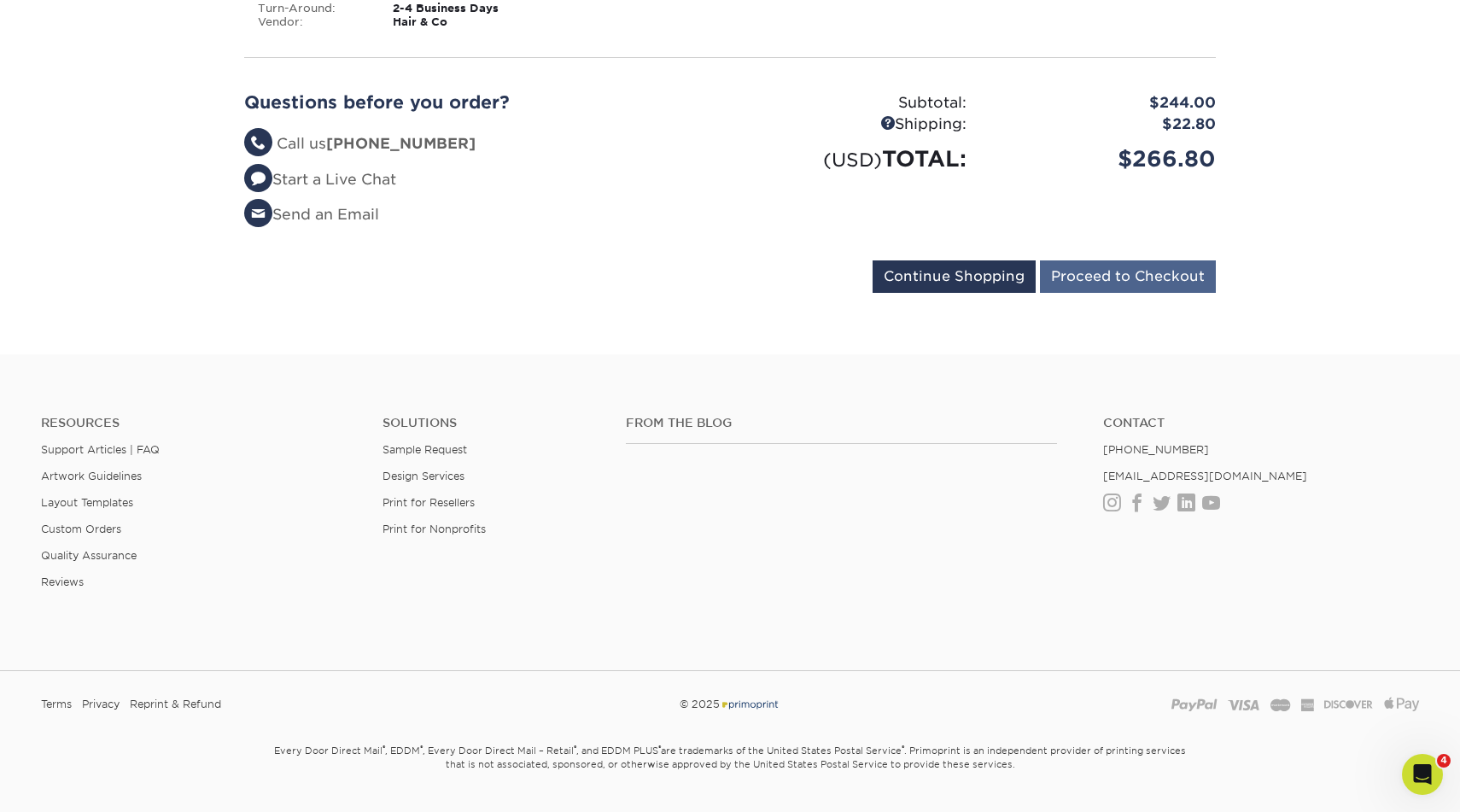
click at [1143, 273] on input "Proceed to Checkout" at bounding box center [1128, 277] width 176 height 33
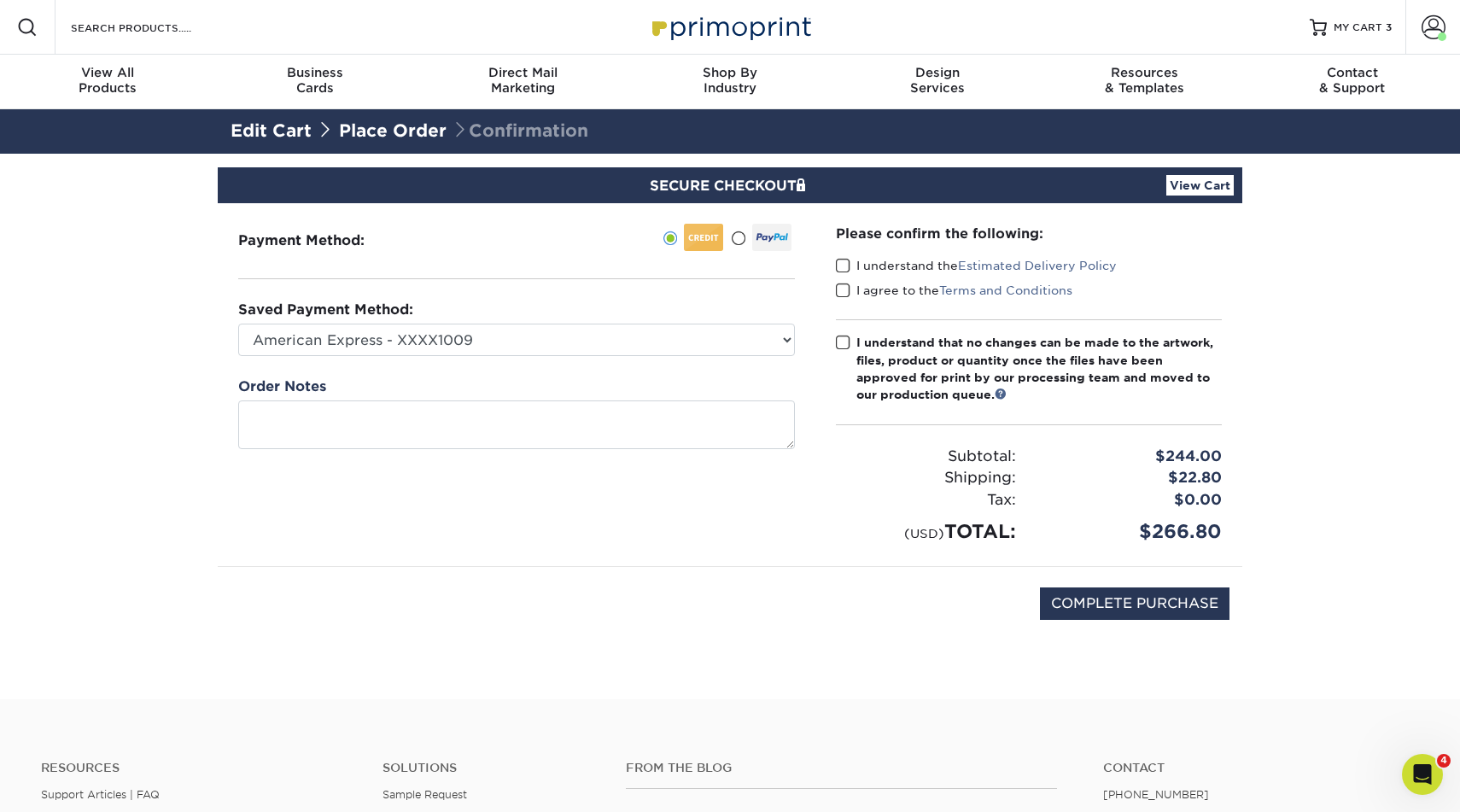
click at [739, 239] on span at bounding box center [738, 239] width 14 height 16
click at [0, 0] on input "radio" at bounding box center [0, 0] width 0 height 0
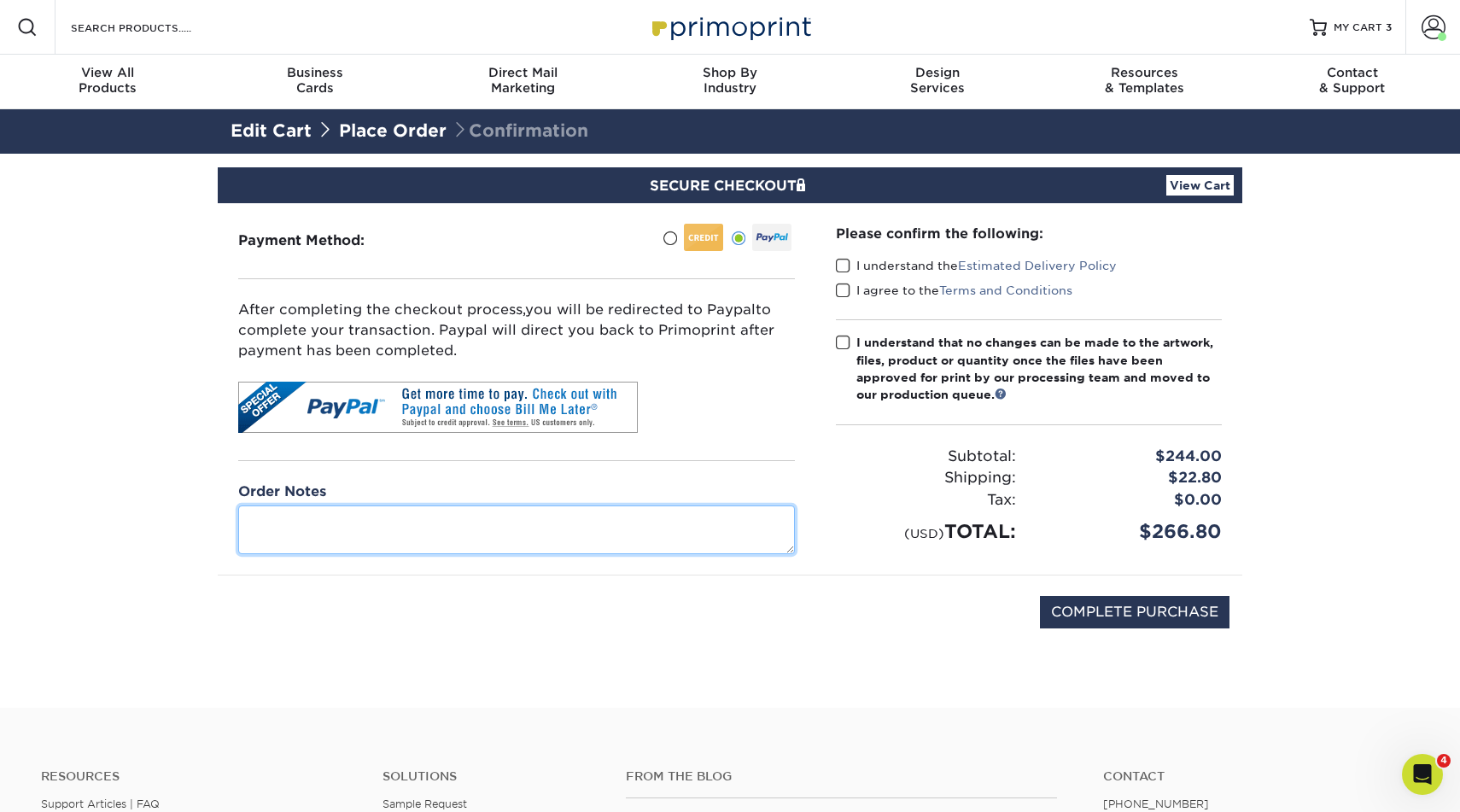
click at [393, 526] on textarea at bounding box center [517, 529] width 557 height 49
type textarea "J"
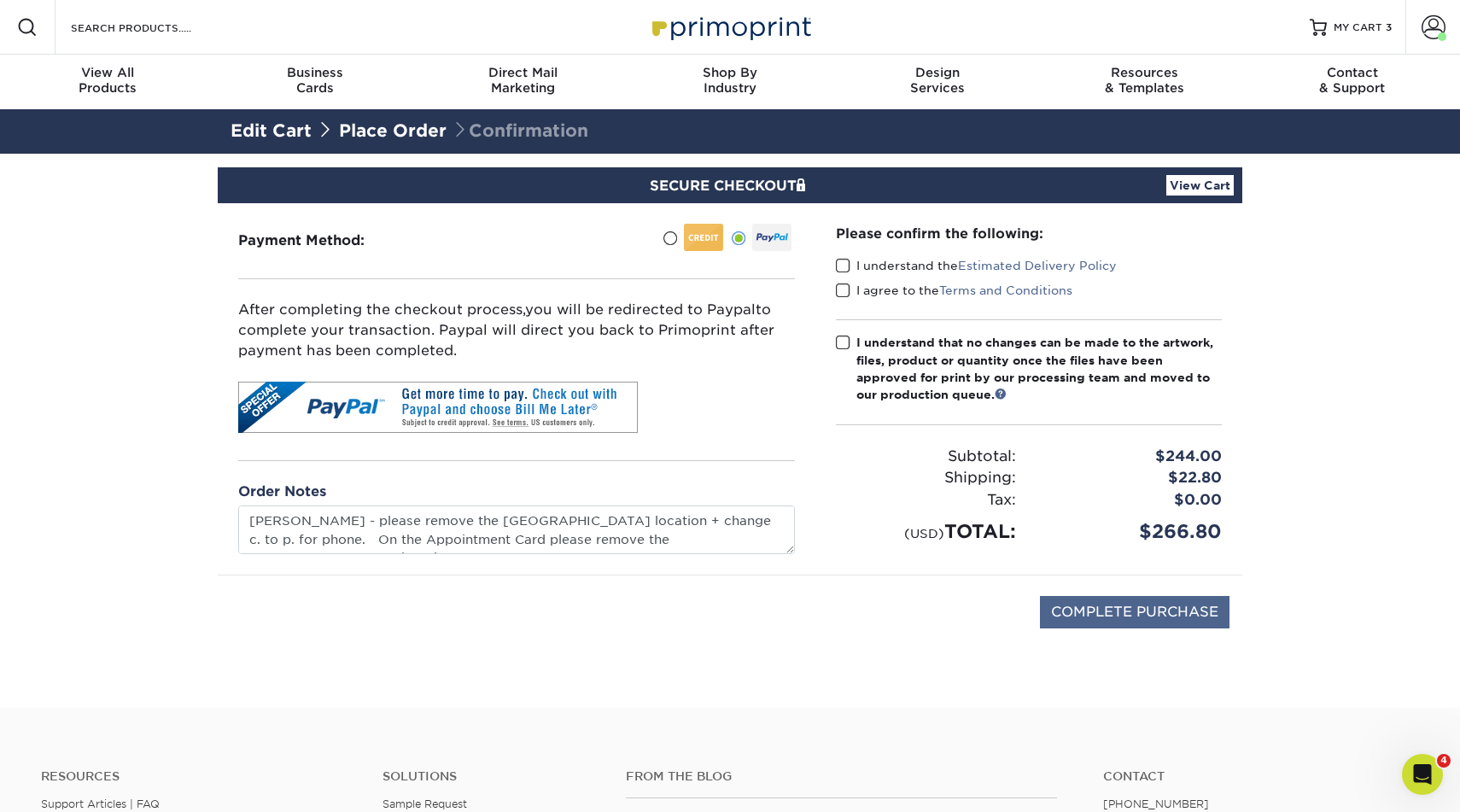
type textarea "Jackie Augustin please remove the Myrtle AVE location + change c. to p. for pho…"
click at [1110, 607] on input "COMPLETE PURCHASE" at bounding box center [1135, 611] width 189 height 33
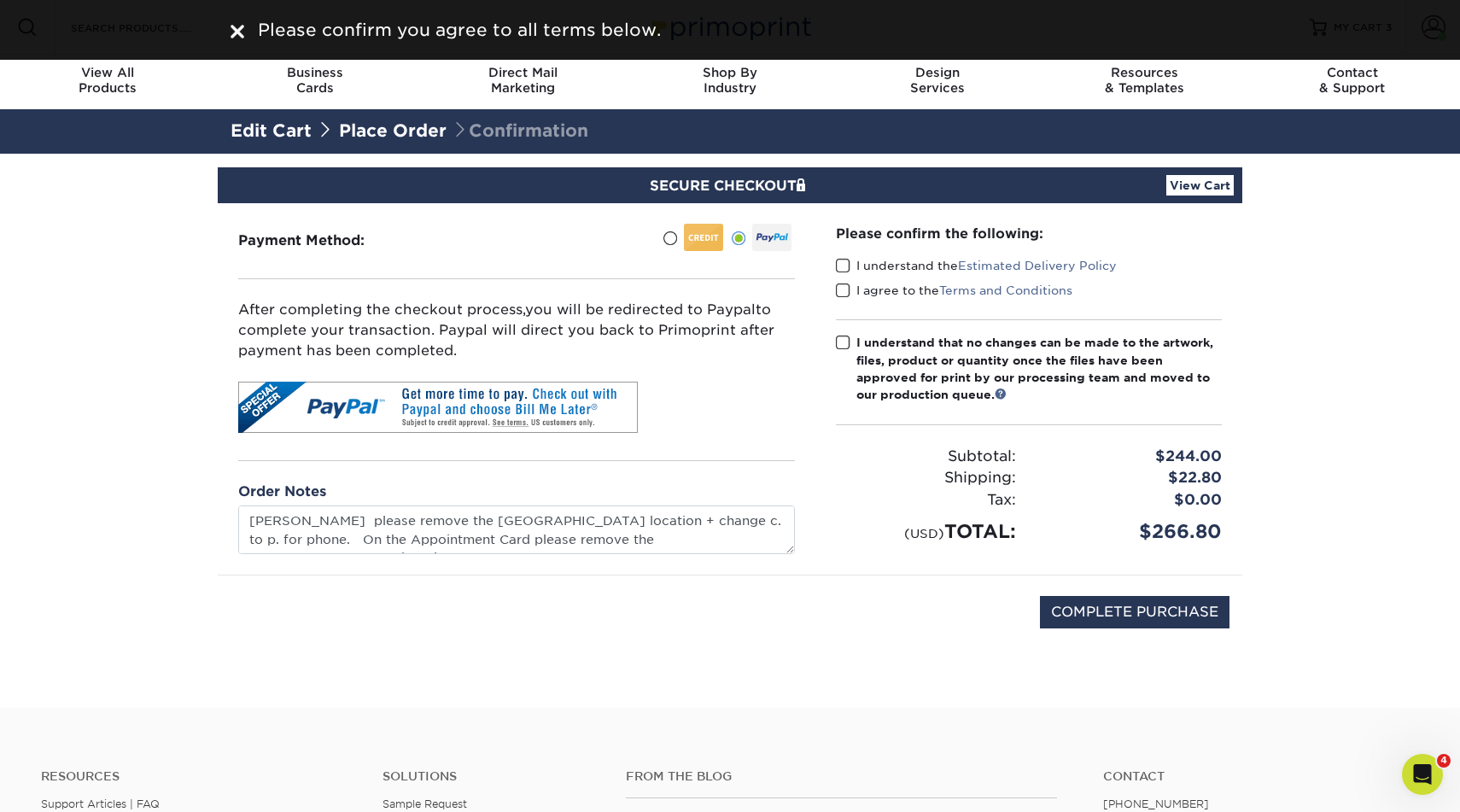
click at [845, 262] on span at bounding box center [843, 266] width 14 height 16
click at [0, 0] on input "I understand the Estimated Delivery Policy" at bounding box center [0, 0] width 0 height 0
click at [848, 288] on span at bounding box center [843, 291] width 14 height 16
click at [0, 0] on input "I agree to the Terms and Conditions" at bounding box center [0, 0] width 0 height 0
click at [846, 342] on span at bounding box center [843, 343] width 14 height 16
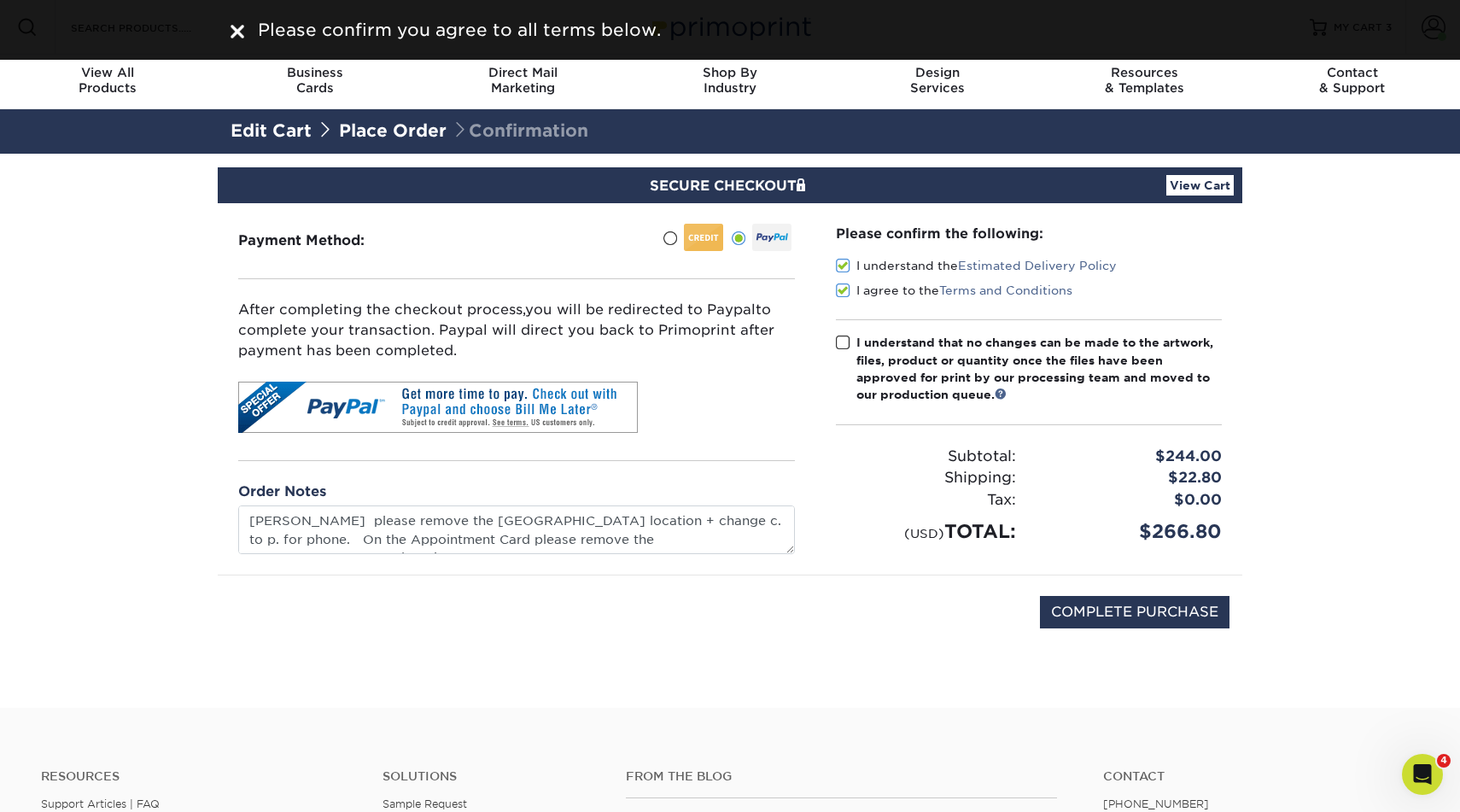
click at [0, 0] on input "I understand that no changes can be made to the artwork, files, product or quan…" at bounding box center [0, 0] width 0 height 0
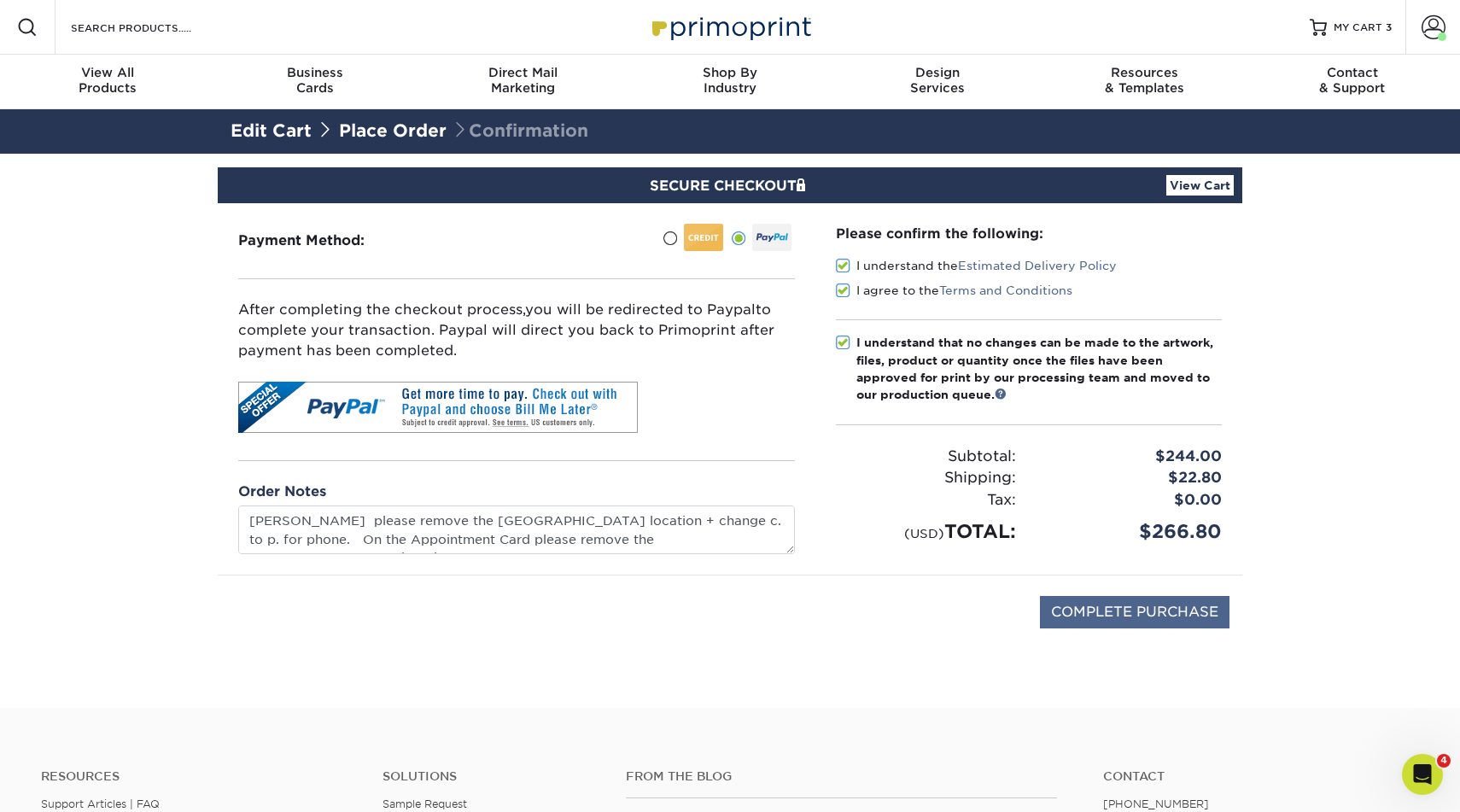
click at [1126, 608] on input "COMPLETE PURCHASE" at bounding box center [1135, 611] width 189 height 33
type input "PROCESSING, PLEASE WAIT..."
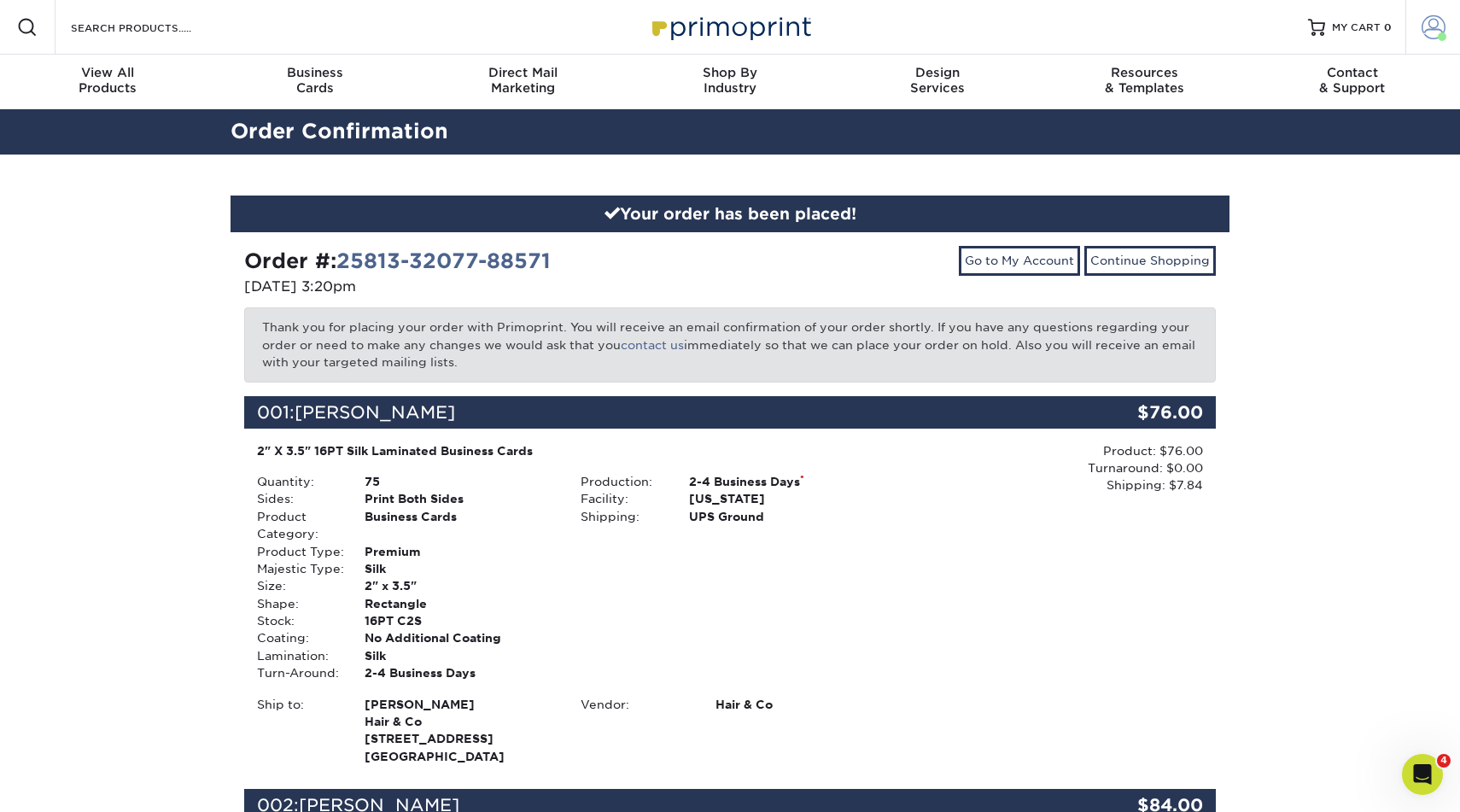
click at [1430, 28] on span at bounding box center [1433, 27] width 24 height 24
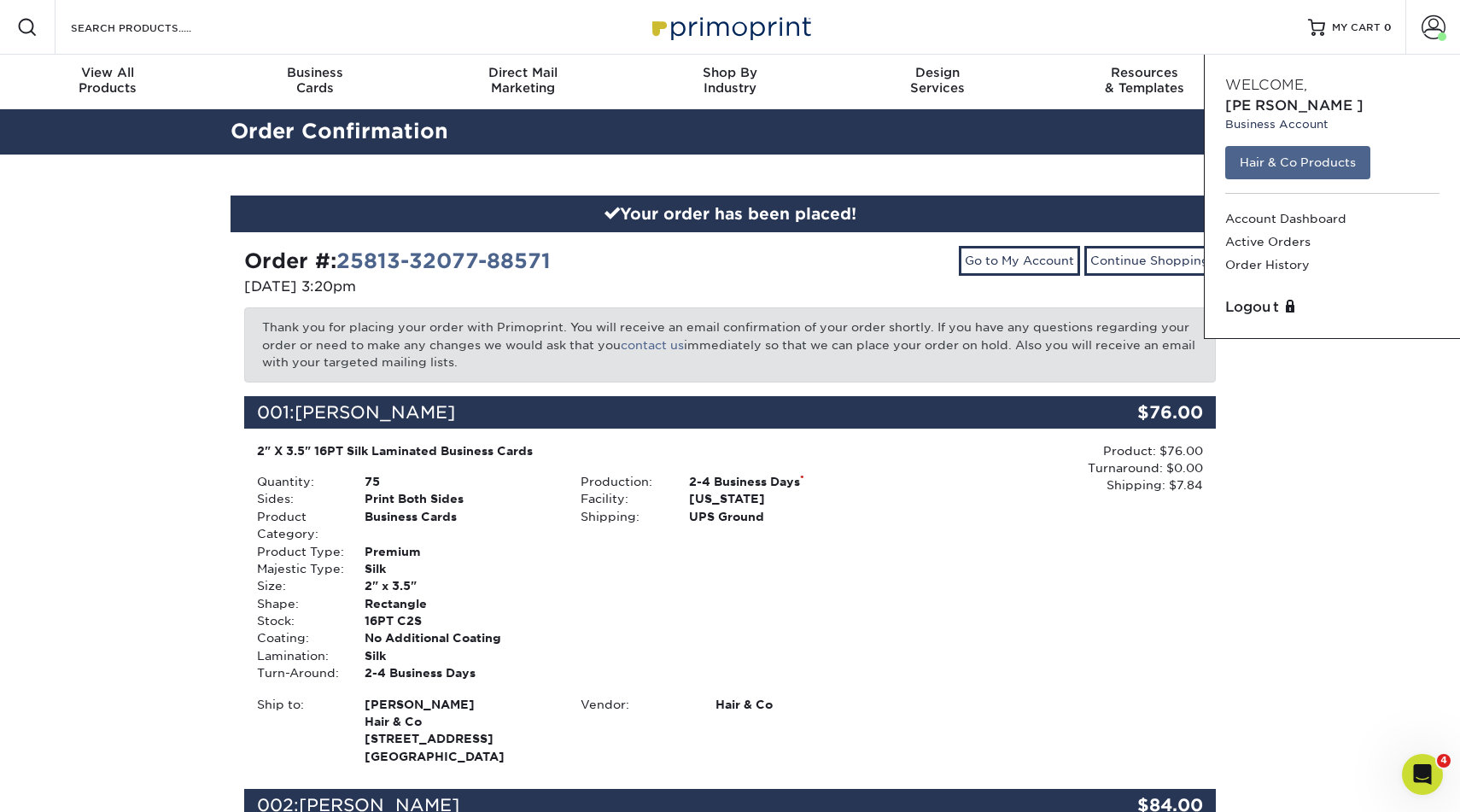
click at [1274, 146] on link "Hair & Co Products" at bounding box center [1297, 162] width 145 height 33
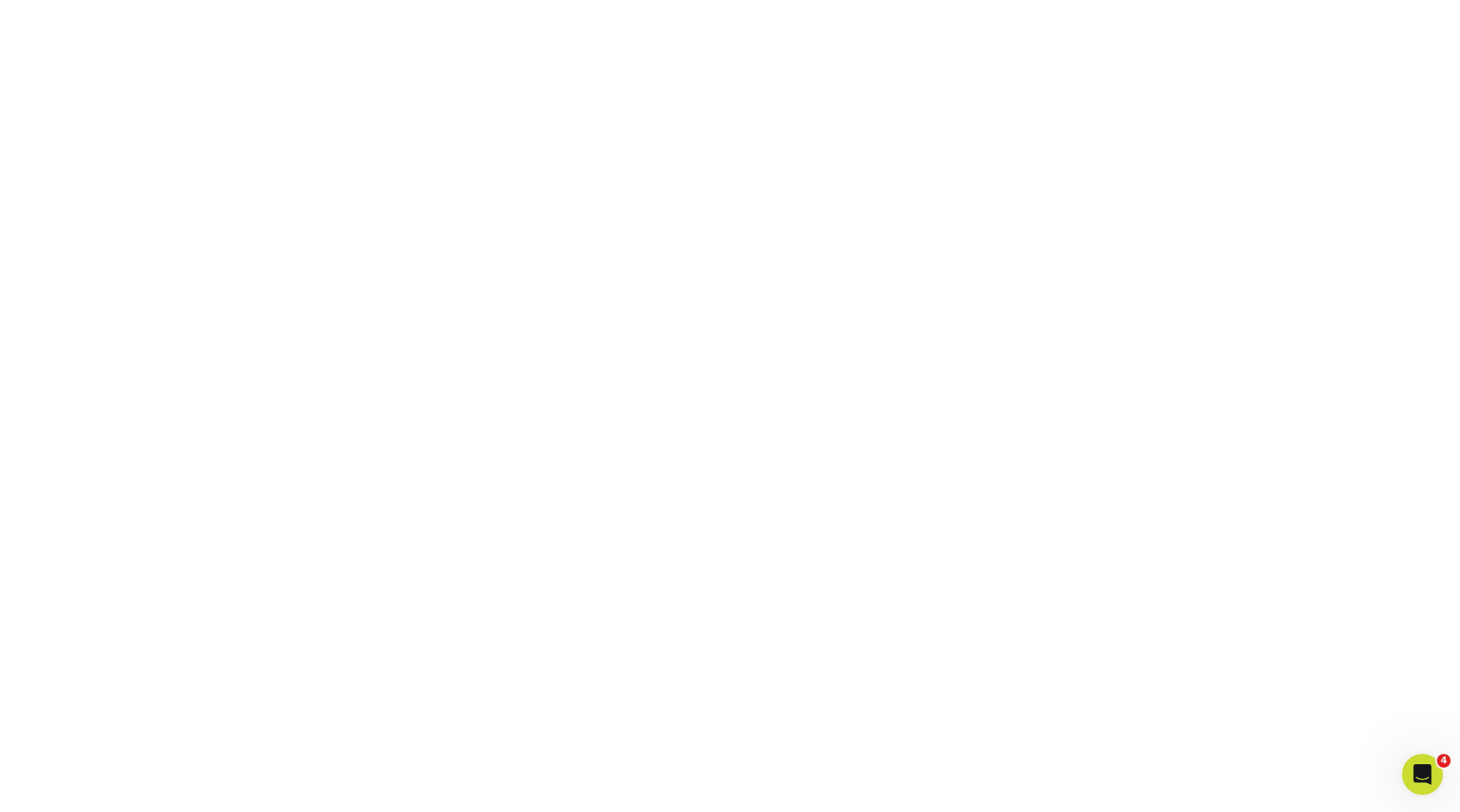
scroll to position [495, 0]
